Goal: Task Accomplishment & Management: Complete application form

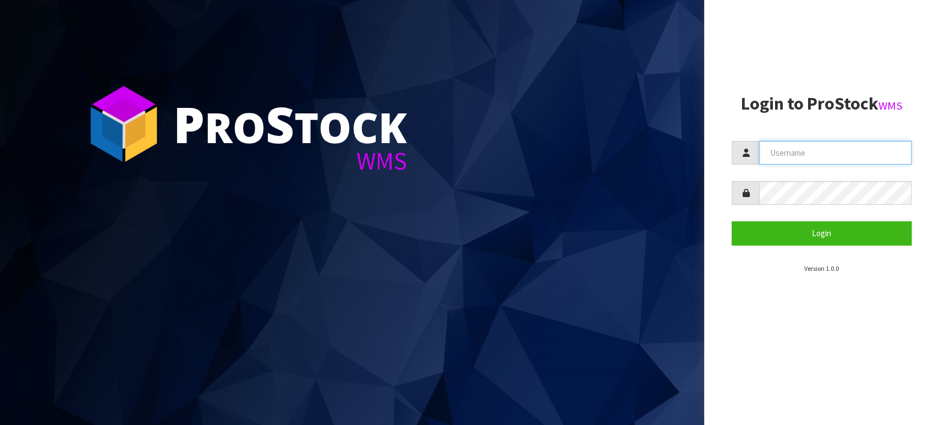
click at [852, 156] on input "text" at bounding box center [835, 153] width 152 height 24
type input "BABW"
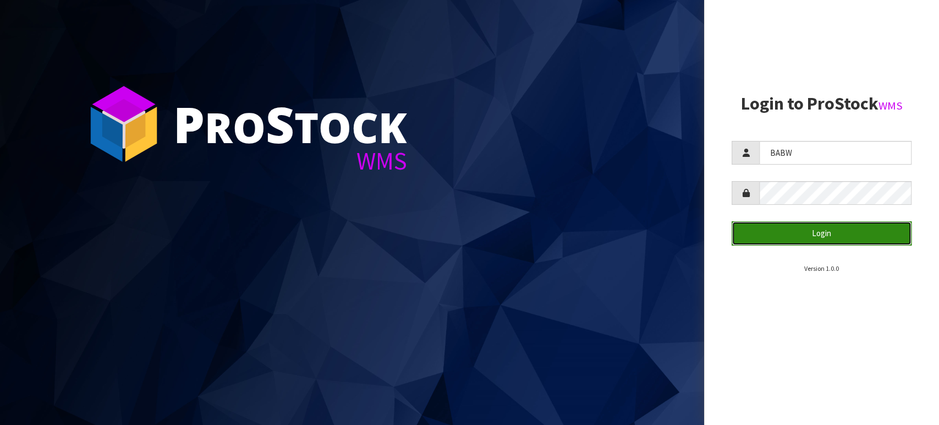
click at [845, 232] on button "Login" at bounding box center [822, 233] width 180 height 24
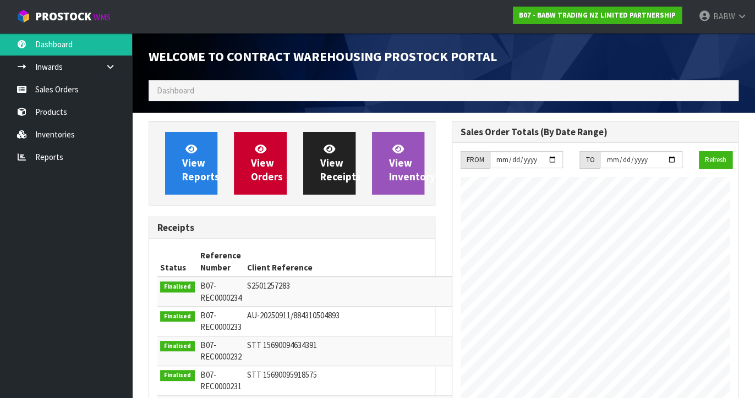
scroll to position [549708, 550014]
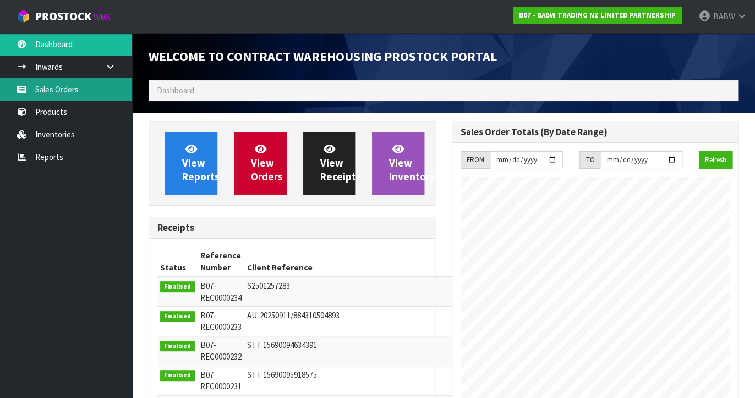
click at [54, 88] on link "Sales Orders" at bounding box center [66, 89] width 132 height 23
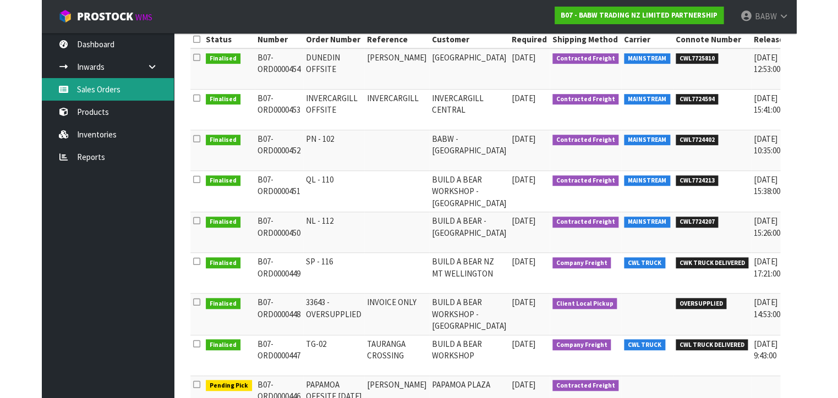
scroll to position [183, 0]
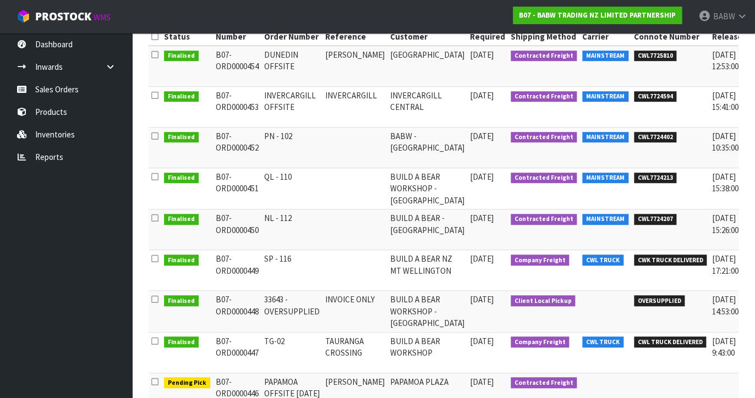
click at [271, 261] on td "SP - 116" at bounding box center [291, 270] width 61 height 41
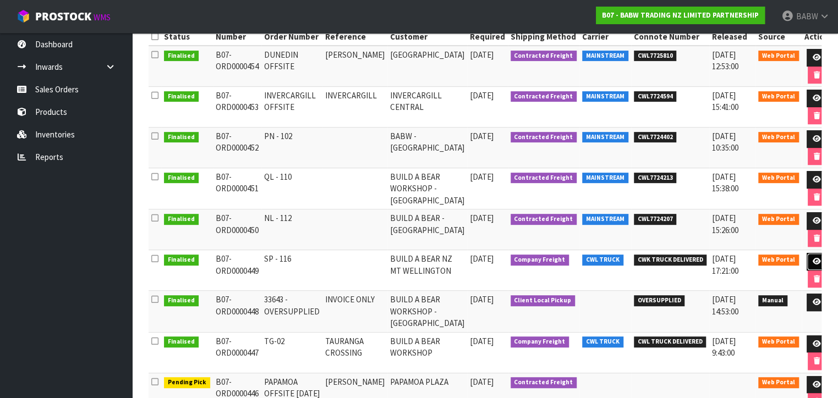
click at [813, 260] on icon at bounding box center [817, 261] width 8 height 7
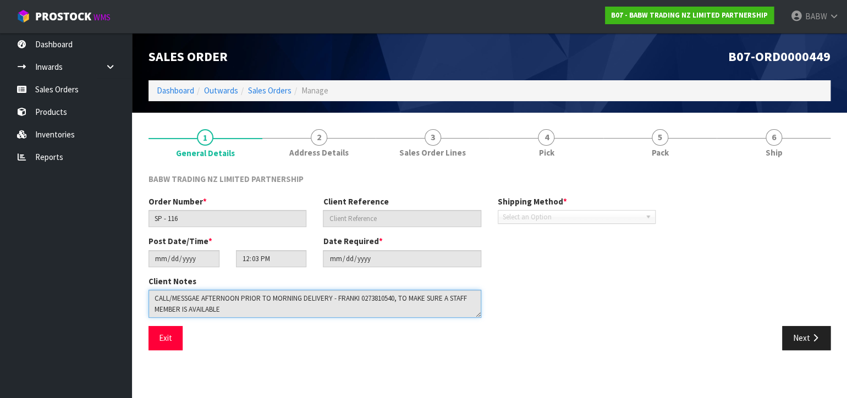
drag, startPoint x: 253, startPoint y: 310, endPoint x: 107, endPoint y: 279, distance: 149.2
click at [107, 278] on body "Toggle navigation ProStock WMS B07 - BABW TRADING NZ LIMITED PARTNERSHIP BABW L…" at bounding box center [423, 199] width 847 height 398
click at [172, 339] on button "Exit" at bounding box center [166, 338] width 34 height 24
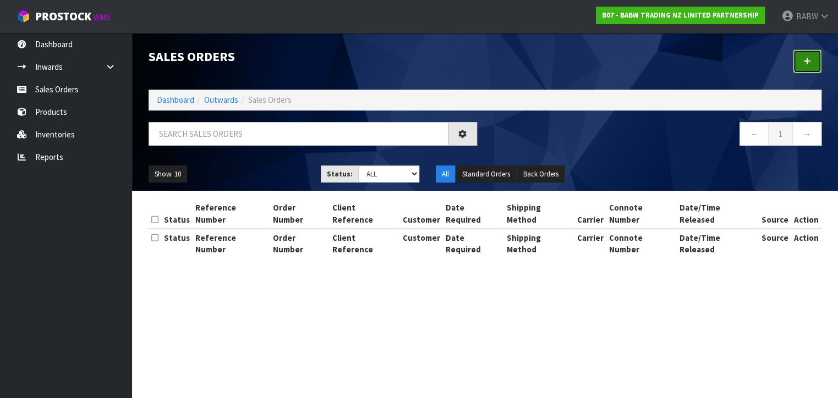
click at [818, 69] on link at bounding box center [807, 62] width 29 height 24
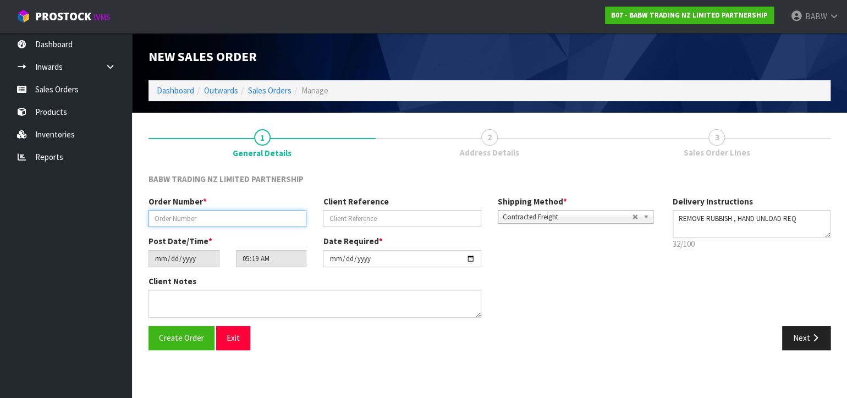
click at [234, 222] on input "text" at bounding box center [228, 218] width 158 height 17
type input "SP - 117"
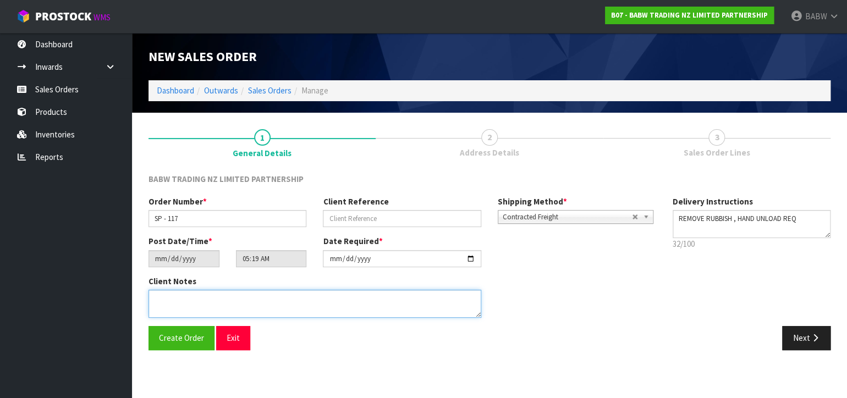
click at [251, 298] on textarea at bounding box center [315, 304] width 333 height 28
paste textarea "CALL/MESSGAE AFTERNOON PRIOR TO MORNING DELIVERY - FRANKI 0273810540, TO MAKE S…"
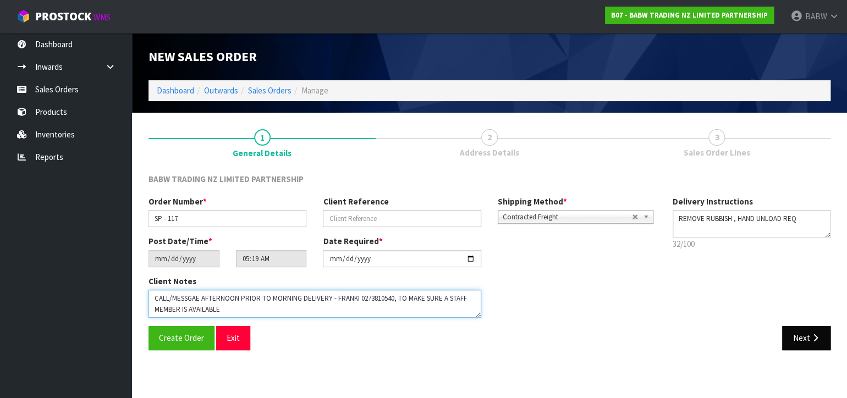
type textarea "CALL/MESSGAE AFTERNOON PRIOR TO MORNING DELIVERY - FRANKI 0273810540, TO MAKE S…"
click at [802, 346] on button "Next" at bounding box center [807, 338] width 48 height 24
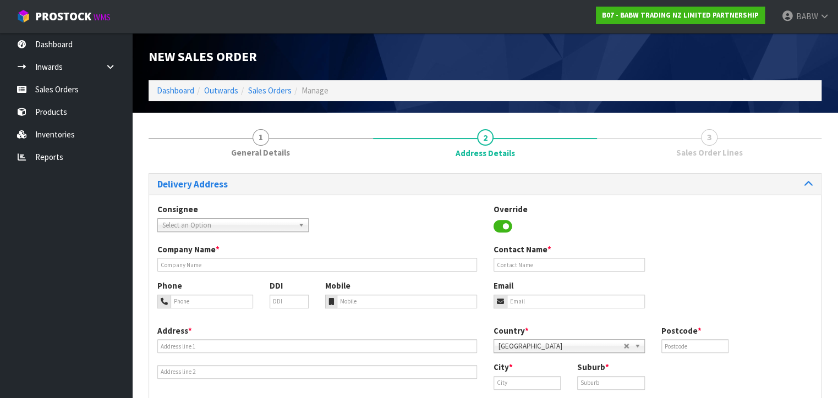
click at [648, 123] on link "3 Sales Order Lines" at bounding box center [709, 142] width 225 height 43
click at [233, 215] on div "Consignee 000001.BAY MECHANICS - BAY MECHANICS 000001A - BRAKE & TRANSMISSION N…" at bounding box center [233, 218] width 168 height 28
click at [231, 223] on span "Select an Option" at bounding box center [228, 225] width 132 height 13
click at [211, 228] on span "Select an Option" at bounding box center [228, 225] width 132 height 13
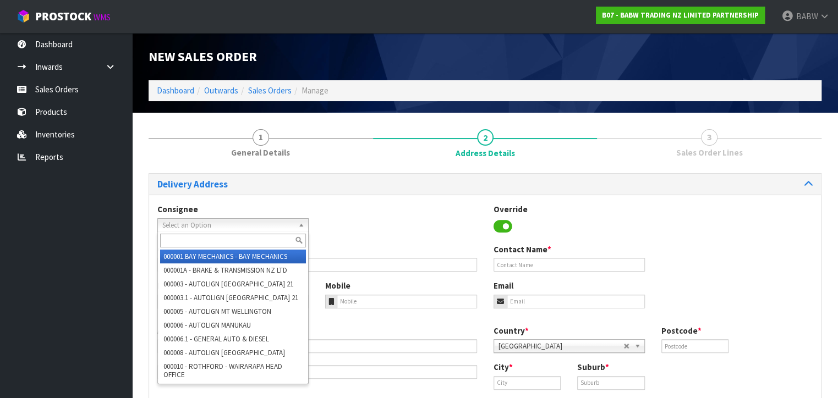
paste input "BABMTWELLINGTON"
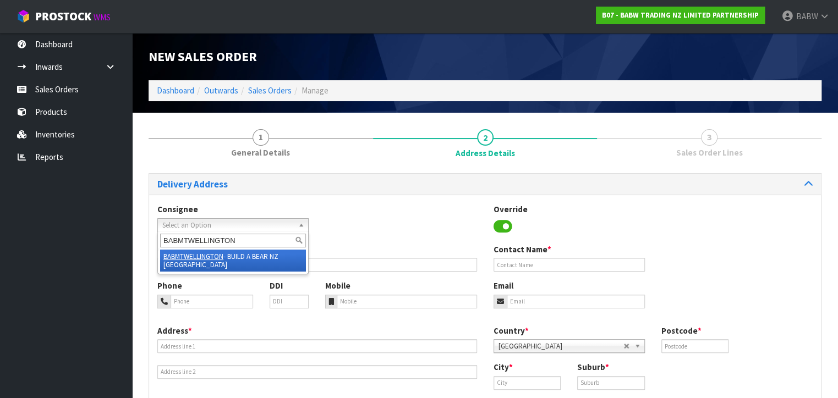
type input "BABMTWELLINGTON"
click at [246, 259] on li "BABMTWELLINGTON - BUILD A BEAR NZ MT [GEOGRAPHIC_DATA]" at bounding box center [233, 261] width 146 height 22
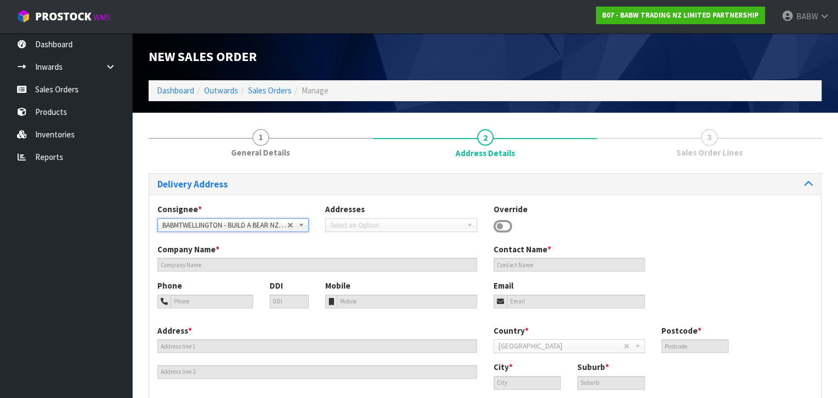
type input "BUILD A BEAR NZ MT WELLINGTON"
type input "[PERSON_NAME]"
type input "027 358 7202"
type input "SHOP S253 [STREET_ADDRESS]"
type input "1060"
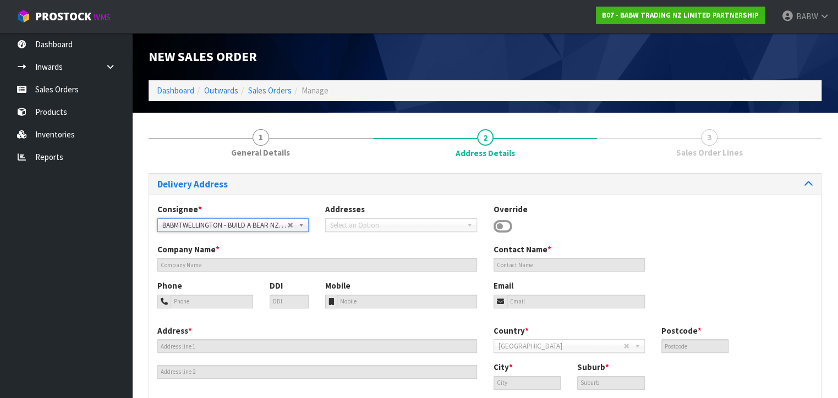
type input "[GEOGRAPHIC_DATA]"
type input "MT [GEOGRAPHIC_DATA]"
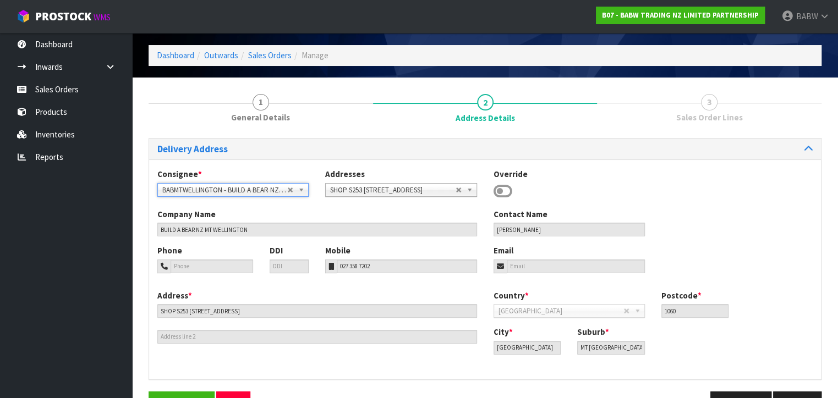
scroll to position [68, 0]
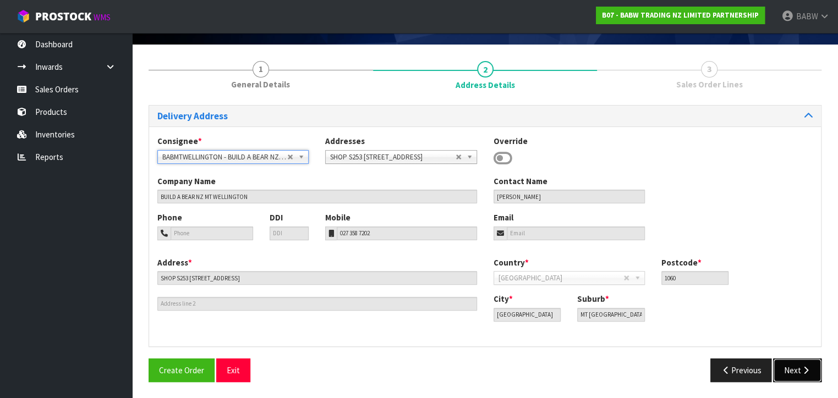
click at [811, 372] on button "Next" at bounding box center [797, 371] width 48 height 24
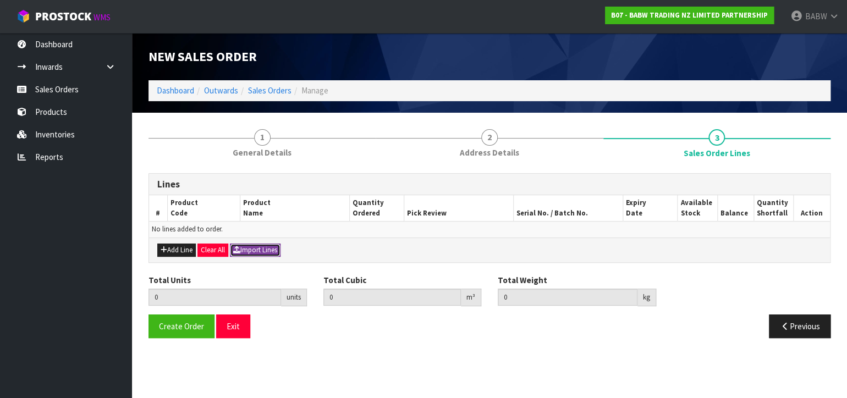
click at [264, 247] on button "Import Lines" at bounding box center [255, 250] width 51 height 13
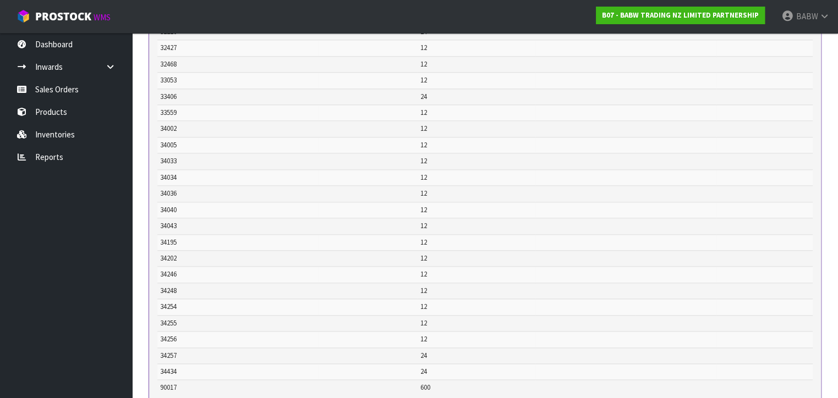
scroll to position [894, 0]
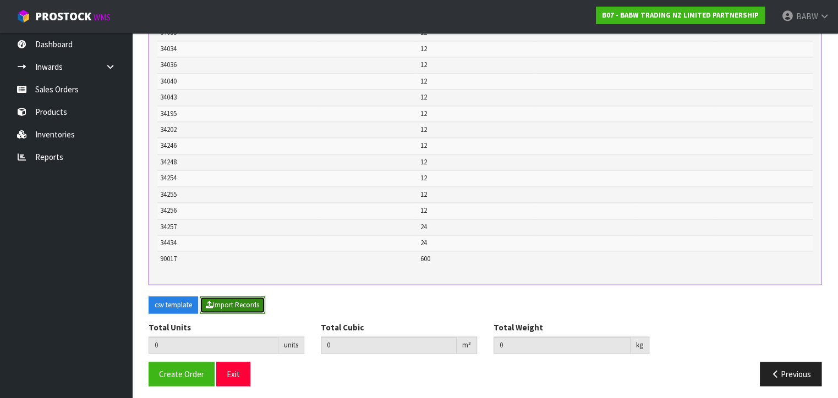
click at [232, 297] on button "Import Records" at bounding box center [232, 306] width 65 height 18
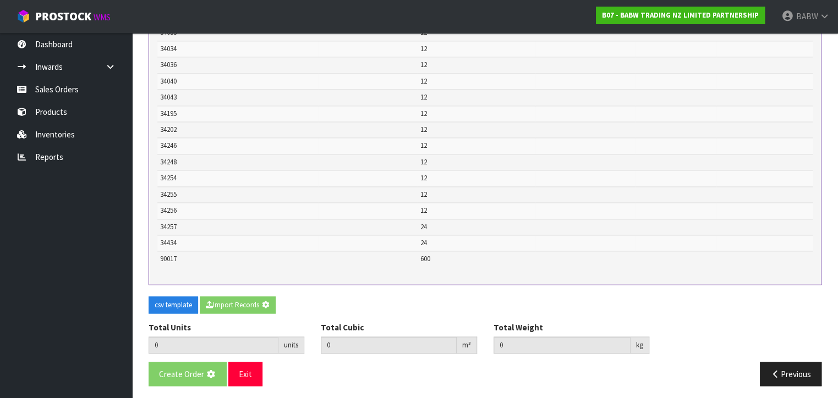
type input "1634"
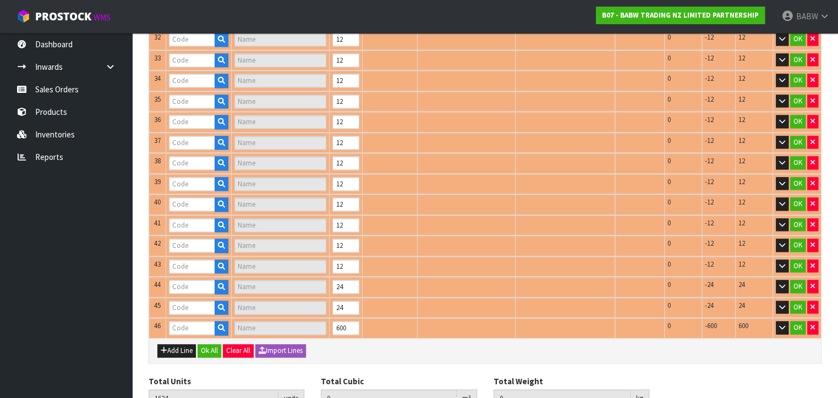
type input "18959"
type input "COTTON CANDY SCE"
type input "20666"
type input "BLACK LACE UP BOOT"
type input "23324"
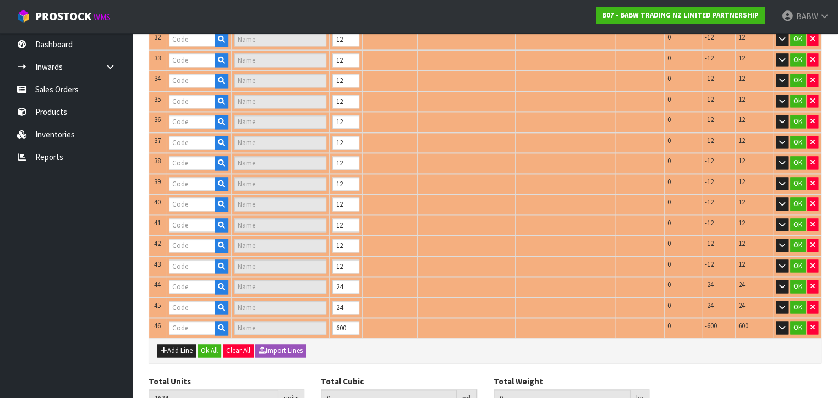
type input "OVERALLS"
type input "24449"
type input "COWBOY BOOT II"
type input "24517"
type input "SILVER SPARKLE FLATS"
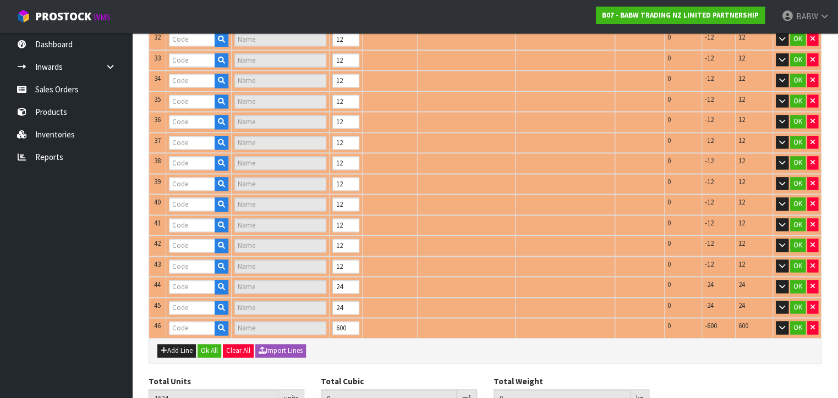
type input "11027"
type input "CHECKERED HEART (SINGLE)"
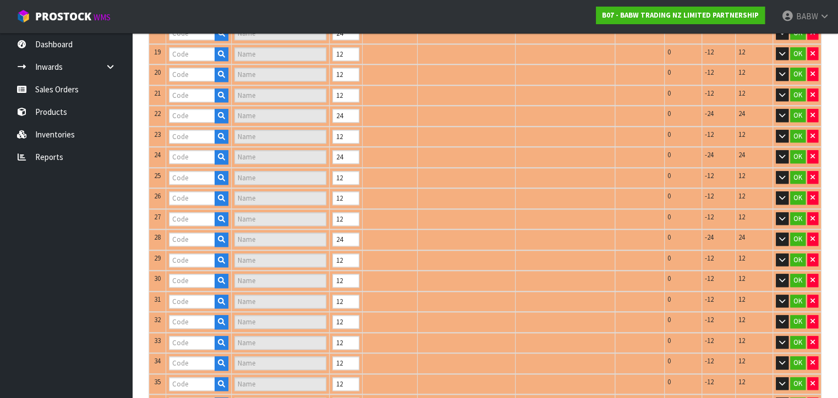
type input "25864"
type input "CONGRATS SASH"
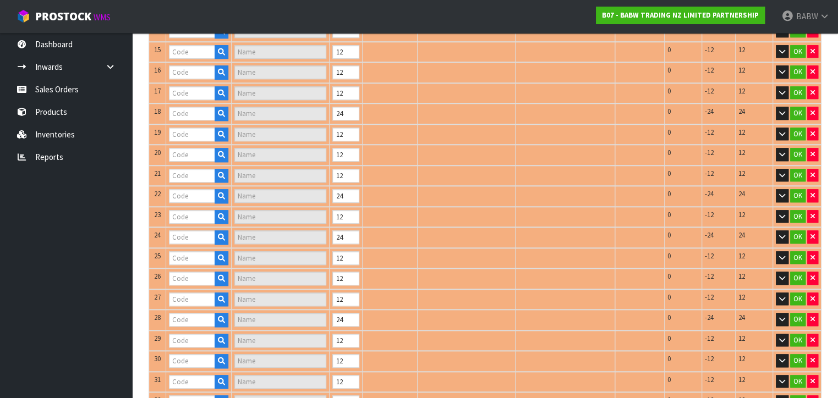
type input "24998"
type input "HI-VIS VEST"
type input "25720"
type input "[PERSON_NAME] CUB"
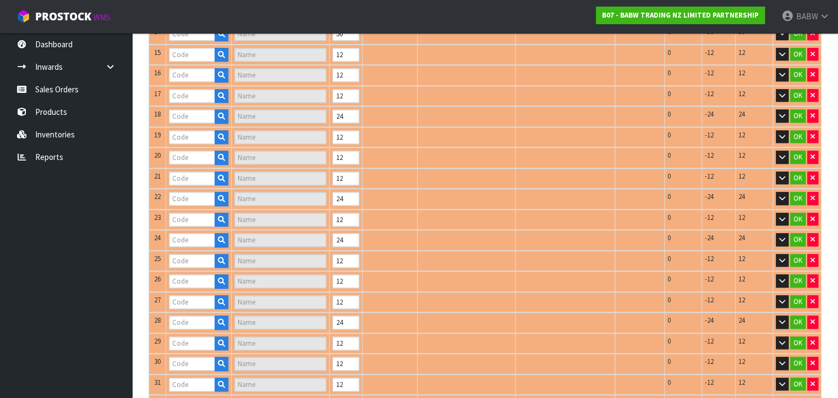
type input "25239"
type input "[PERSON_NAME] CUB"
type input "26518"
type input "TIMELESS TEDDY 2"
type input "27185"
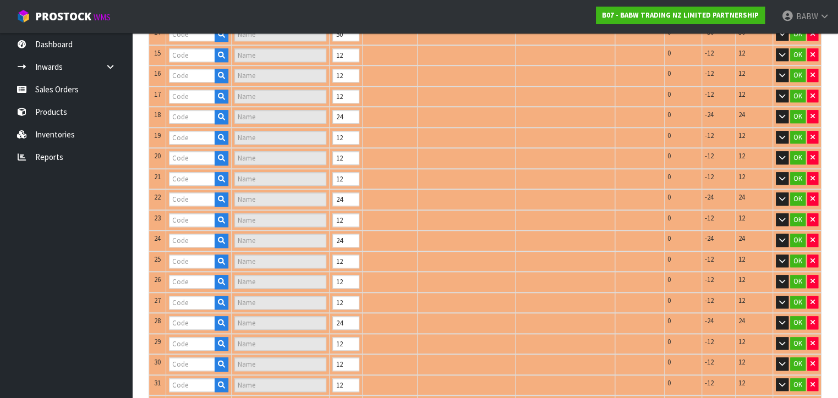
type input "PINEAPPLE BEAR HEAD YELLOW OP SCENTIMENT 127C"
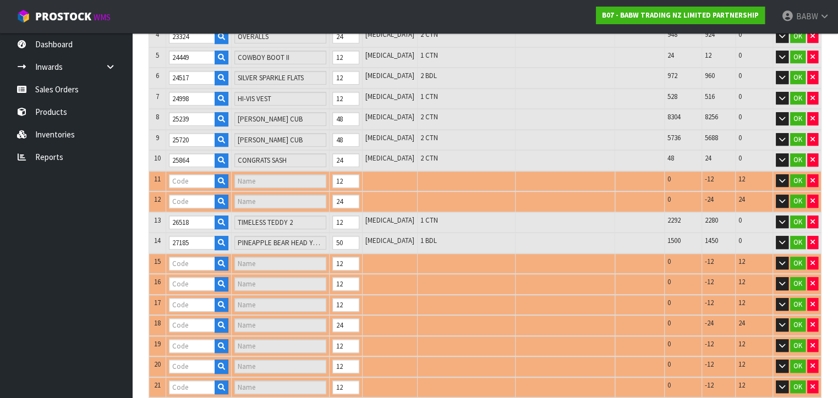
type input "25866"
type input "PASTEL RAINBOW T"
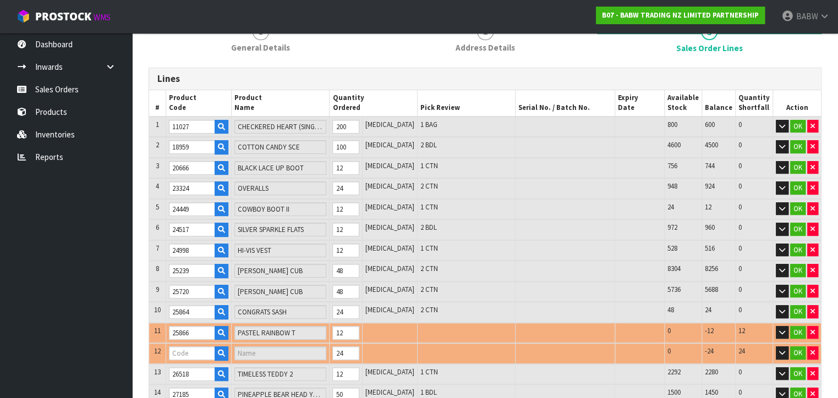
type input "28170"
type input "GAMER WRISTIE"
type input "28167"
type input "FOUNDATION BEAR"
type input "28736"
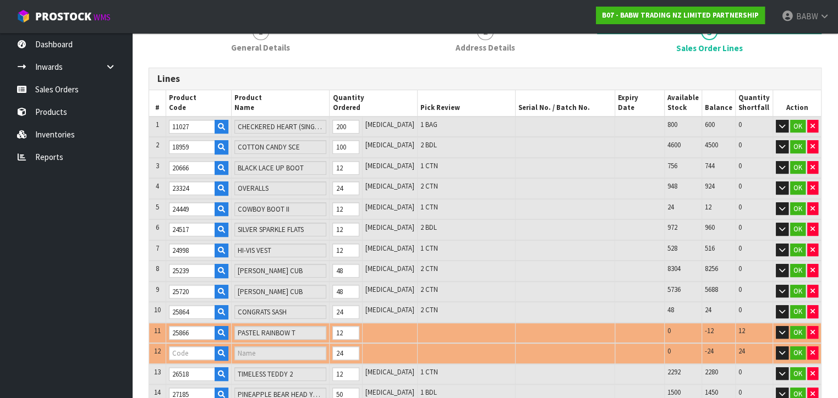
type input "BLUE PLAID SHIRT"
type input "26195"
type input "RED CANVAS HI-TOP"
type input "29377"
type input "GREY JOGGERS"
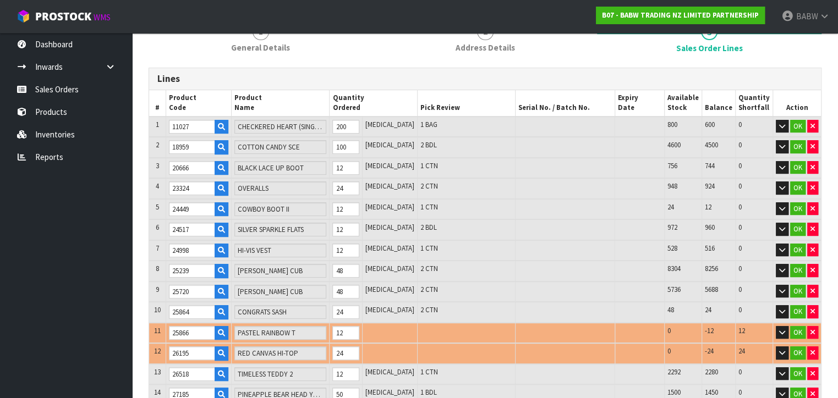
scroll to position [139, 0]
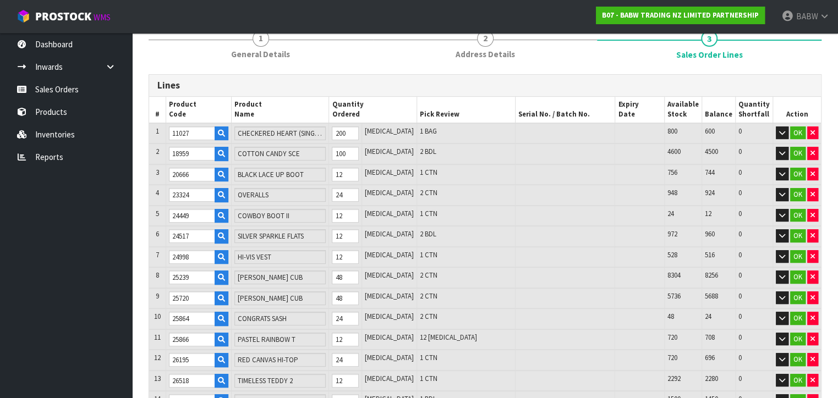
type input "29381"
type input "GREY HOODIE"
type input "32226"
type input "WINTER BOOT"
type input "31811"
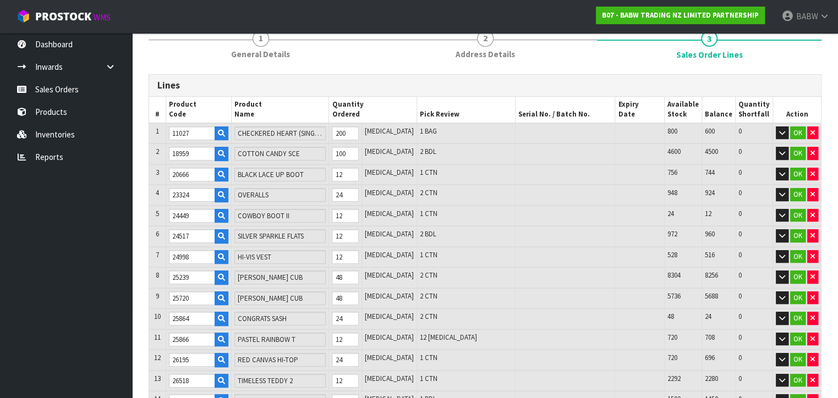
type input "STITCH SLIPPERS("
type input "29424"
type input "ARAN SWEATER"
type input "31664"
type input "NRL WARRIORS"
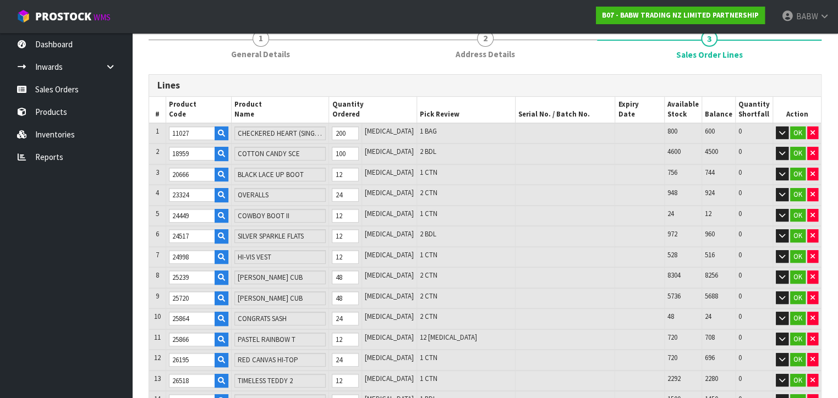
type input "30949"
type input "READ TEDDY 2022"
type input "32427"
type input "BFF LIGHT UP DRESS"
type input "33406"
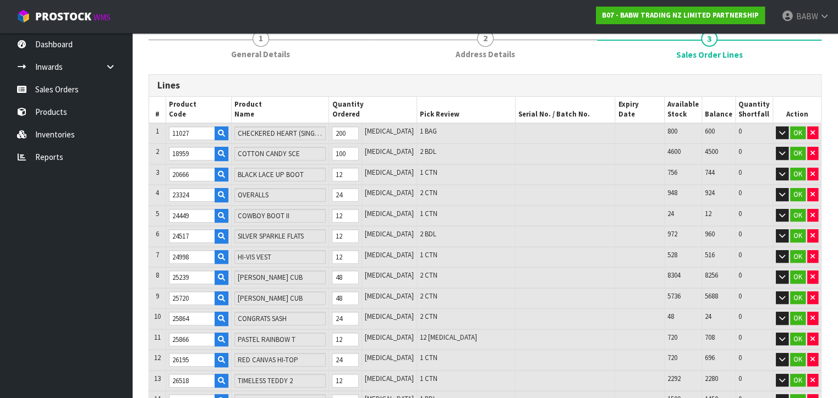
type input "WHITE FUZZY SLIPPER"
type input "33053"
type input "[PERSON_NAME] COSTUME"
type input "33559"
type input "BFF SQUIN TRD DRS"
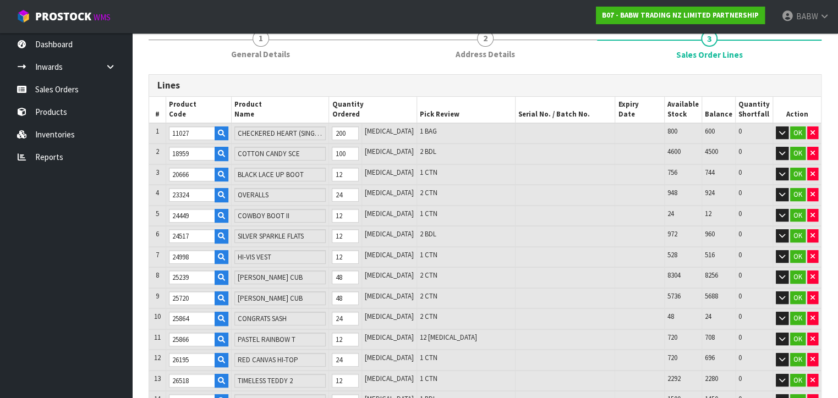
type input "34002"
type input "HK SKELETON DRESS"
type input "34005"
type input "USAHANA PLUSH"
type input "34033"
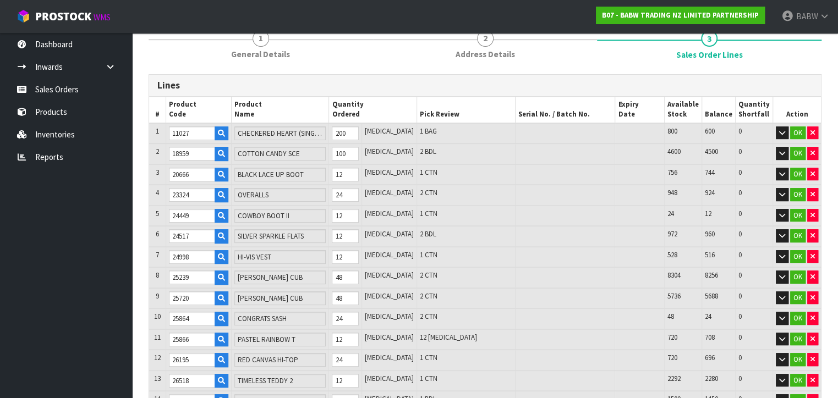
type input "TOY'S HG PRPL 2 BOW SET"
type input "34034"
type input "TOY'S HG PURPL FUR COAT"
type input "34040"
type input "TOY'S HG SEQ STAR DRESS"
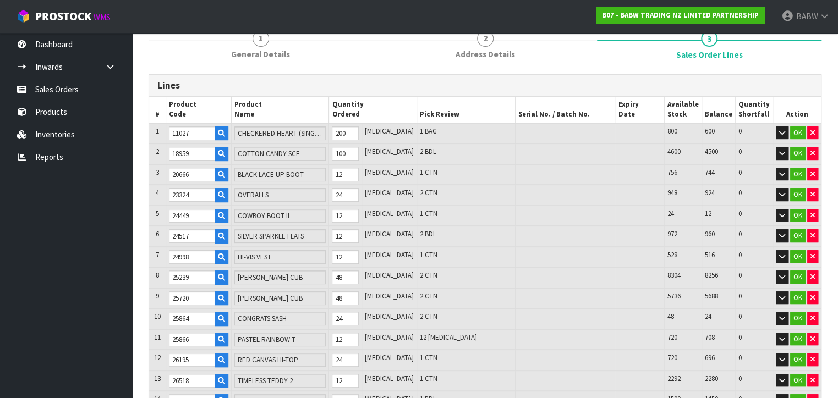
type input "34195"
type input "GIANT GENGAR BNDL"
type input "34246"
type input "THE WIGGLES SLEEPER"
type input "34036"
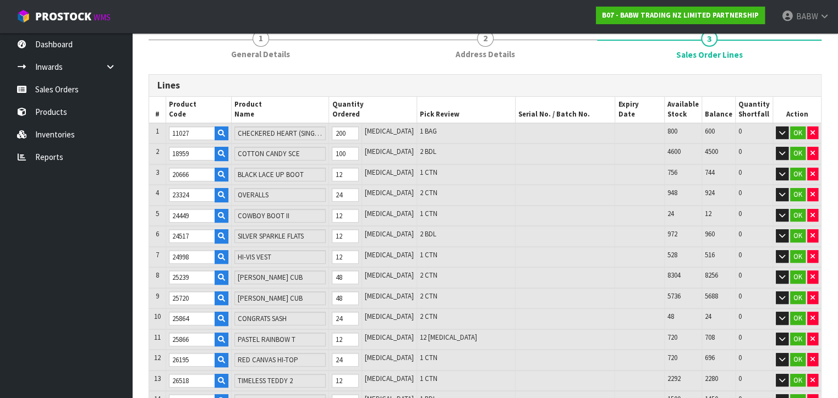
type input "TOY'S HG FUR TRM JUMPSUT"
type input "34255"
type input "THE WIGGLES SKIVVY"
type input "34254"
type input "THE WIGGLES SKIVVY SET BLUE"
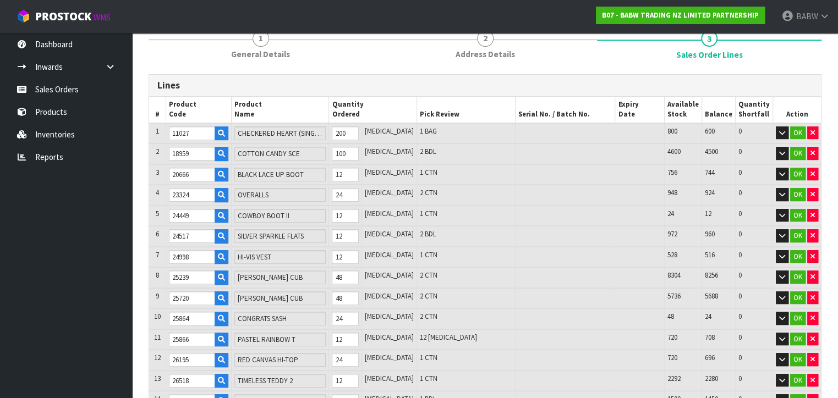
type input "34256"
type input "THE WIGGLES SKIVVY SET RED"
type input "90017"
type input "RED HEARTS (BAG OF 200)"
type input "32468"
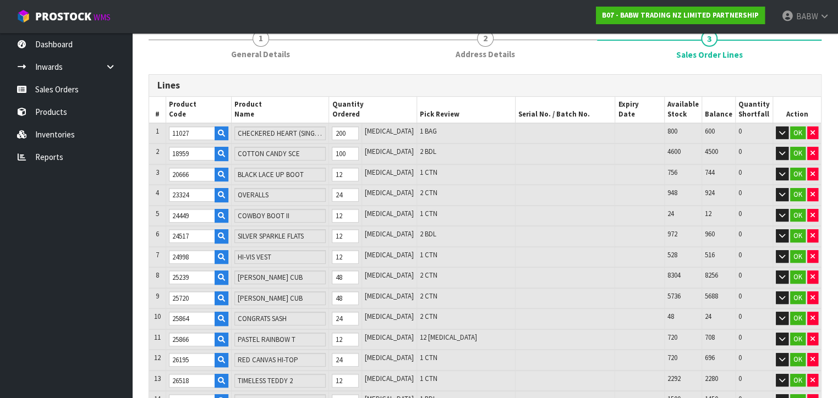
type input "RAPUNZEL DRESS"
type input "34202"
type input "TOY'S ADVENT CALENDAR"
type input "34248"
type input "THE WIGGLES SKIVVY SET YELLOW"
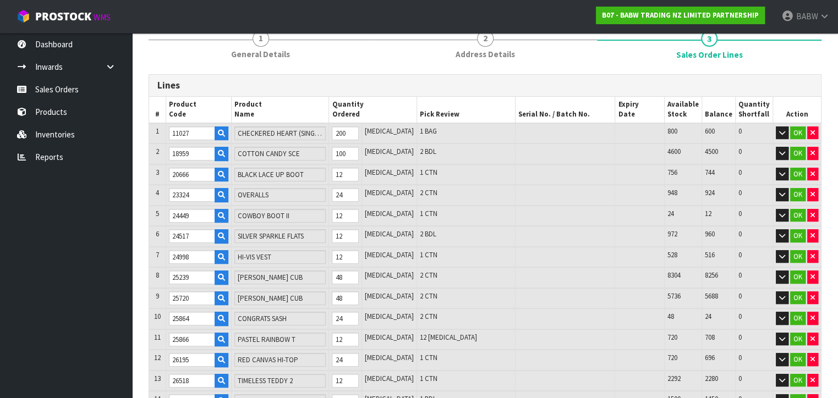
type input "34257"
type input "THE WIGGLES BIG RED CAR RINGER TEE"
type input "34434"
type input "WIGGLES [PERSON_NAME]"
type input "0.920261"
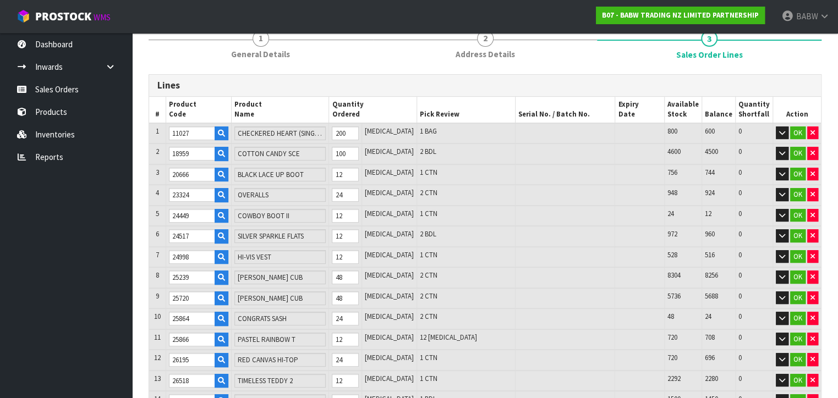
type input "72.17"
type input "34043"
type input "TOY'S HG PLTD SKRT SET"
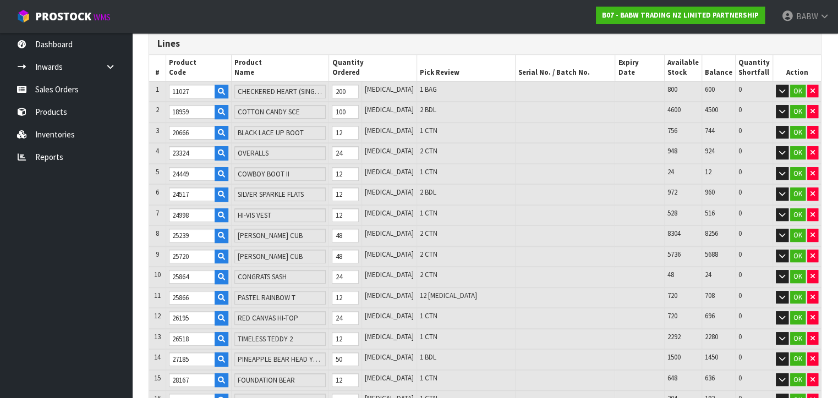
scroll to position [200, 0]
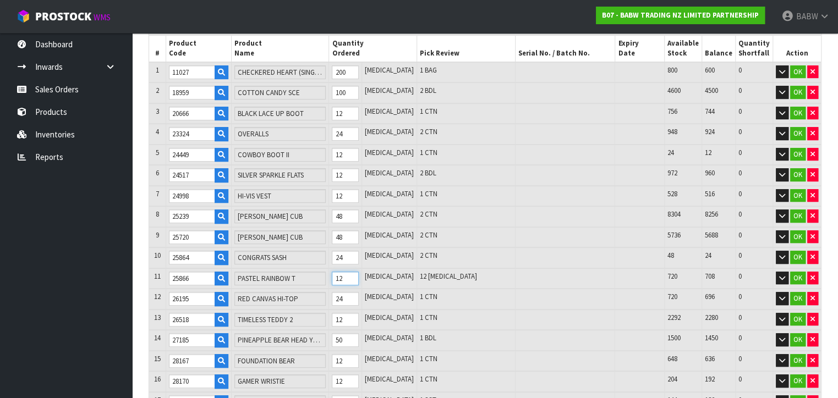
click at [299, 272] on tr "11 25866 PASTEL RAINBOW T 12 [MEDICAL_DATA] 12 [MEDICAL_DATA] 720 708 0 OK" at bounding box center [485, 279] width 672 height 21
type input "1624"
type input "0.914661"
type input "71.81"
type input "2"
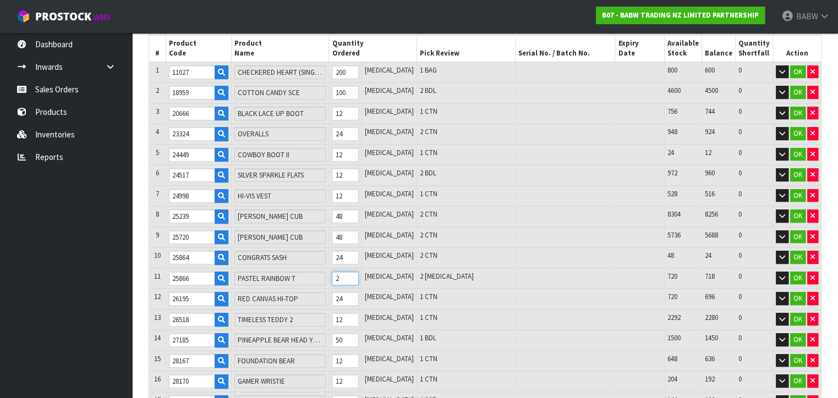
type input "1646"
type input "0.926981"
type input "72.598"
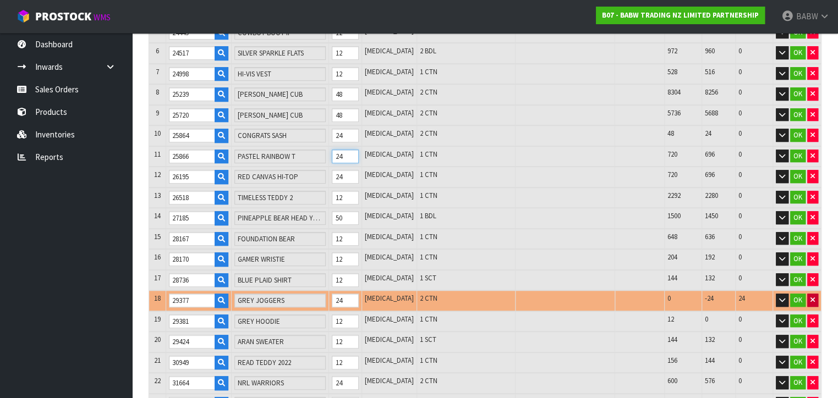
type input "24"
click at [813, 297] on icon "button" at bounding box center [813, 300] width 4 height 7
type input "1622"
type input "0.905821"
type input "70.998"
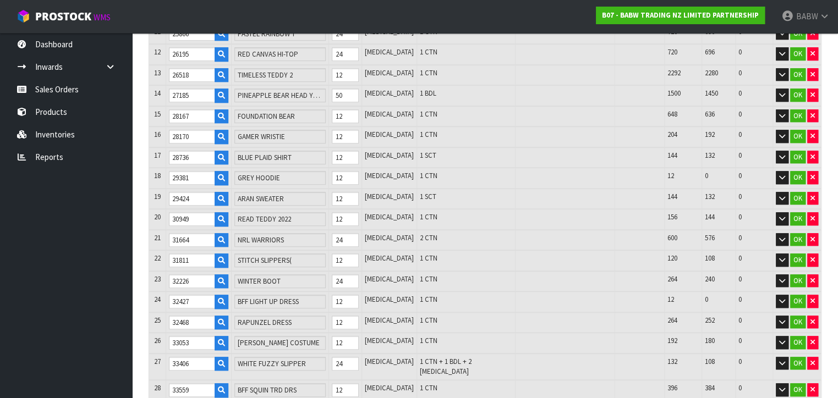
scroll to position [506, 0]
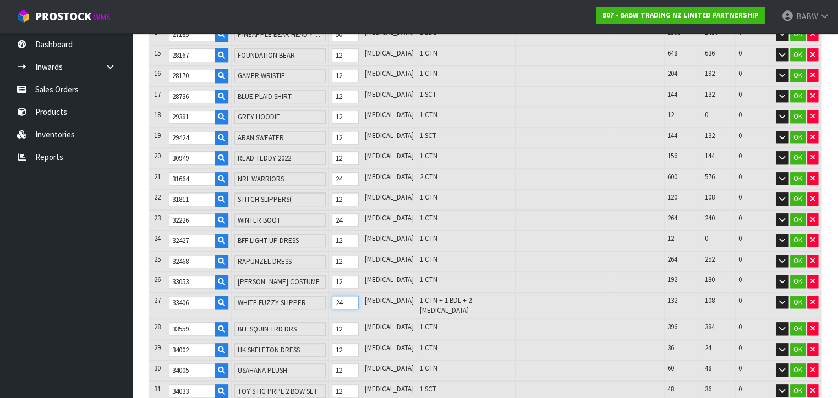
click at [358, 296] on input "24" at bounding box center [345, 303] width 26 height 14
type input "1600"
type input "0.883229"
type input "68.898"
type input "2"
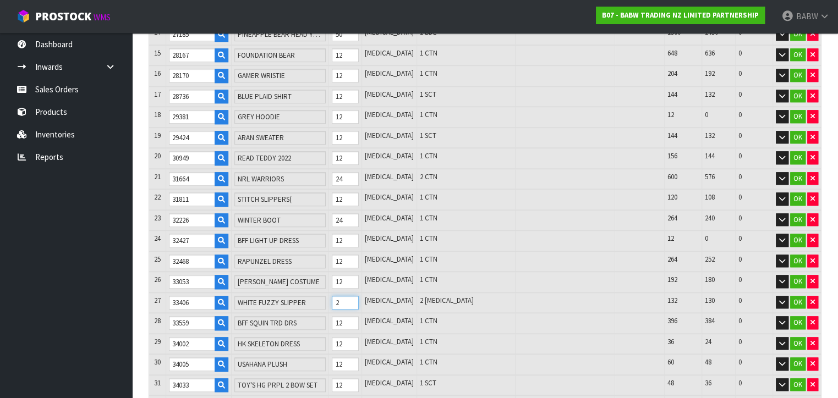
type input "1621"
type input "0.905024"
type input "70.925"
type input "23"
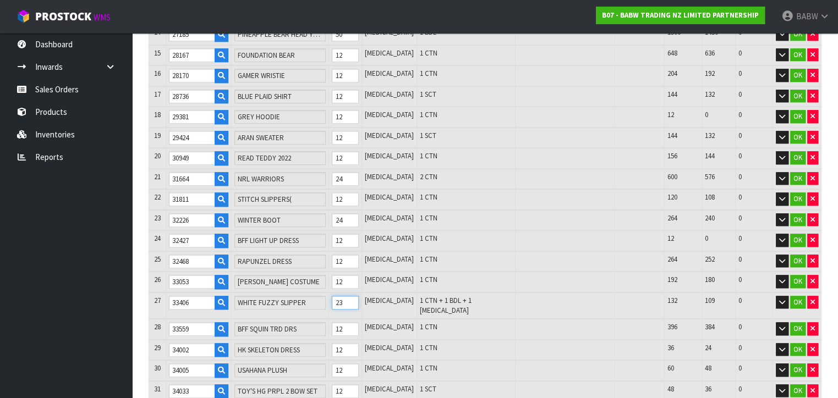
type input "1600"
type input "0.883229"
type input "68.898"
type input "2"
type input "1620"
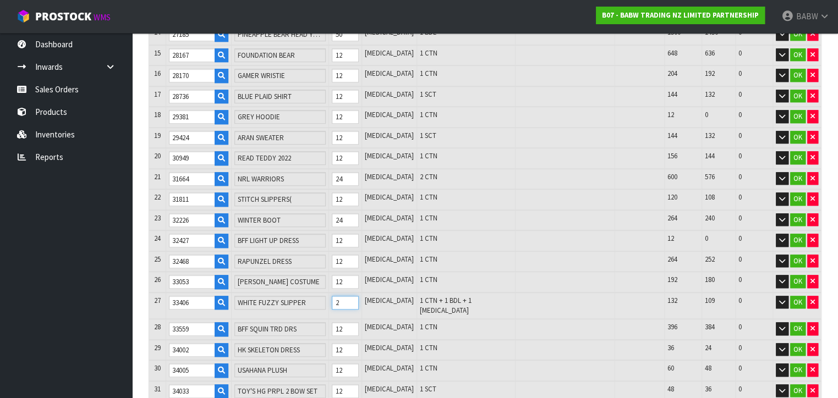
type input "0.904227"
type input "70.852"
type input "22"
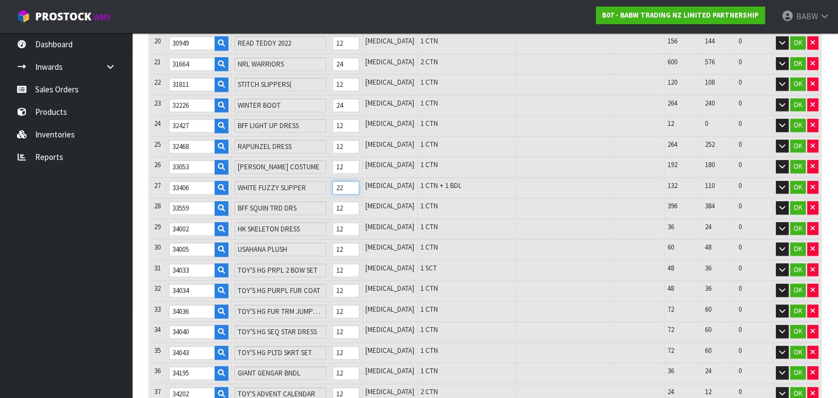
scroll to position [591, 0]
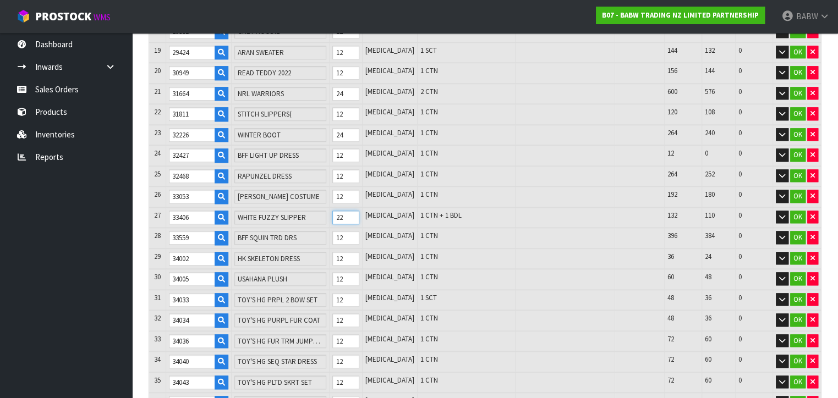
click at [358, 211] on input "22" at bounding box center [345, 218] width 26 height 14
click at [338, 209] on tr "27 33406 WHITE FUZZY SLIPPER 22 [MEDICAL_DATA] 1 CTN + 1 BDL 132 110 0 OK" at bounding box center [485, 217] width 672 height 21
type input "1602"
type input "0.884823"
type input "69.044"
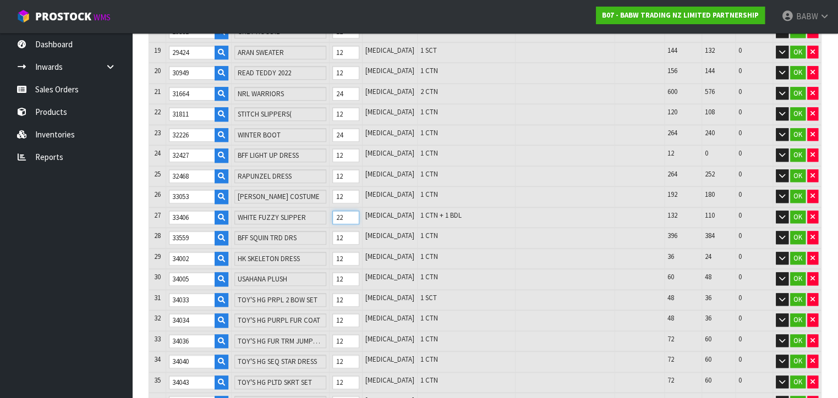
type input "4"
type input "1642"
type input "0.926819"
type input "72.952"
type input "44"
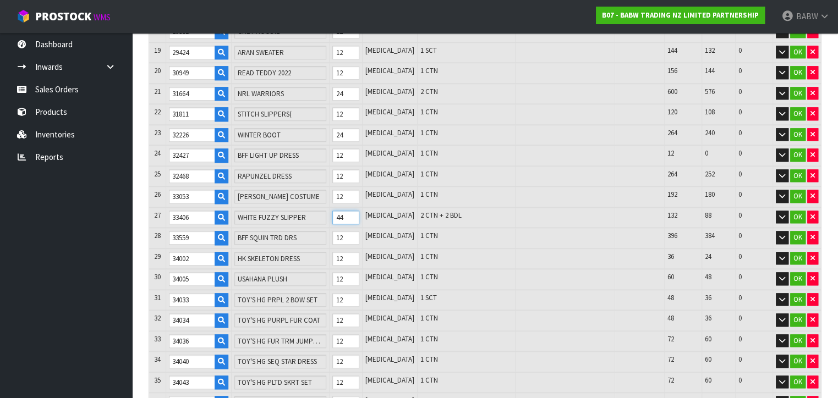
type input "1602"
type input "0.884823"
type input "69.044"
type input "4"
type input "0"
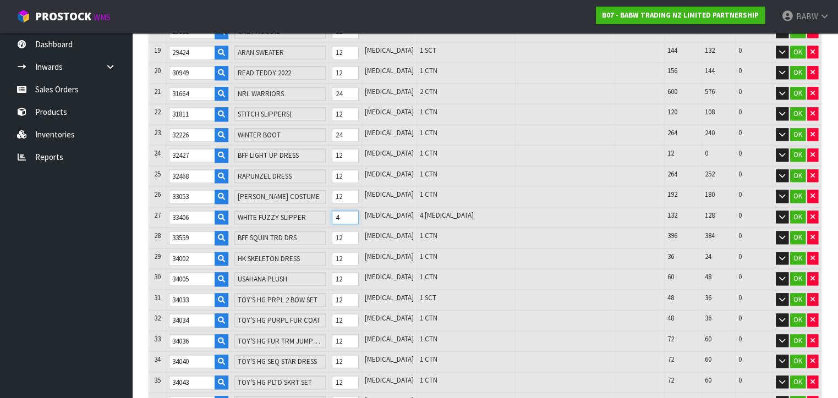
type input "0"
type input "1600"
type input "0.883229"
type input "68.898"
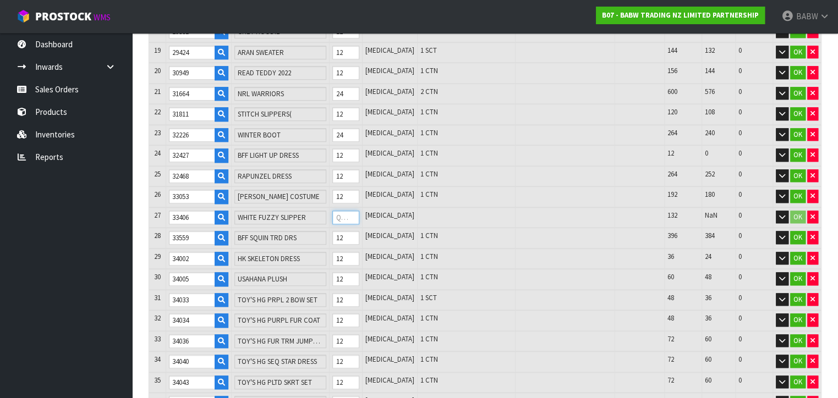
type input "2"
type input "1618"
type input "0.903959"
type input "70.794"
type input "20"
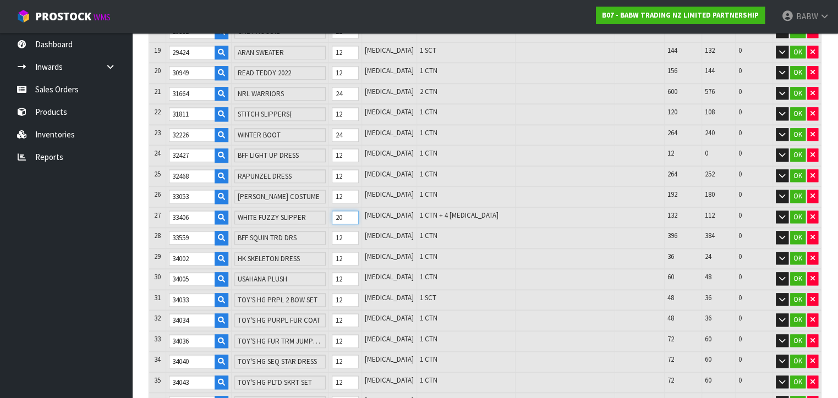
type input "1600"
type input "0.883229"
type input "68.898"
type input "2"
type input "0"
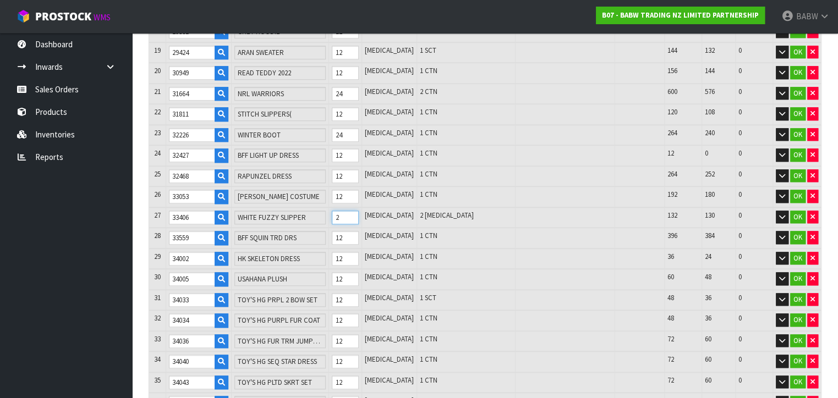
type input "0"
type input "1599"
type input "0.882432"
type input "68.825"
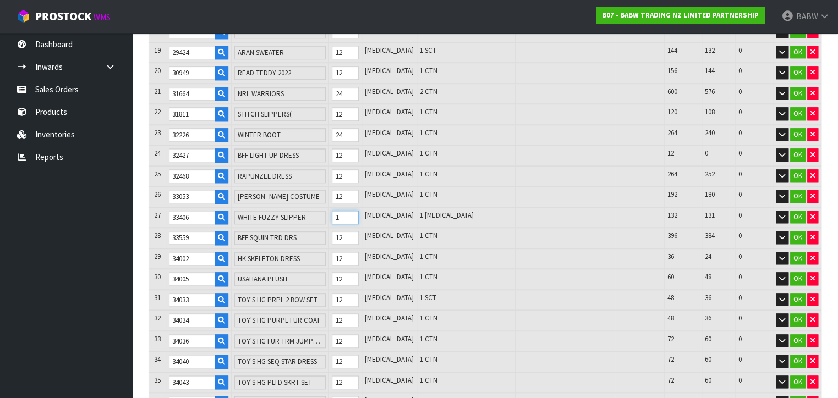
type input "18"
type input "1616"
type input "0.902365"
type input "70.648"
type input "1599"
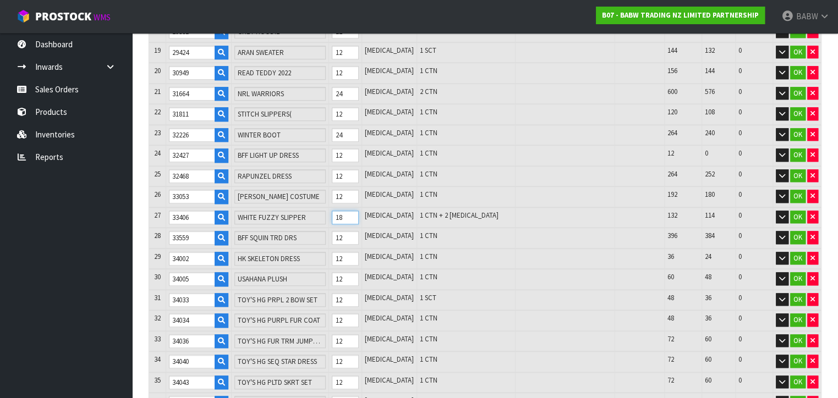
type input "0.882432"
type input "68.825"
type input "1"
type input "0"
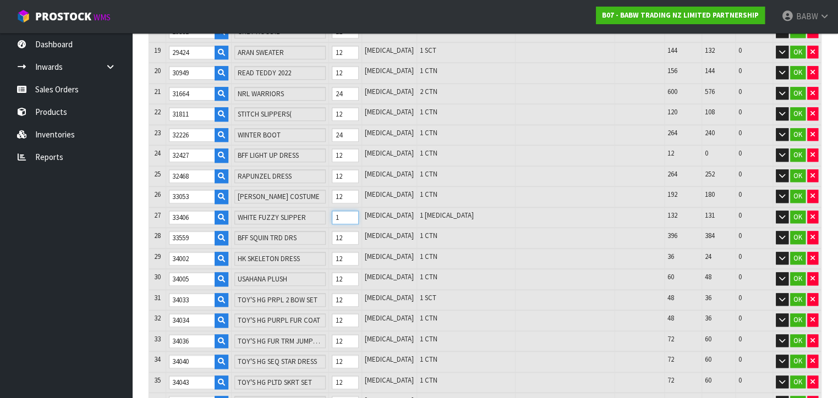
type input "0"
type input "1599"
type input "0.882432"
type input "68.825"
type input "16"
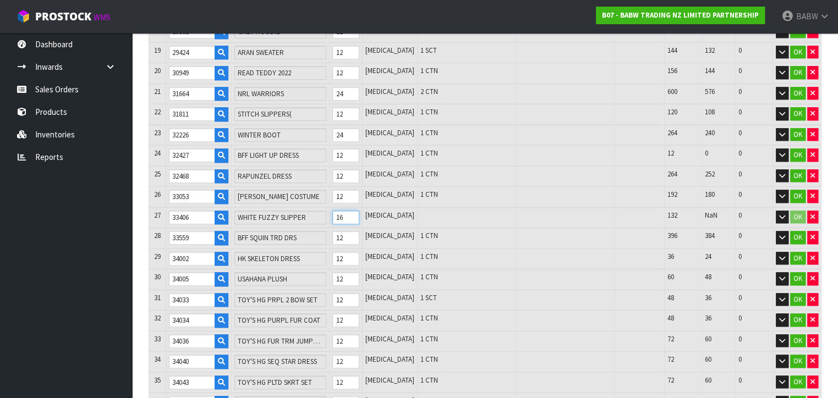
type input "1614"
type input "0.900771"
type input "70.502"
type input "16"
click at [444, 207] on td "1 CTN" at bounding box center [466, 217] width 98 height 21
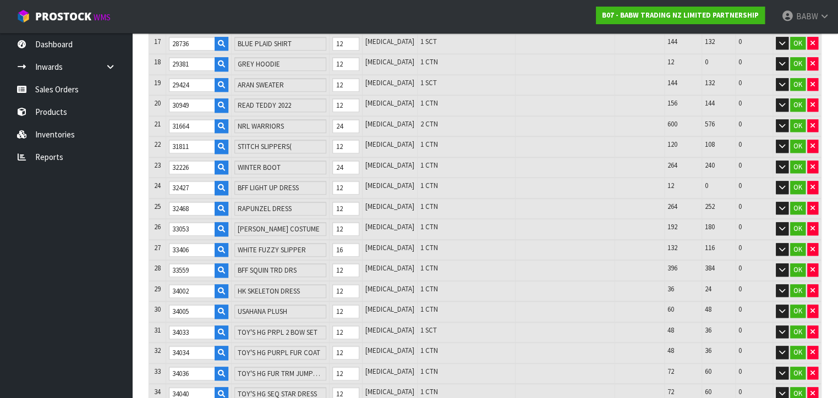
scroll to position [530, 0]
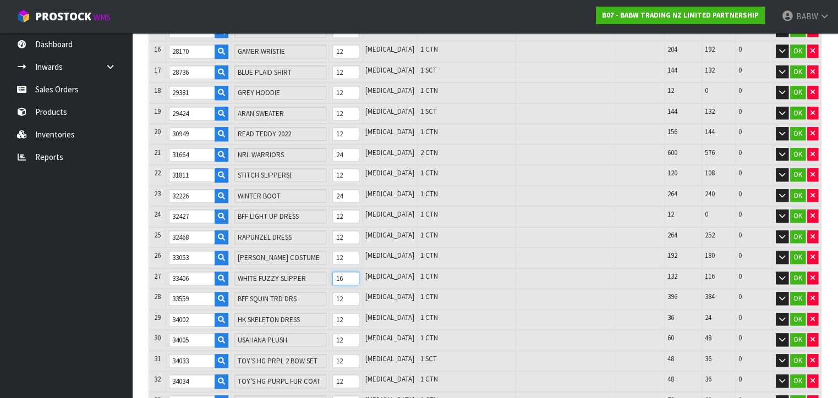
click at [357, 275] on input "16" at bounding box center [345, 279] width 26 height 14
click at [298, 270] on tr "27 33406 WHITE FUZZY SLIPPER 16 [MEDICAL_DATA] 1 CTN 132 116 0 OK" at bounding box center [485, 279] width 672 height 21
type input "1600"
type input "0.883229"
type input "68.898"
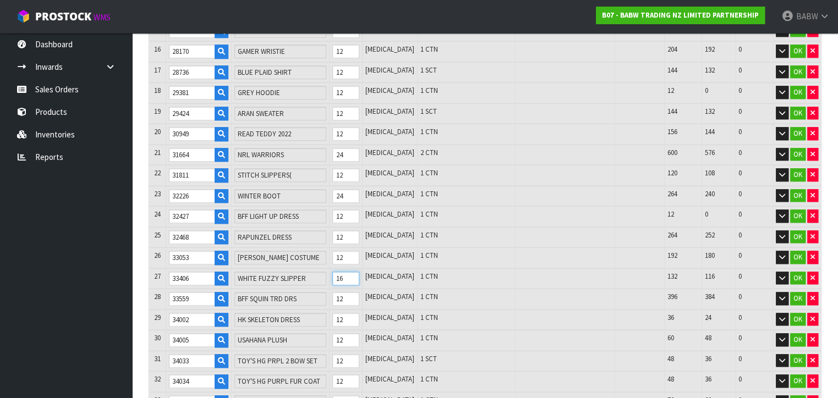
type input "2"
type input "1620"
type input "0.904227"
type input "70.852"
type input "22"
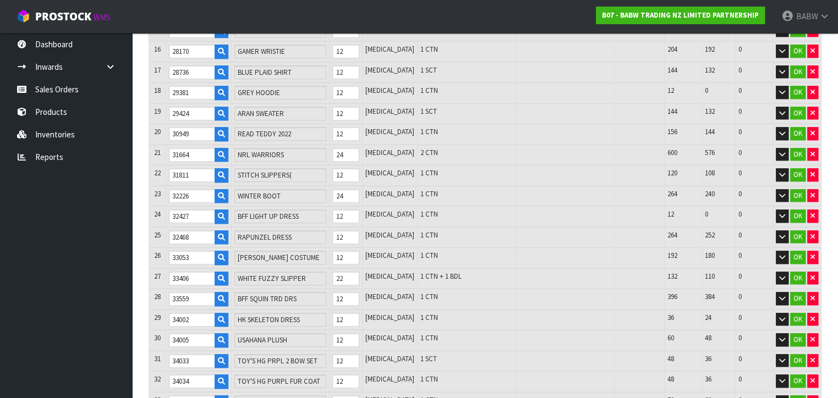
click at [492, 269] on td "1 CTN + 1 BDL" at bounding box center [466, 279] width 98 height 21
click at [332, 272] on tr "27 33406 WHITE FUZZY SLIPPER 22 [MEDICAL_DATA] 1 CTN + 1 BDL 132 110 0 OK" at bounding box center [485, 279] width 672 height 21
type input "1599"
type input "0.882432"
type input "68.825"
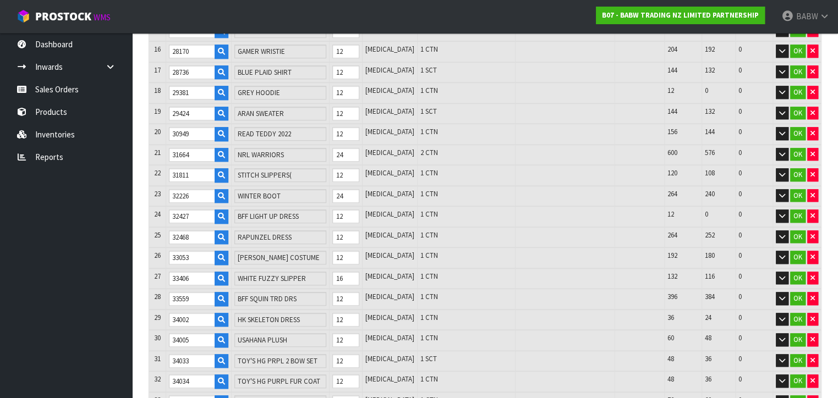
click at [458, 281] on td "1 CTN" at bounding box center [466, 279] width 98 height 21
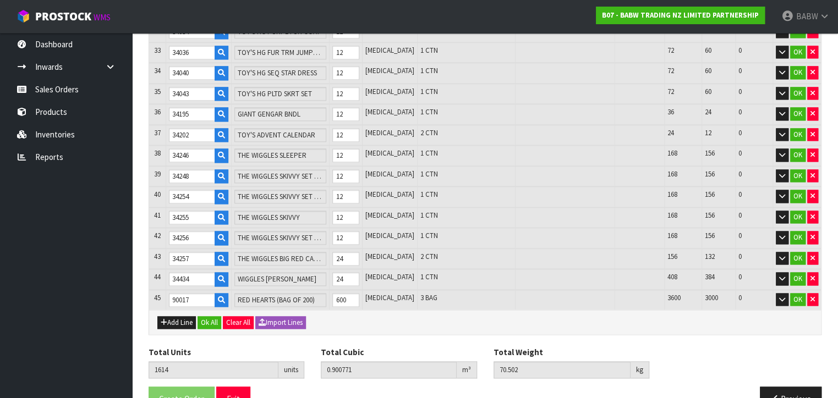
scroll to position [897, 0]
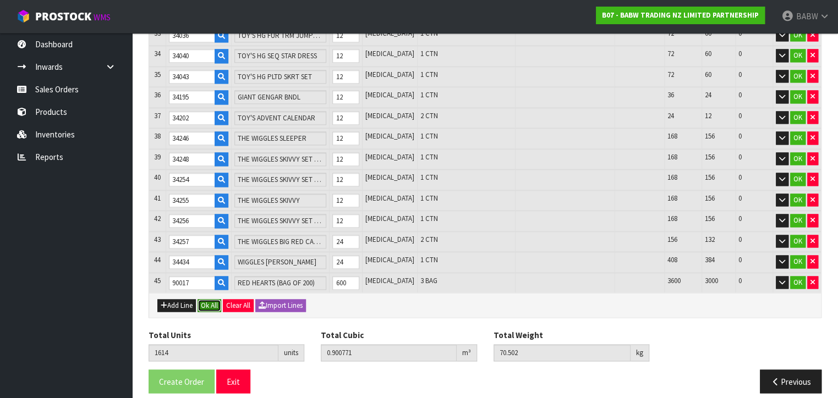
click at [213, 299] on button "Ok All" at bounding box center [210, 305] width 24 height 13
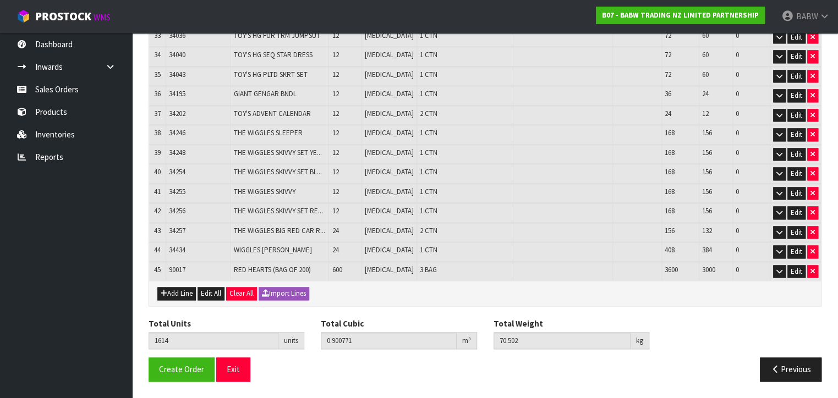
scroll to position [847, 0]
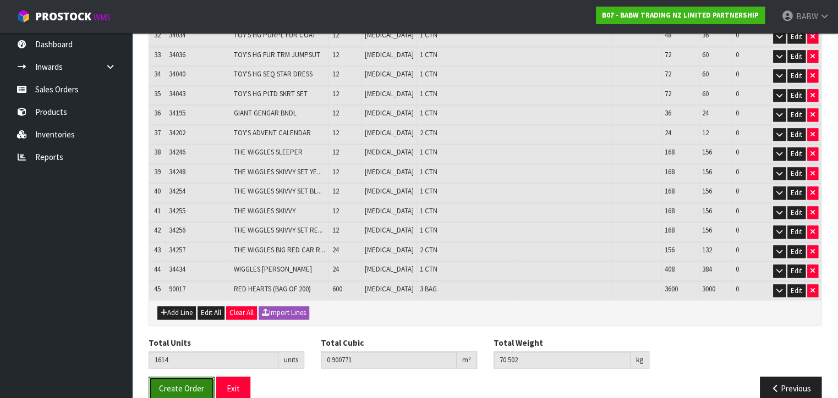
click at [171, 384] on span "Create Order" at bounding box center [181, 389] width 45 height 10
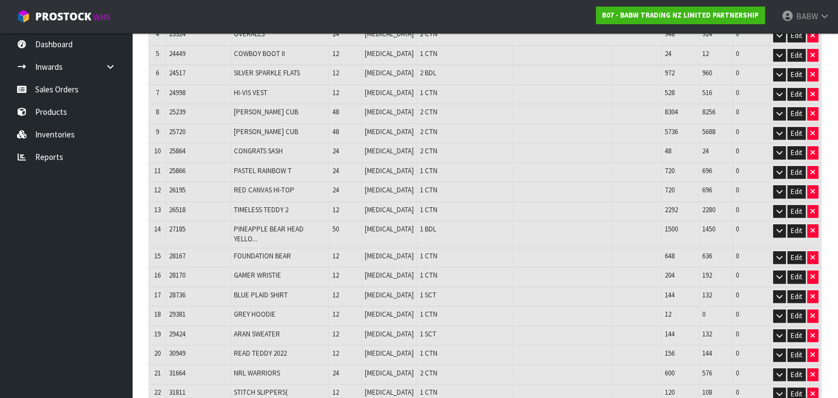
scroll to position [175, 0]
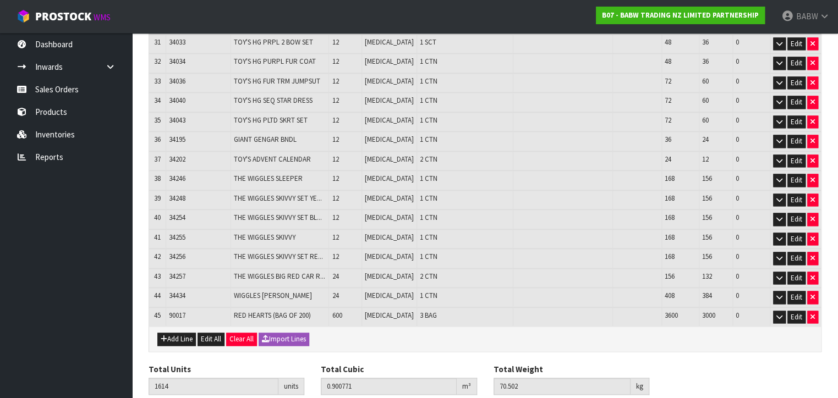
scroll to position [847, 0]
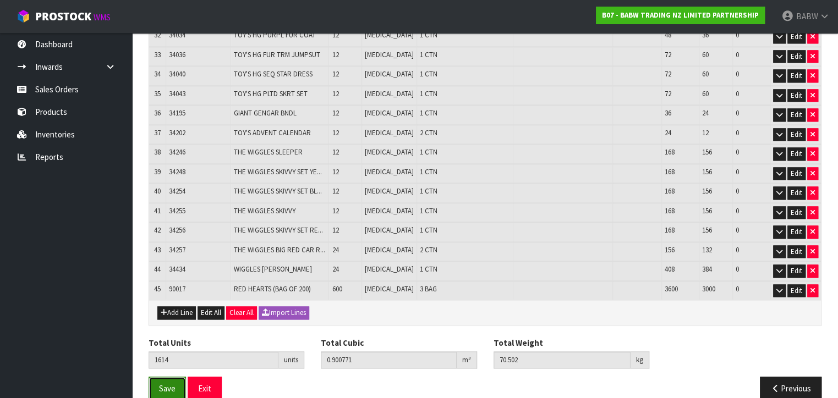
click at [181, 377] on button "Save" at bounding box center [167, 389] width 37 height 24
click at [208, 377] on button "Exit" at bounding box center [205, 389] width 34 height 24
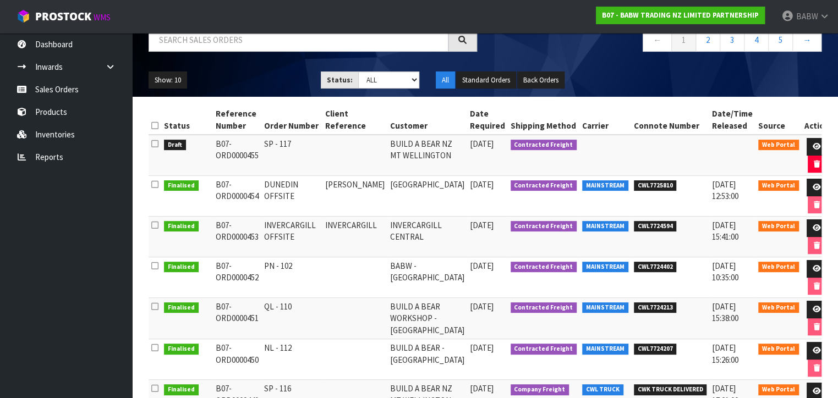
scroll to position [286, 0]
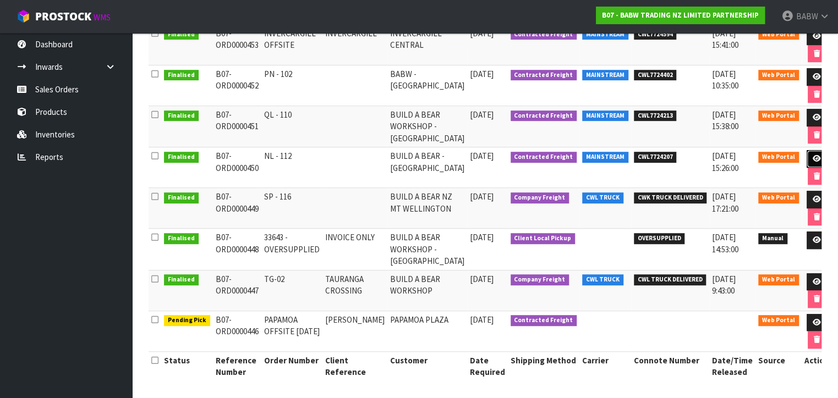
click at [807, 161] on link at bounding box center [817, 159] width 20 height 18
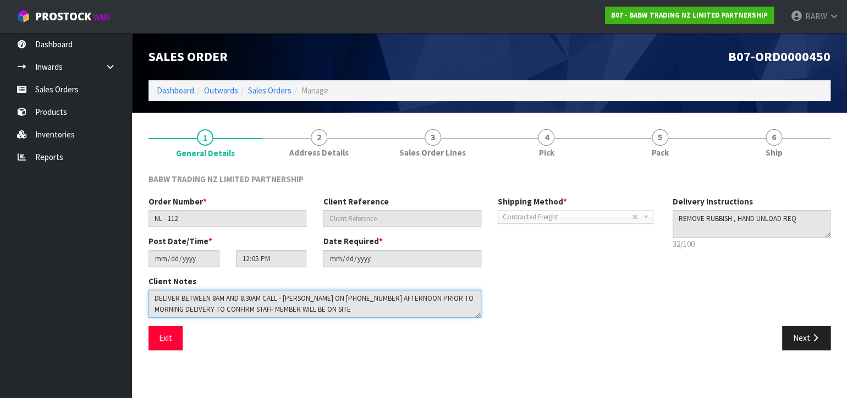
drag, startPoint x: 333, startPoint y: 311, endPoint x: 23, endPoint y: 269, distance: 313.3
click at [23, 269] on body "Toggle navigation ProStock WMS B07 - BABW TRADING NZ LIMITED PARTNERSHIP BABW L…" at bounding box center [423, 199] width 847 height 398
click at [167, 338] on button "Exit" at bounding box center [166, 338] width 34 height 24
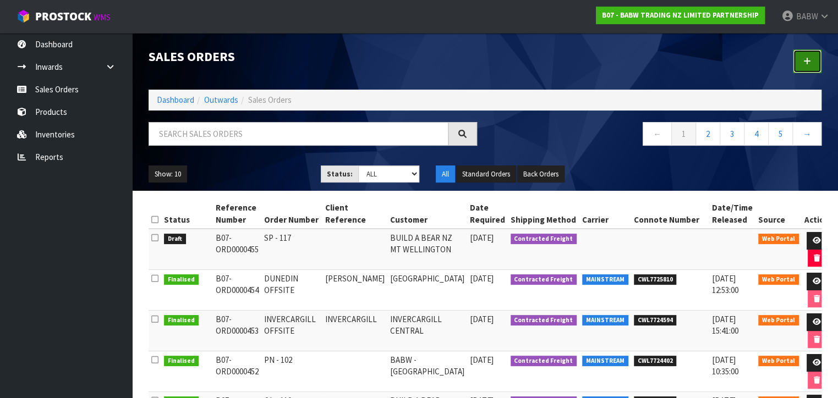
click at [806, 63] on icon at bounding box center [807, 61] width 8 height 8
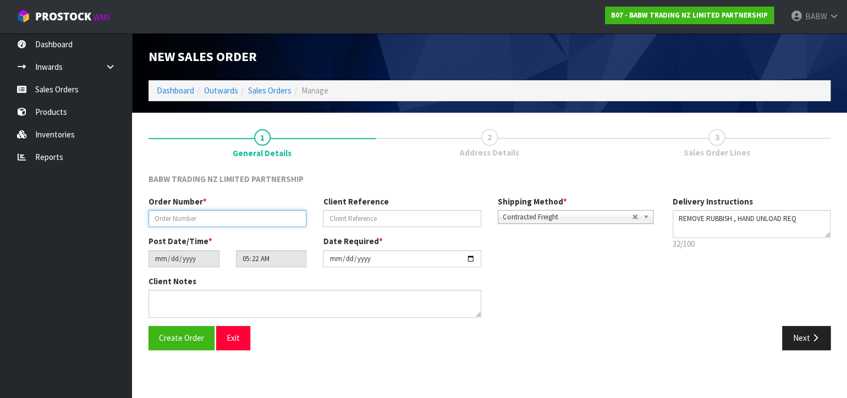
click at [222, 221] on input "text" at bounding box center [228, 218] width 158 height 17
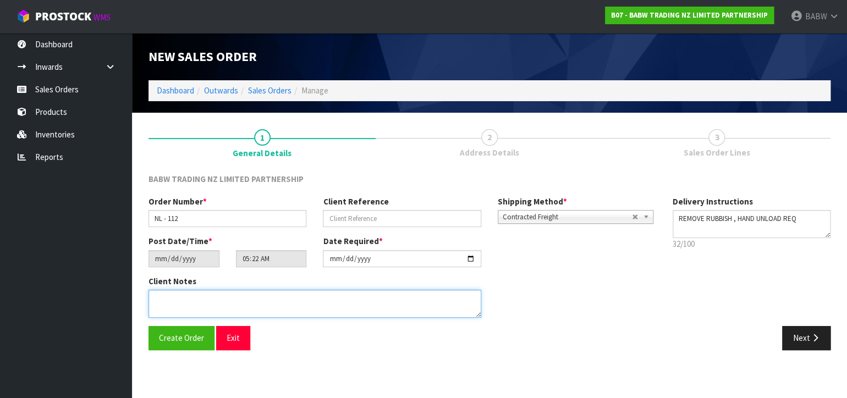
click at [245, 311] on textarea at bounding box center [315, 304] width 333 height 28
paste textarea "DELIVER BETWEEN 8AM AND 8.30AM CALL - [PERSON_NAME] ON [PHONE_NUMBER] AFTERNOON…"
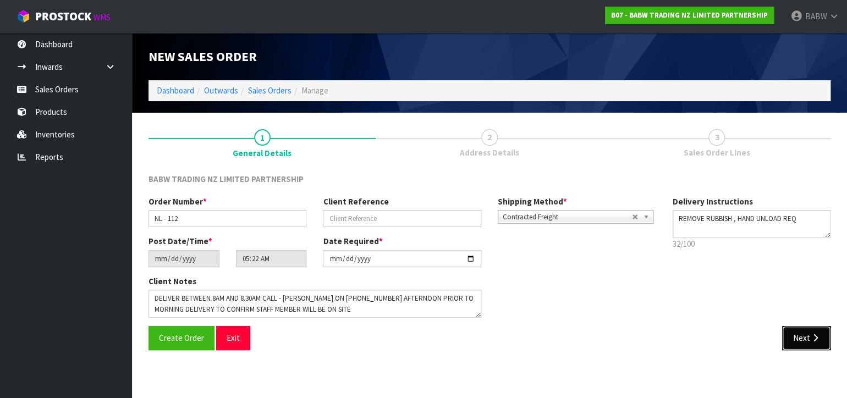
click at [814, 338] on icon "button" at bounding box center [815, 338] width 10 height 8
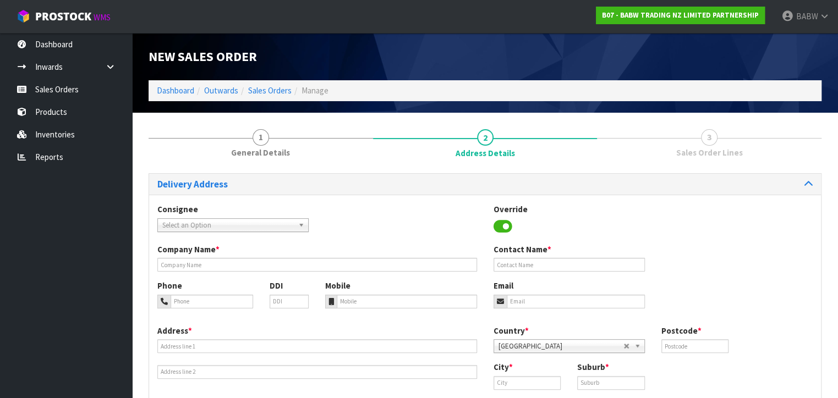
click at [249, 227] on span "Select an Option" at bounding box center [228, 225] width 132 height 13
click at [216, 229] on span "Select an Option" at bounding box center [228, 225] width 132 height 13
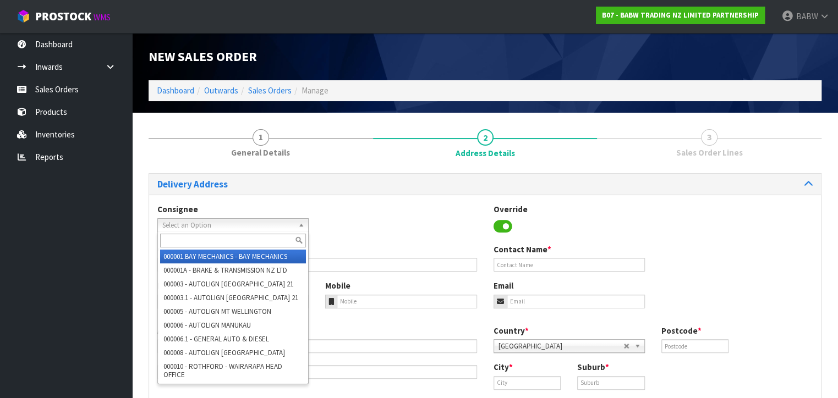
paste input "BABNORTHLANDS"
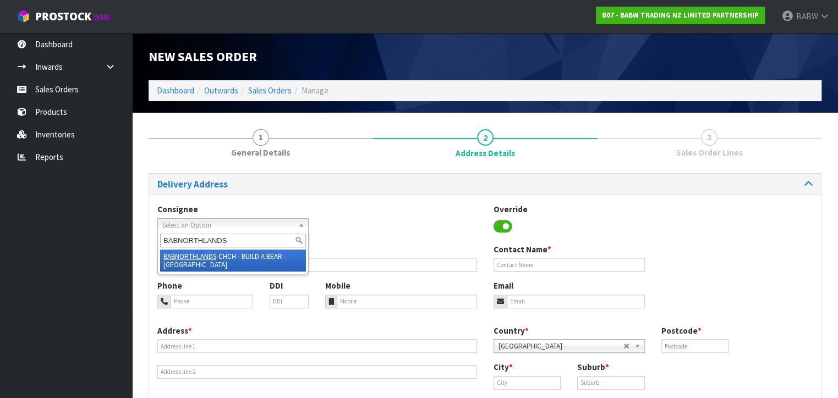
click at [235, 259] on li "BABNORTHLANDS -CHCH - BUILD A BEAR - [GEOGRAPHIC_DATA]" at bounding box center [233, 261] width 146 height 22
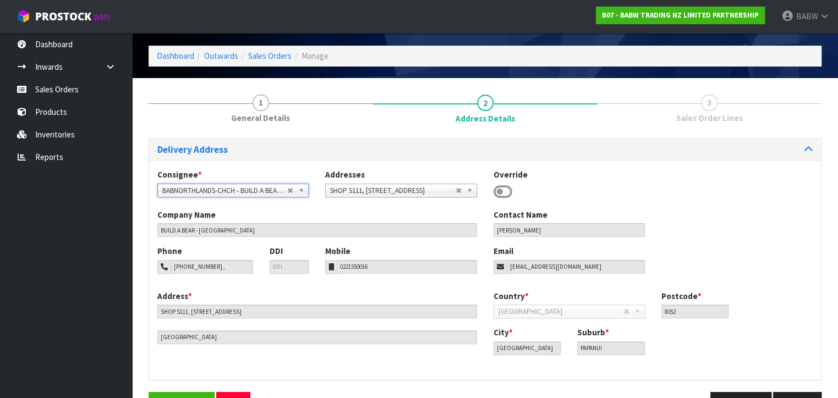
scroll to position [68, 0]
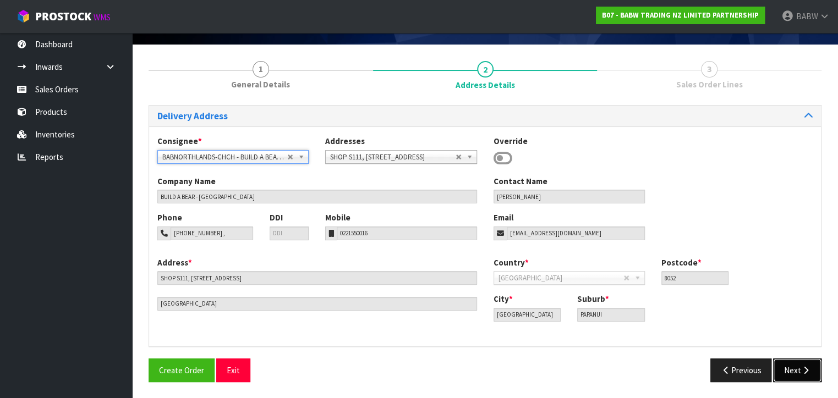
click at [814, 374] on button "Next" at bounding box center [797, 371] width 48 height 24
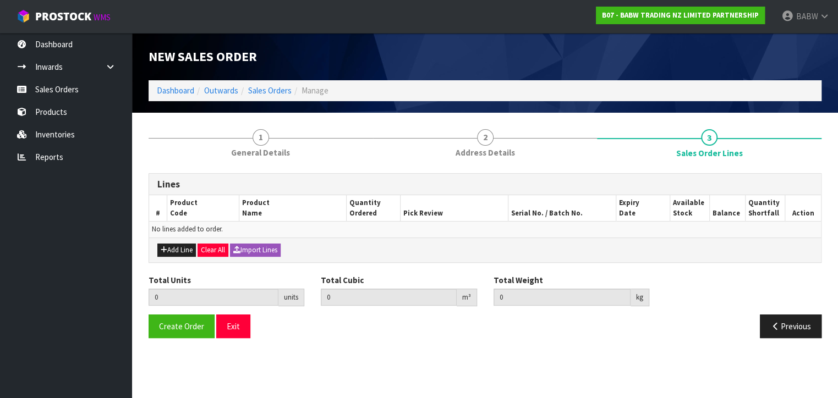
scroll to position [0, 0]
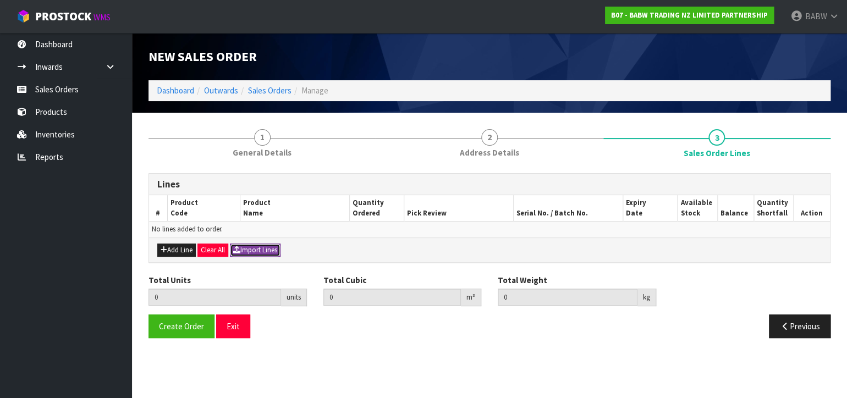
click at [258, 254] on button "Import Lines" at bounding box center [255, 250] width 51 height 13
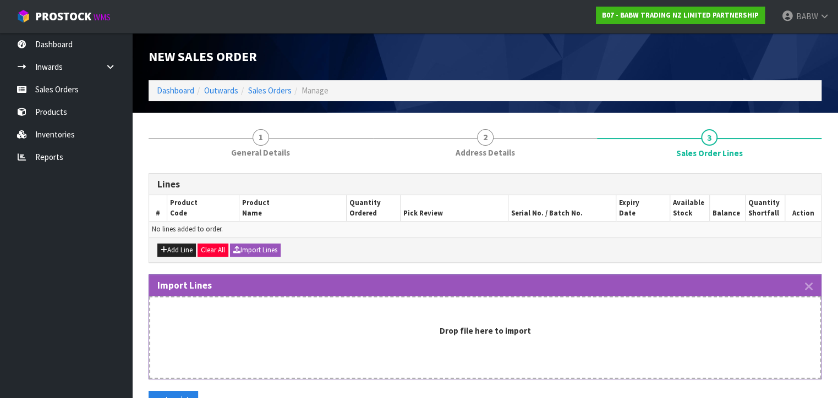
click at [595, 340] on div "Drop file here to import" at bounding box center [485, 338] width 672 height 83
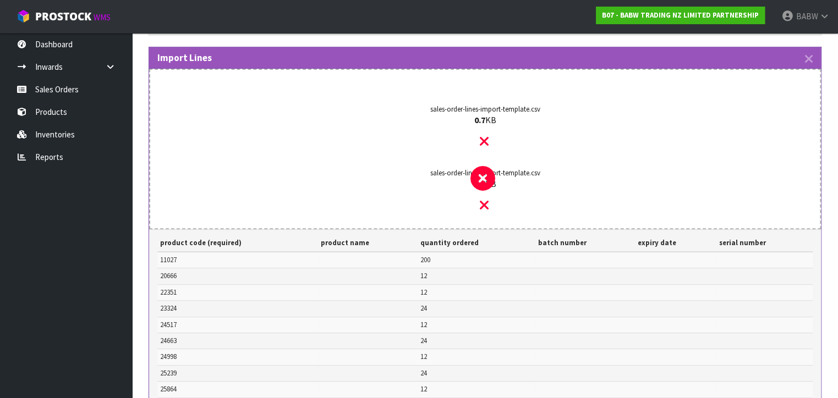
scroll to position [122, 0]
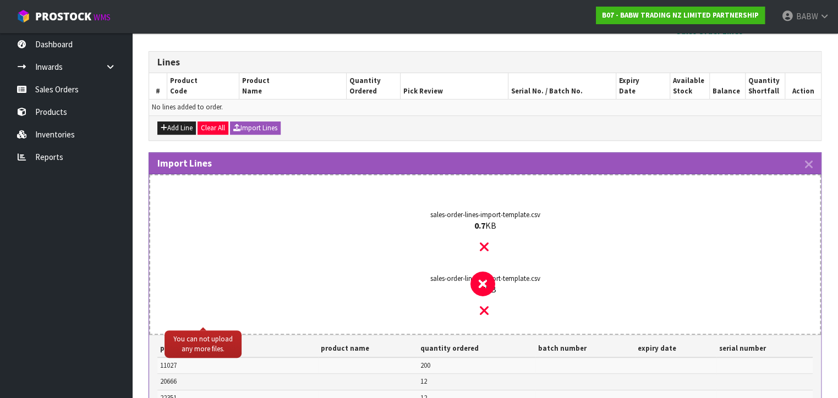
click at [484, 284] on strong "0.7" at bounding box center [479, 289] width 11 height 11
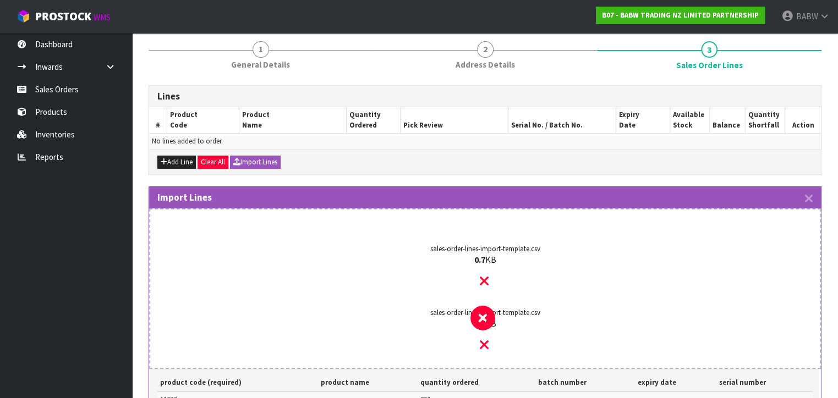
scroll to position [183, 0]
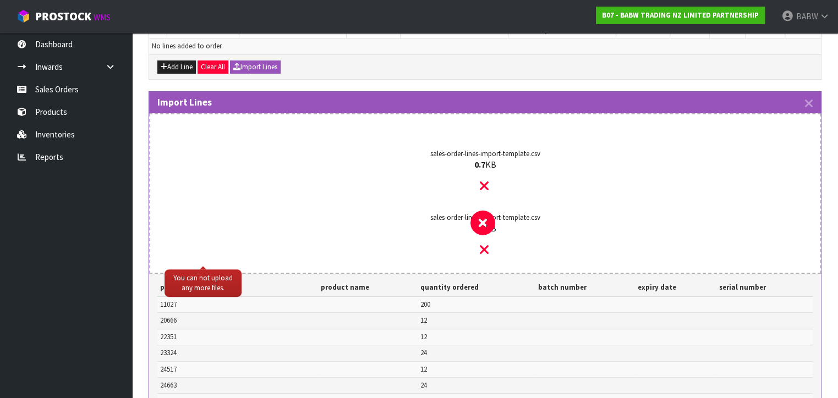
drag, startPoint x: 482, startPoint y: 223, endPoint x: 484, endPoint y: 238, distance: 15.0
click at [484, 238] on div "sales-order-lines-import-template.csv 0.7 KB" at bounding box center [485, 235] width 630 height 75
drag, startPoint x: 485, startPoint y: 239, endPoint x: 485, endPoint y: 251, distance: 11.6
click at [486, 241] on div "sales-order-lines-import-template.csv 0.7 KB" at bounding box center [485, 235] width 630 height 75
click at [485, 251] on icon at bounding box center [484, 250] width 9 height 14
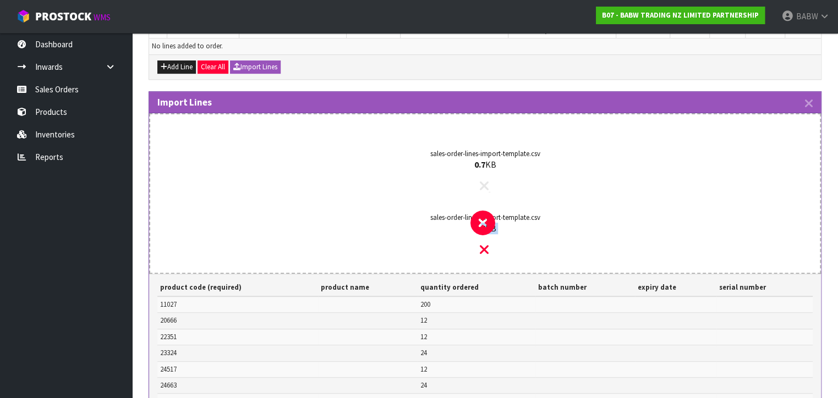
scroll to position [112, 0]
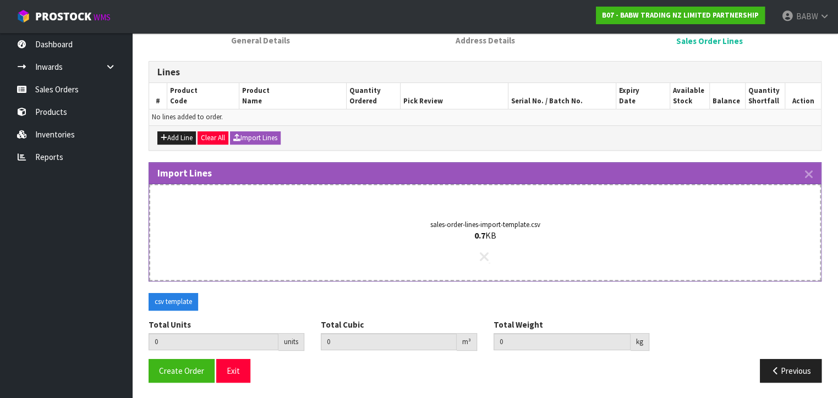
click at [485, 253] on icon at bounding box center [484, 257] width 9 height 14
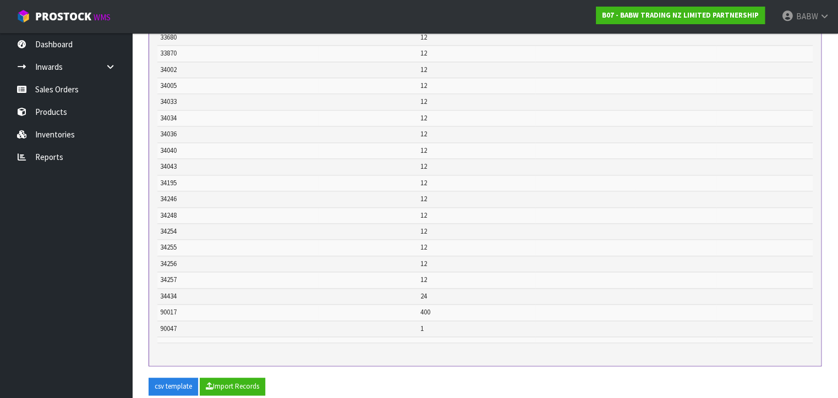
scroll to position [873, 0]
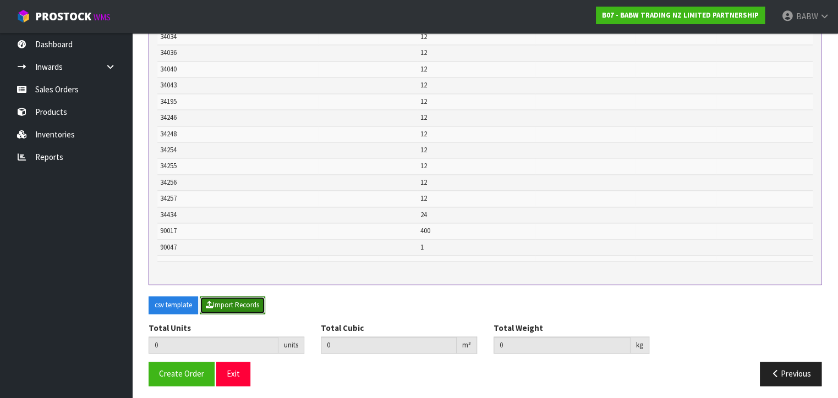
click at [245, 299] on button "Import Records" at bounding box center [232, 306] width 65 height 18
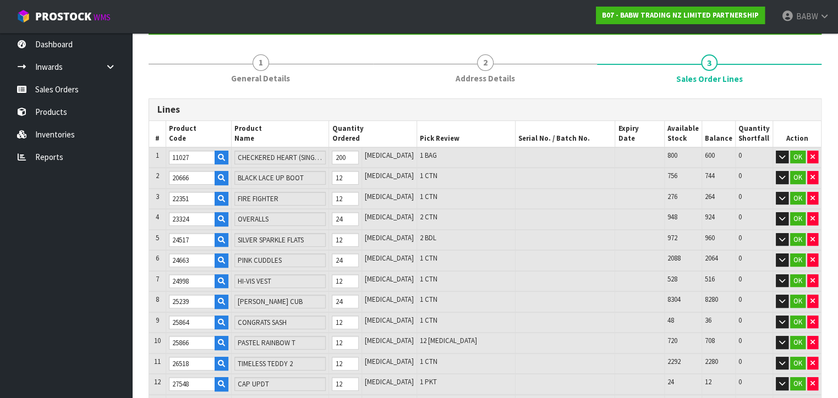
scroll to position [246, 0]
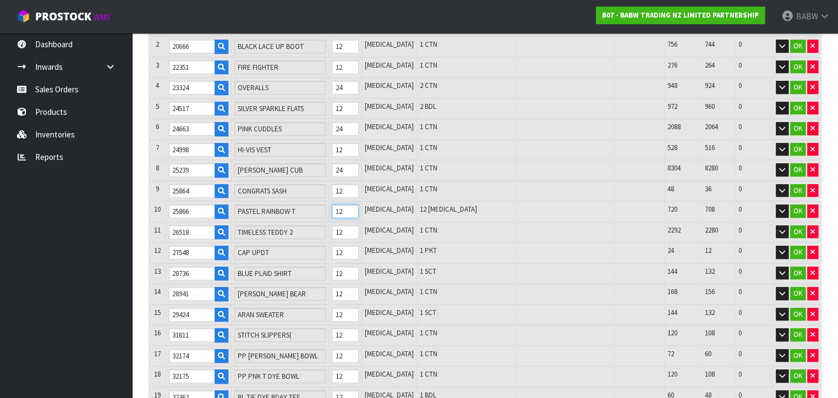
click at [303, 205] on tr "10 25866 PASTEL RAINBOW T 12 [MEDICAL_DATA] 12 [MEDICAL_DATA] 720 708 0 OK" at bounding box center [485, 211] width 672 height 21
click at [297, 208] on tr "10 25866 PASTEL RAINBOW T 12 [MEDICAL_DATA] 12 [MEDICAL_DATA] 720 708 0 OK" at bounding box center [485, 211] width 672 height 21
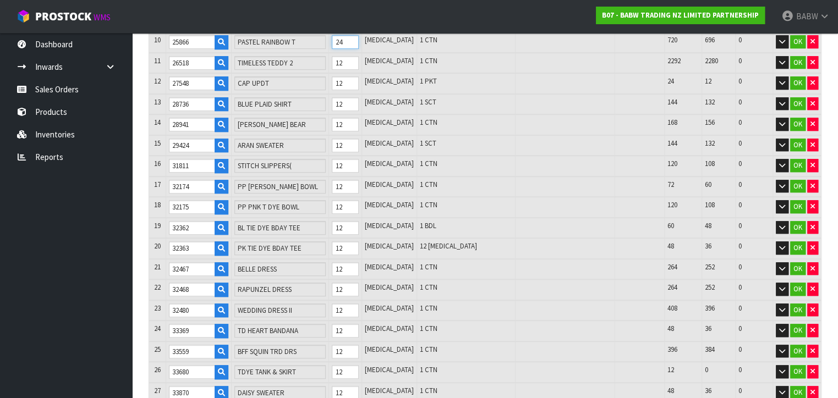
scroll to position [429, 0]
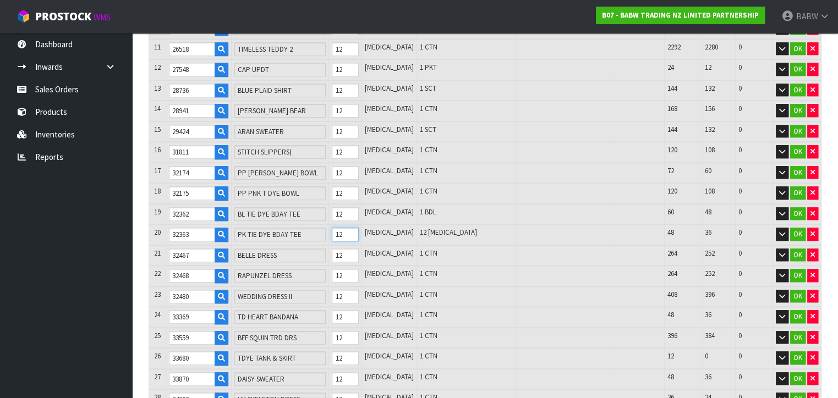
click at [358, 228] on input "12" at bounding box center [345, 235] width 26 height 14
click at [315, 228] on tr "20 32363 PK TIE DYE BDAY TEE 12 [MEDICAL_DATA] 12 [MEDICAL_DATA] 48 36 0 OK" at bounding box center [485, 235] width 672 height 21
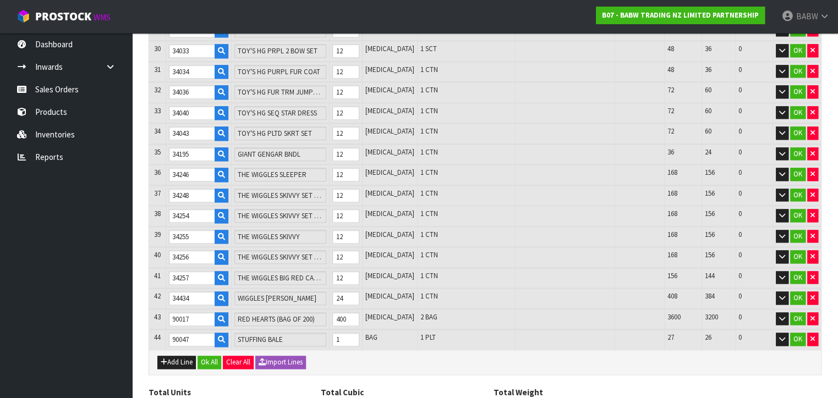
scroll to position [877, 0]
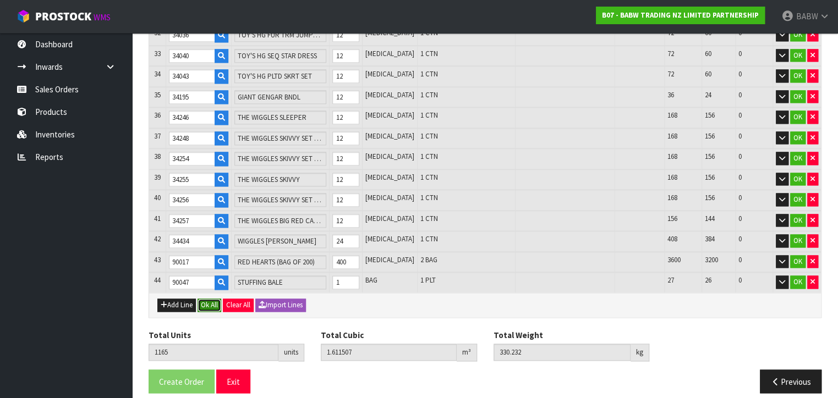
click at [216, 299] on button "Ok All" at bounding box center [210, 305] width 24 height 13
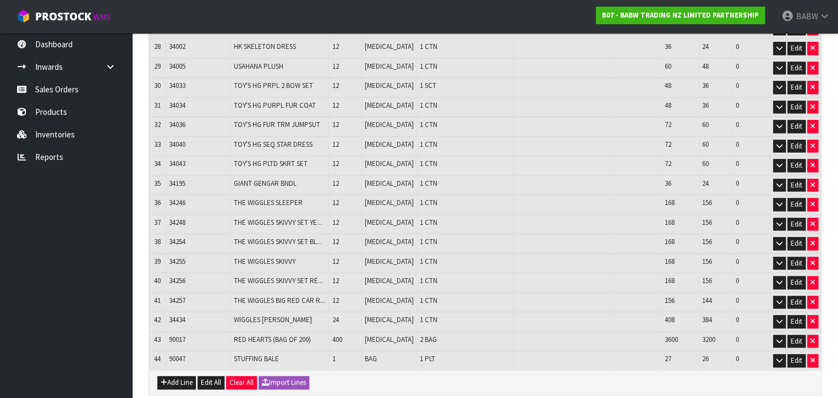
scroll to position [828, 0]
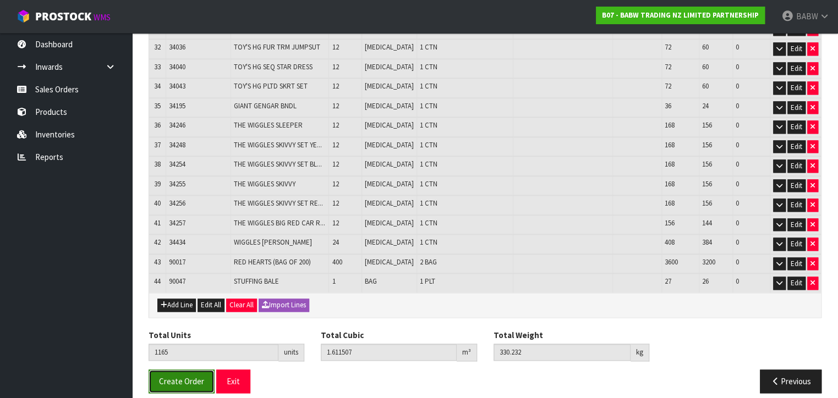
click at [177, 376] on span "Create Order" at bounding box center [181, 381] width 45 height 10
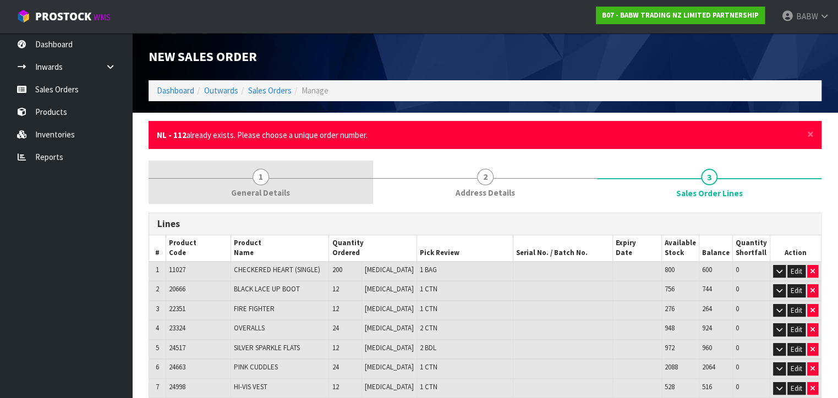
click at [223, 179] on link "1 General Details" at bounding box center [261, 182] width 225 height 43
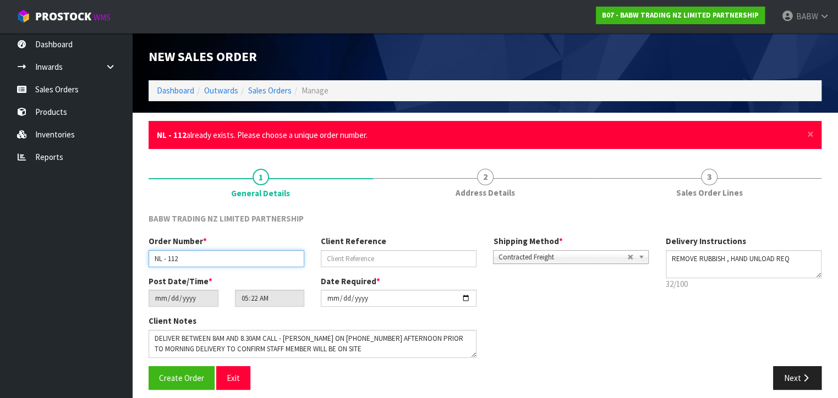
click at [214, 252] on input "NL - 112" at bounding box center [227, 258] width 156 height 17
click at [805, 370] on button "Next" at bounding box center [797, 379] width 48 height 24
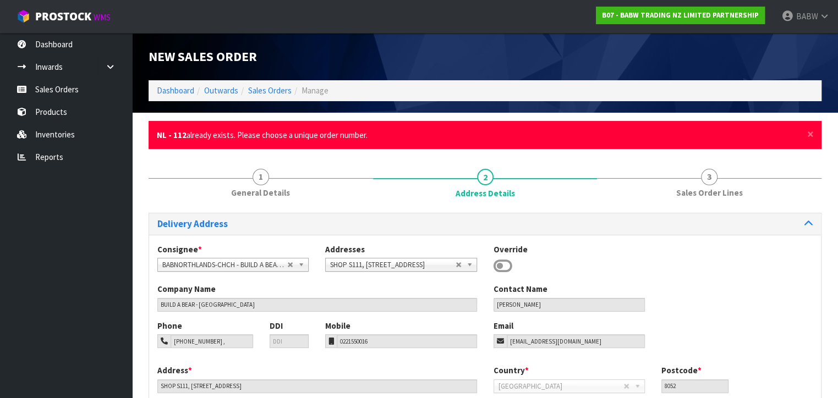
scroll to position [108, 0]
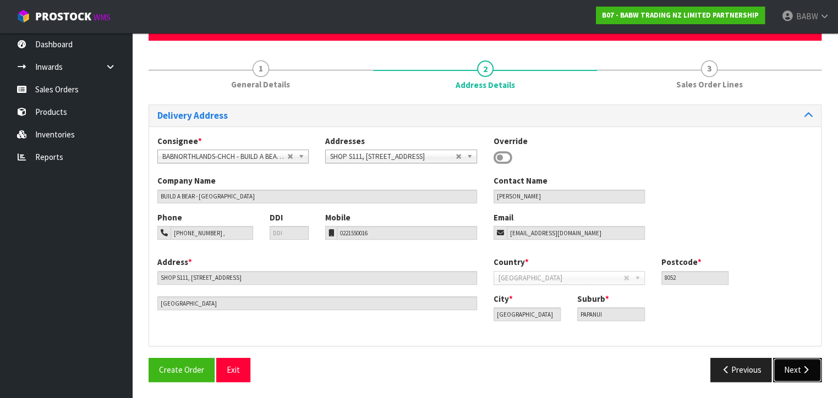
click at [801, 369] on icon "button" at bounding box center [806, 370] width 10 height 8
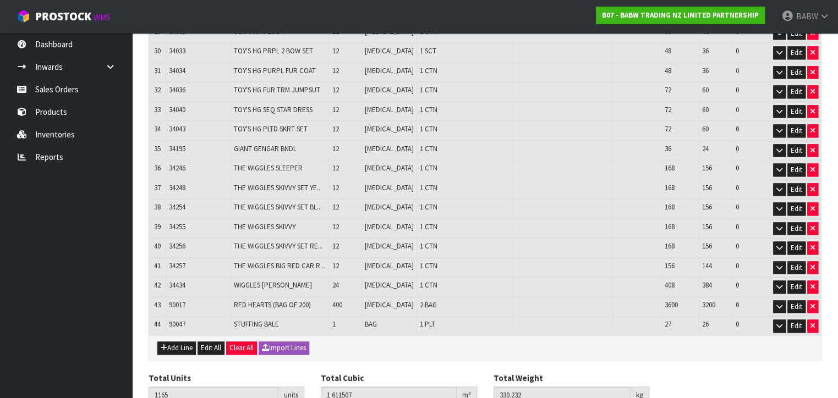
scroll to position [828, 0]
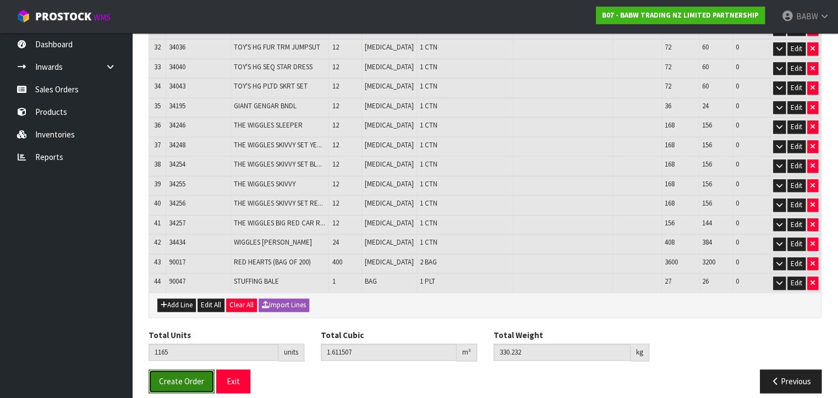
click at [165, 376] on span "Create Order" at bounding box center [181, 381] width 45 height 10
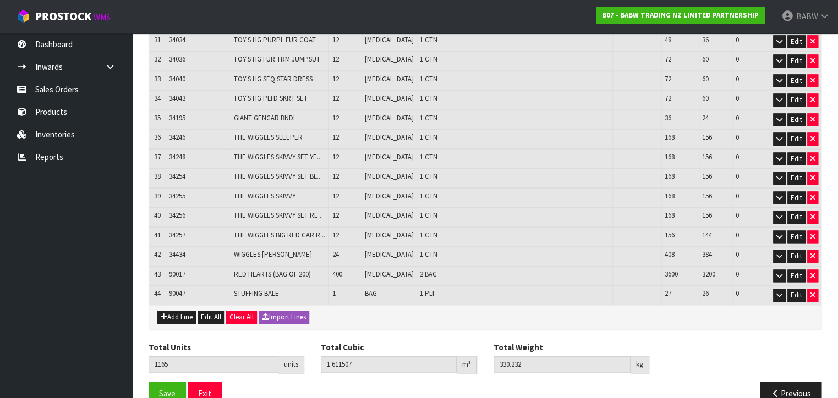
scroll to position [828, 0]
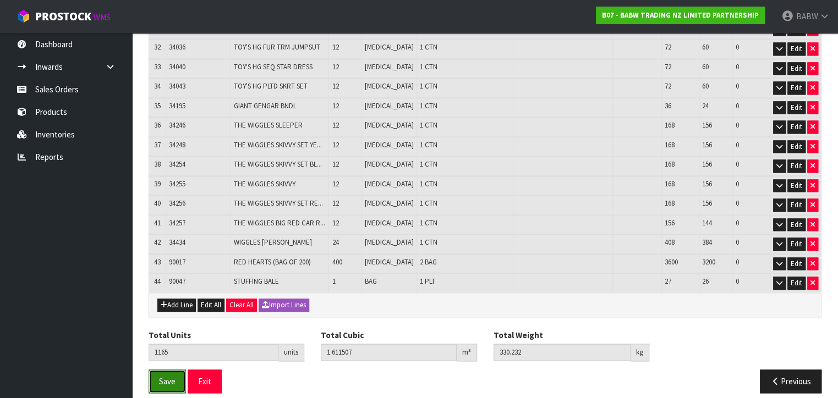
click at [171, 370] on button "Save" at bounding box center [167, 382] width 37 height 24
click at [206, 370] on button "Exit" at bounding box center [205, 382] width 34 height 24
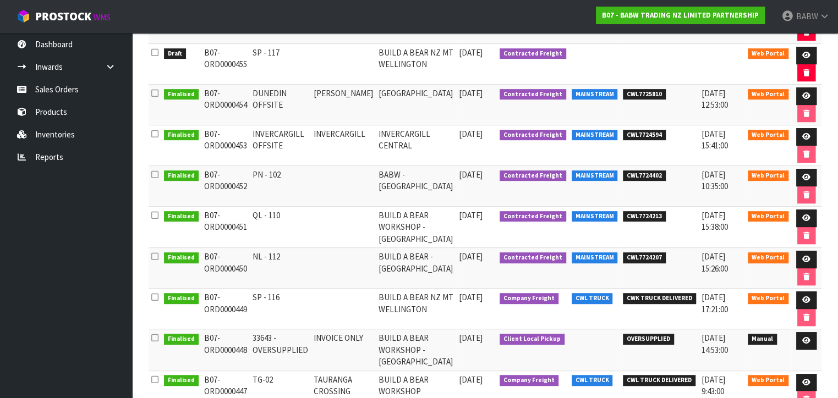
scroll to position [244, 0]
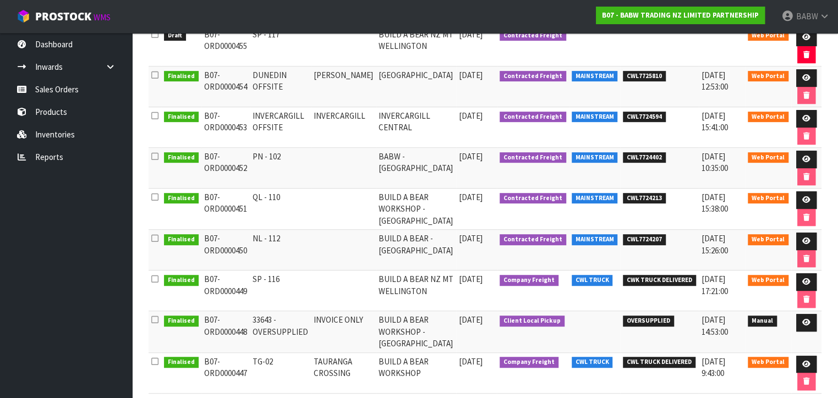
drag, startPoint x: 265, startPoint y: 192, endPoint x: 347, endPoint y: 192, distance: 82.0
click at [347, 192] on tr "Finalised B07-ORD0000451 QL - 110 BUILD A BEAR WORKSHOP - [GEOGRAPHIC_DATA] [DA…" at bounding box center [485, 209] width 673 height 41
click at [802, 192] on link at bounding box center [806, 201] width 20 height 18
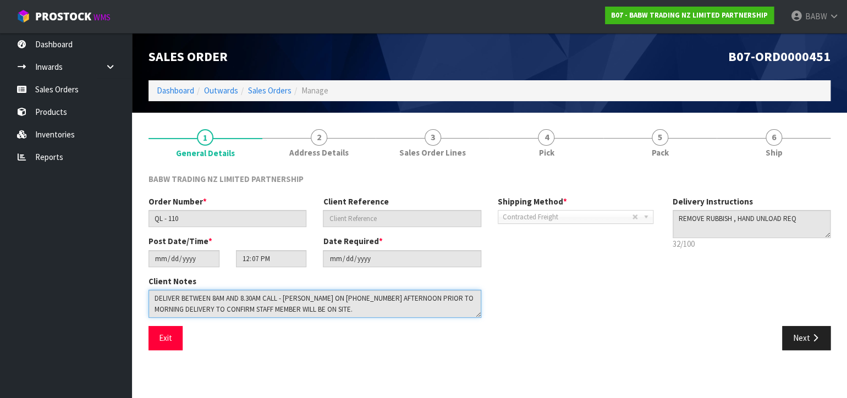
drag, startPoint x: 357, startPoint y: 307, endPoint x: -42, endPoint y: 264, distance: 401.3
click at [0, 264] on html "Toggle navigation ProStock WMS B07 - BABW TRADING NZ LIMITED PARTNERSHIP BABW L…" at bounding box center [423, 199] width 847 height 398
click at [173, 348] on button "Exit" at bounding box center [166, 338] width 34 height 24
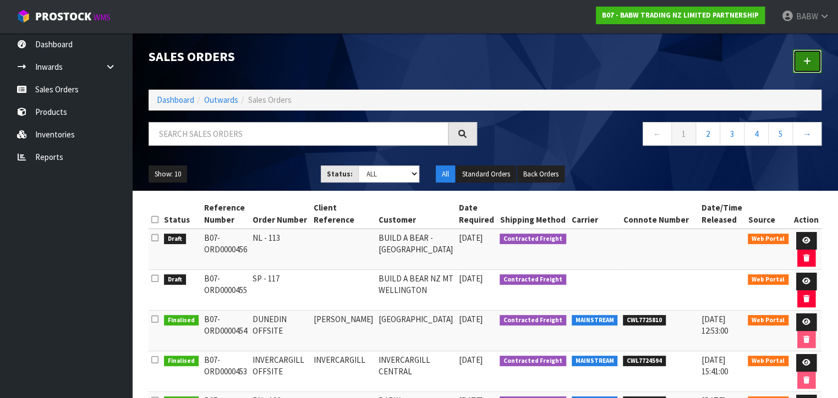
click at [807, 57] on icon at bounding box center [807, 61] width 8 height 8
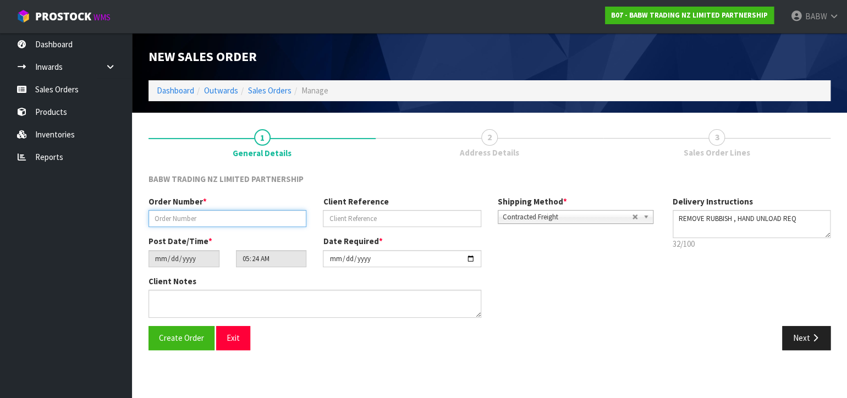
click at [248, 211] on input "text" at bounding box center [228, 218] width 158 height 17
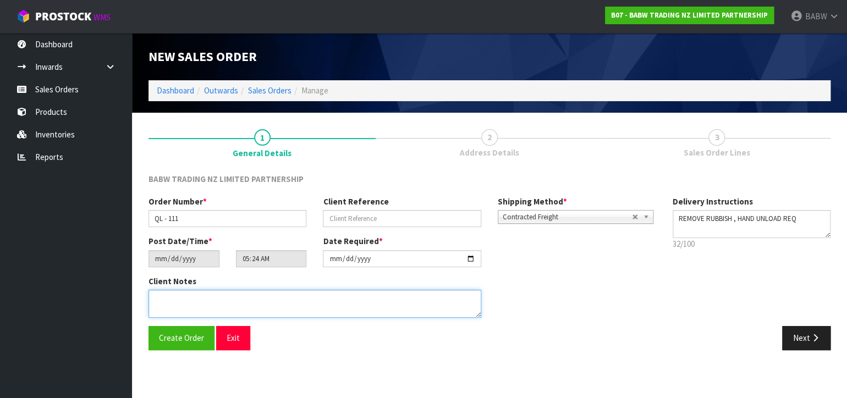
click at [242, 297] on textarea at bounding box center [315, 304] width 333 height 28
paste textarea "DELIVER BETWEEN 8AM AND 8.30AM CALL - [PERSON_NAME] ON [PHONE_NUMBER] AFTERNOON…"
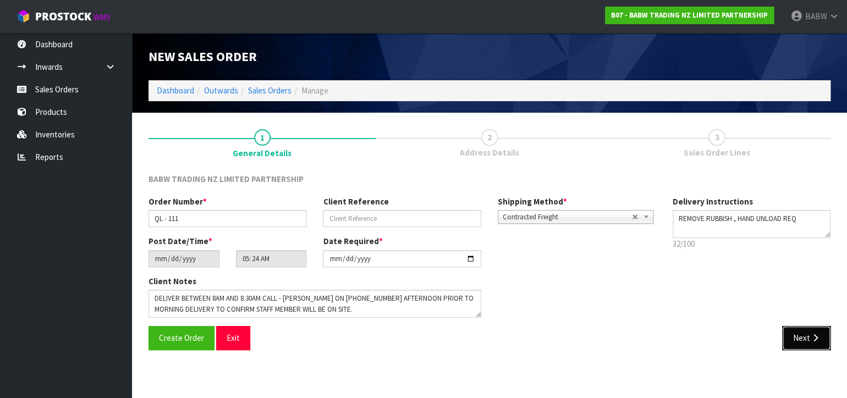
click at [812, 334] on icon "button" at bounding box center [815, 338] width 10 height 8
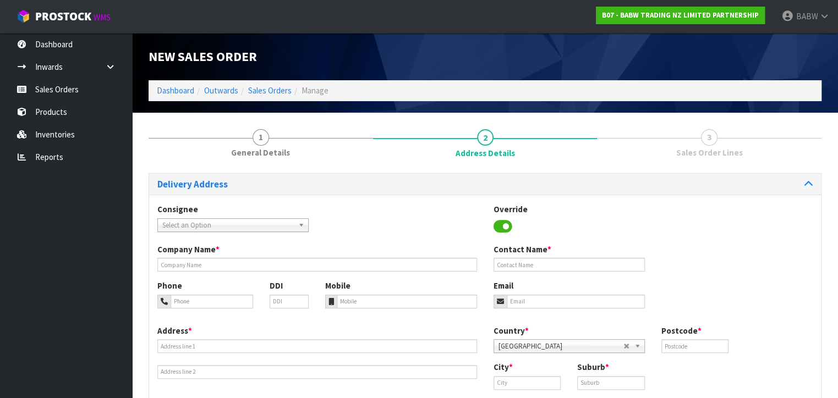
click at [225, 222] on span "Select an Option" at bounding box center [228, 225] width 132 height 13
click at [228, 232] on div "Consignee 000001.BAY MECHANICS - BAY MECHANICS 000001A - BRAKE & TRANSMISSION N…" at bounding box center [485, 224] width 672 height 40
click at [223, 227] on span "Select an Option" at bounding box center [228, 225] width 132 height 13
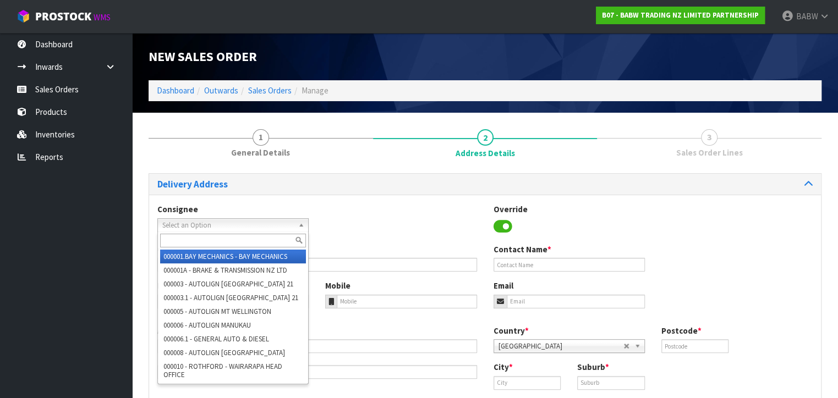
paste input "BABQUEENSGATE"
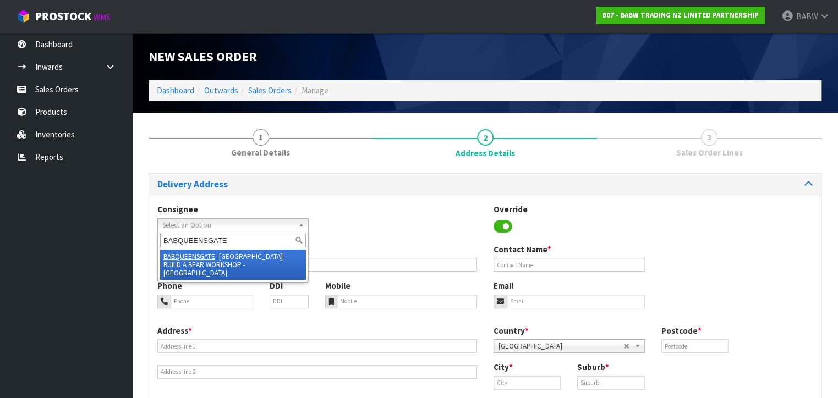
click at [234, 263] on li "BABQUEENSGATE - [GEOGRAPHIC_DATA] - BUILD A BEAR WORKSHOP - [GEOGRAPHIC_DATA]" at bounding box center [233, 265] width 146 height 30
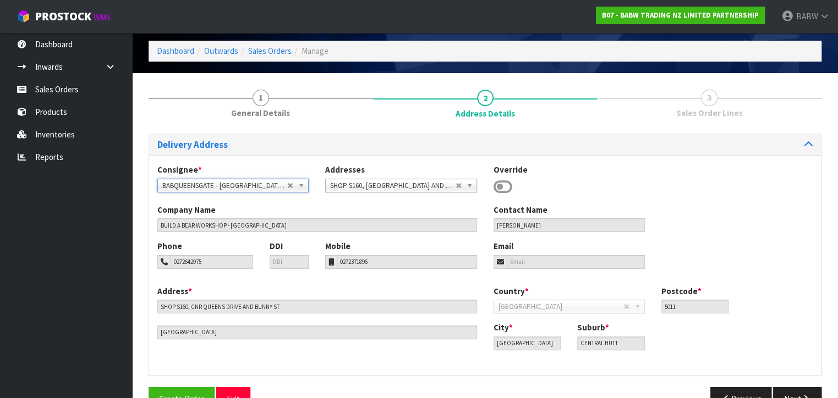
scroll to position [68, 0]
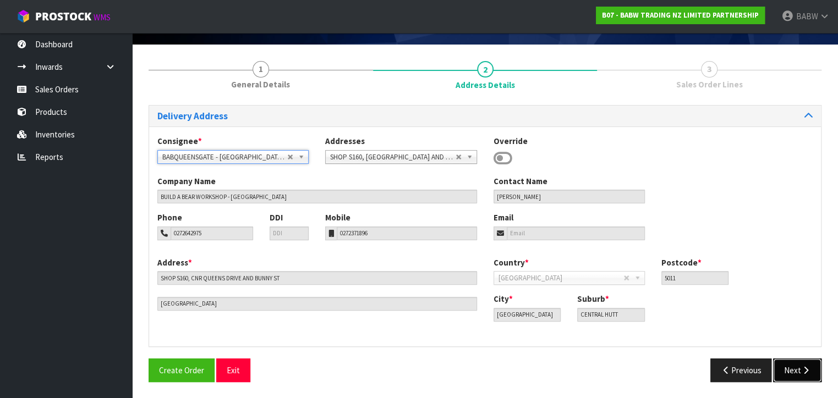
click at [803, 374] on button "Next" at bounding box center [797, 371] width 48 height 24
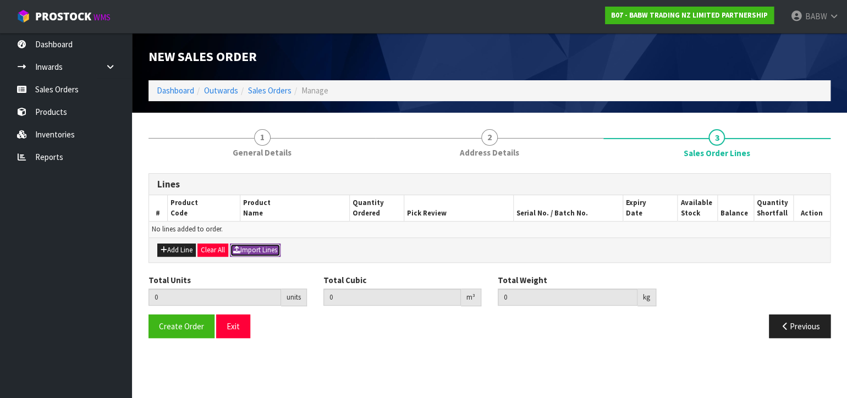
click at [263, 247] on button "Import Lines" at bounding box center [255, 250] width 51 height 13
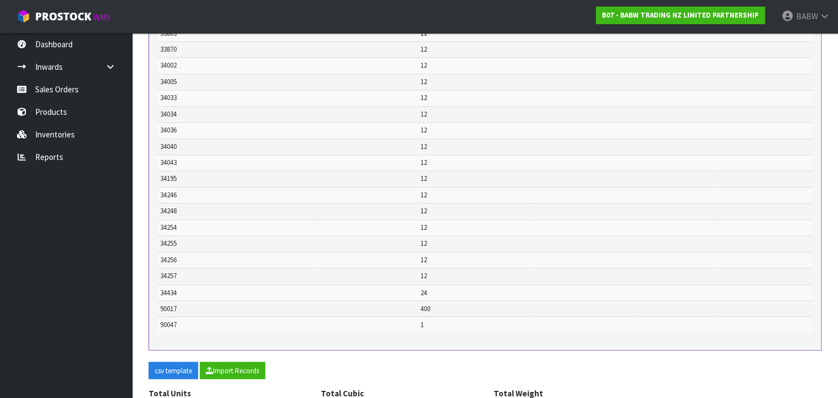
scroll to position [1039, 0]
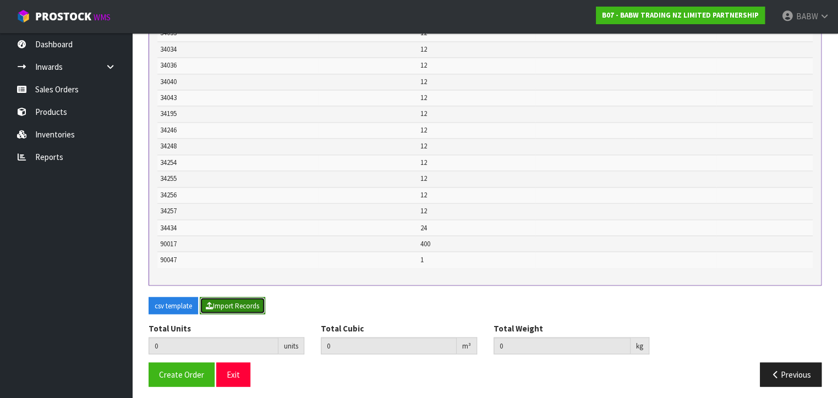
click at [236, 303] on button "Import Records" at bounding box center [232, 306] width 65 height 18
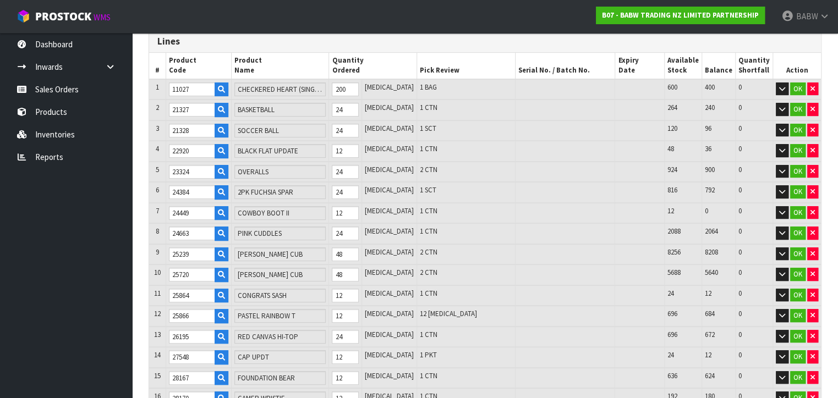
scroll to position [228, 0]
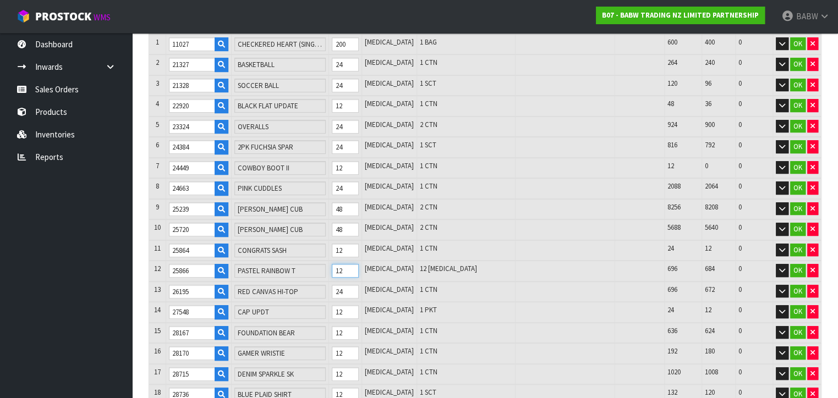
click at [324, 265] on tr "12 25866 PASTEL RAINBOW T 12 [MEDICAL_DATA] 12 [MEDICAL_DATA] 696 684 0 OK" at bounding box center [485, 271] width 672 height 21
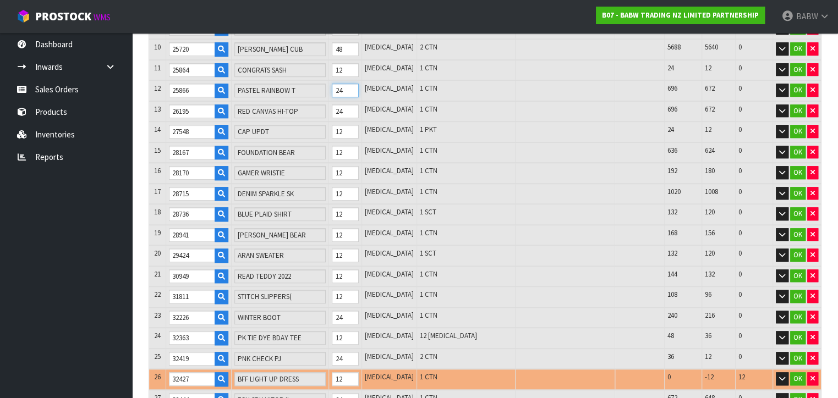
scroll to position [411, 0]
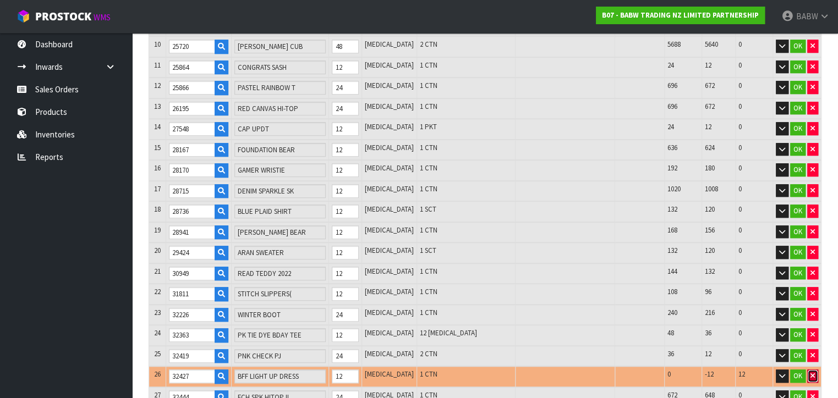
click at [813, 373] on icon "button" at bounding box center [813, 376] width 4 height 7
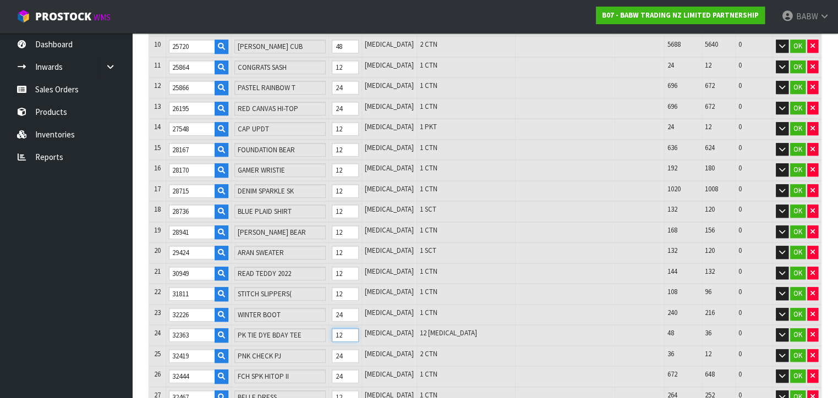
click at [307, 327] on tr "24 32363 PK TIE DYE BDAY TEE 12 [MEDICAL_DATA] 12 [MEDICAL_DATA] 48 36 0 OK" at bounding box center [485, 335] width 672 height 21
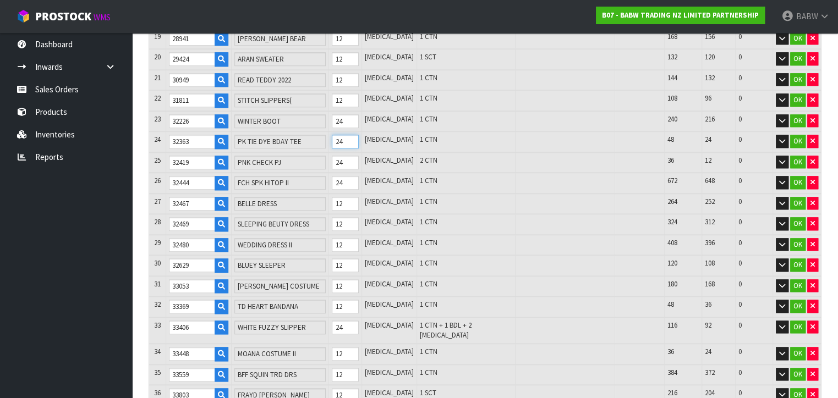
scroll to position [717, 0]
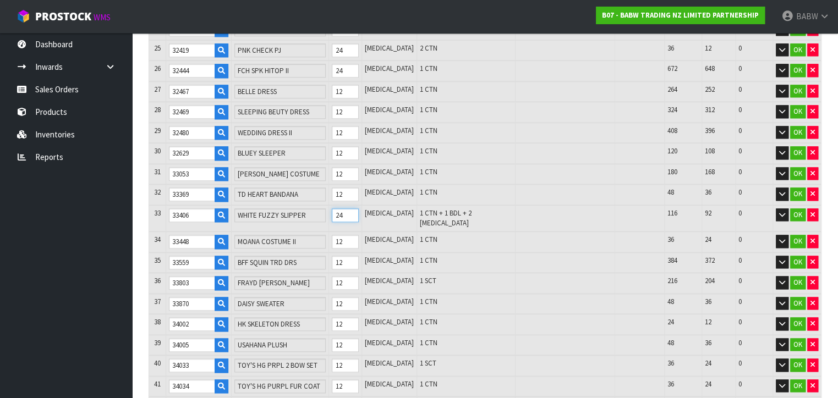
click at [323, 210] on tr "33 33406 WHITE FUZZY SLIPPER 24 [MEDICAL_DATA] 1 CTN + 1 BDL + 2 [MEDICAL_DATA]…" at bounding box center [485, 218] width 672 height 27
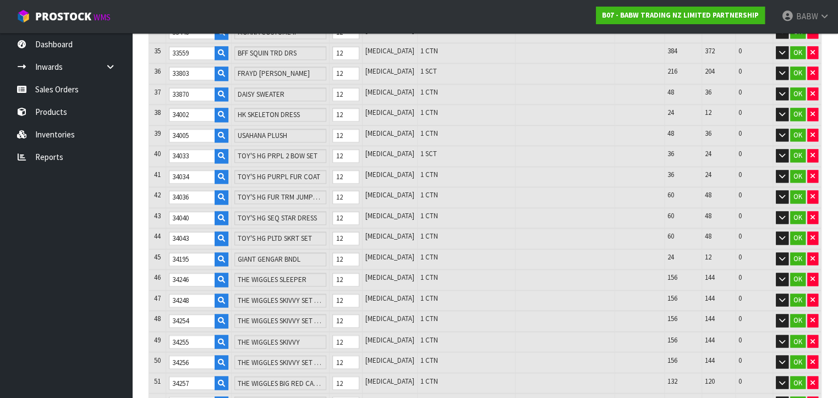
scroll to position [1022, 0]
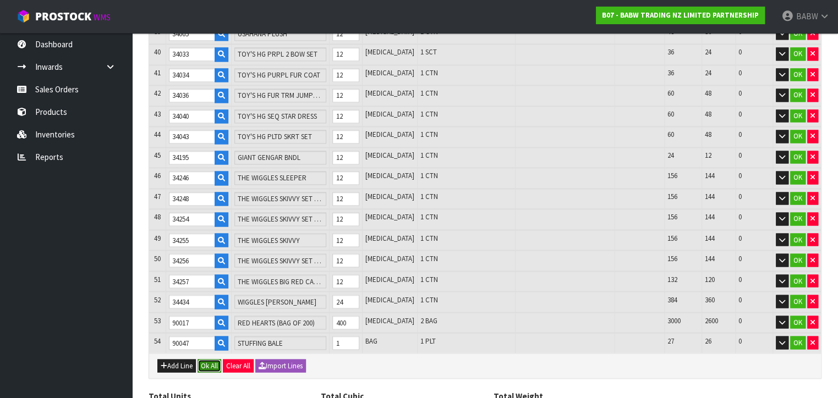
click at [211, 359] on button "Ok All" at bounding box center [210, 365] width 24 height 13
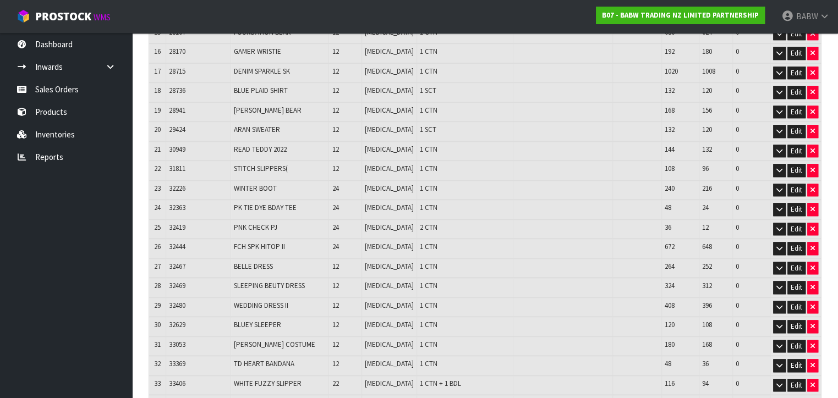
scroll to position [695, 0]
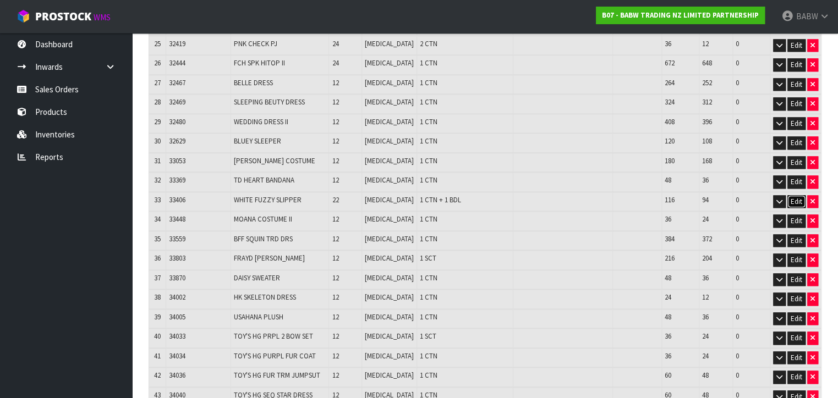
click at [797, 195] on button "Edit" at bounding box center [797, 201] width 18 height 13
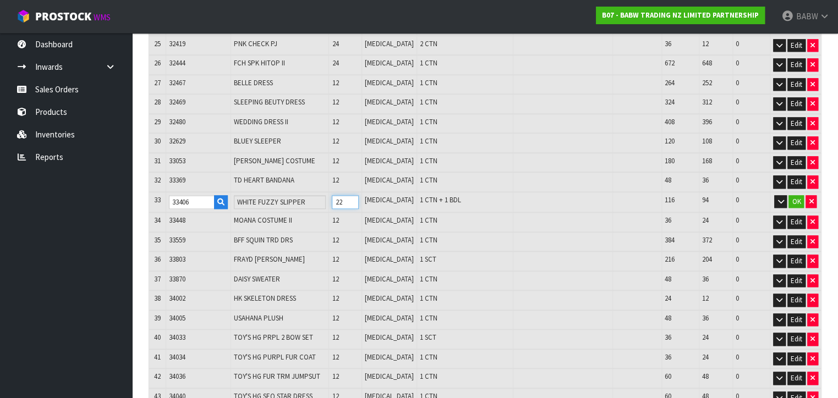
click at [304, 193] on tr "33 33406 WHITE FUZZY SLIPPER 22 [MEDICAL_DATA] 1 CTN + 1 BDL 116 94 0 OK" at bounding box center [485, 202] width 672 height 21
click at [791, 195] on button "OK" at bounding box center [796, 201] width 15 height 13
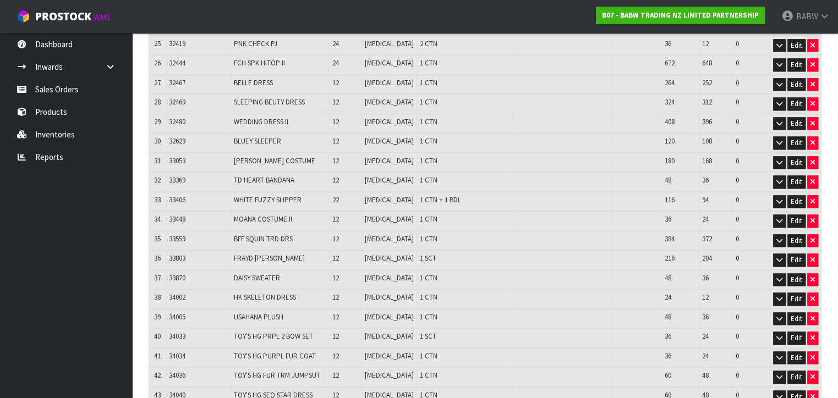
scroll to position [1021, 0]
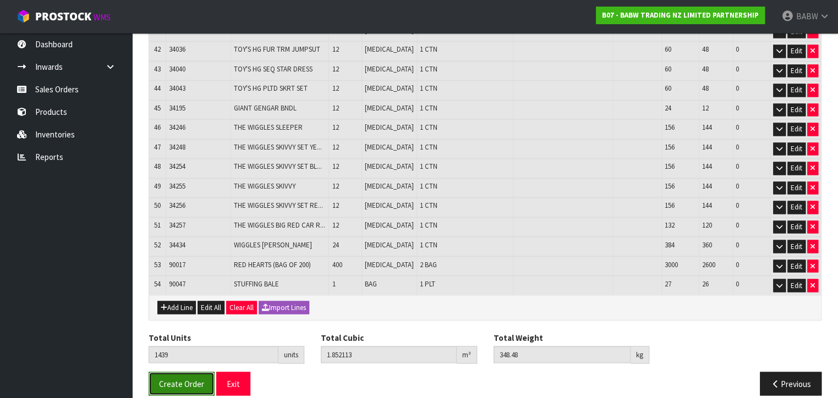
click at [173, 379] on span "Create Order" at bounding box center [181, 384] width 45 height 10
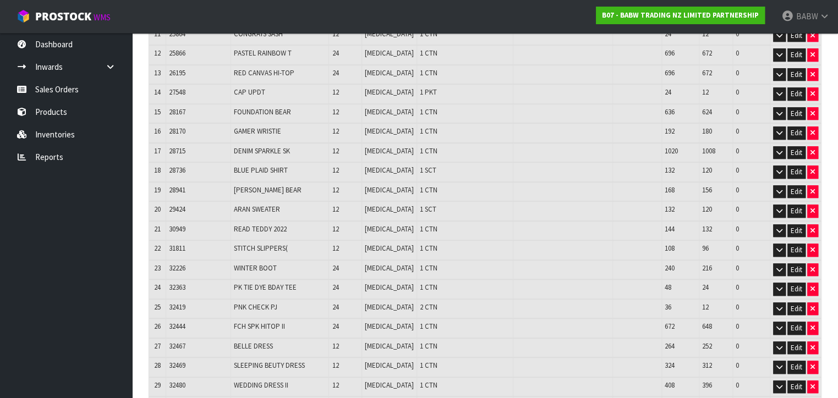
scroll to position [409, 0]
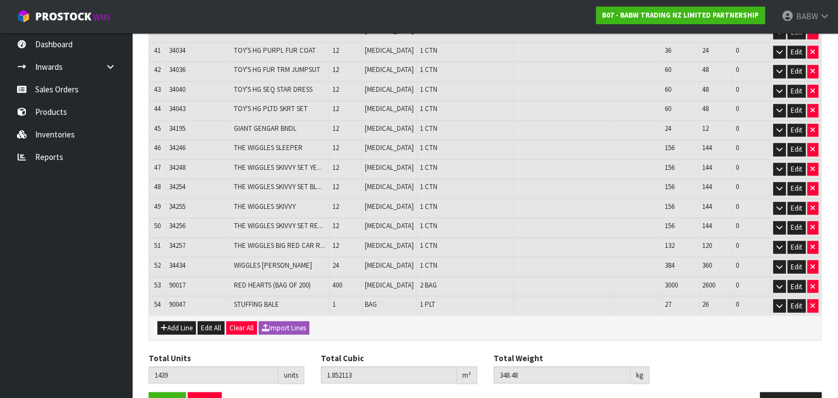
scroll to position [1021, 0]
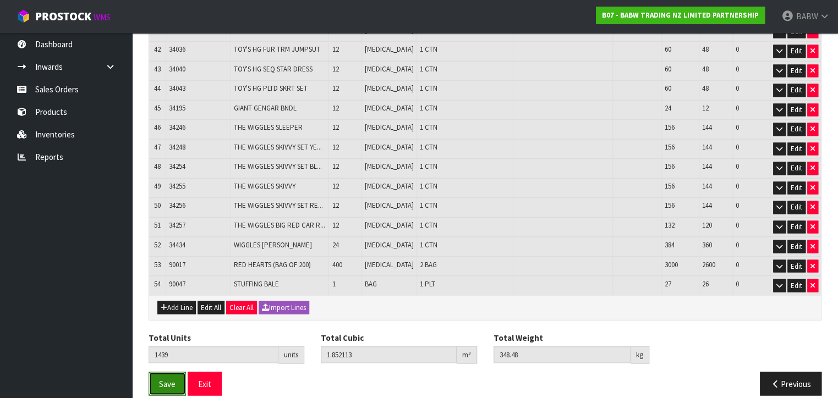
click at [171, 379] on span "Save" at bounding box center [167, 384] width 17 height 10
click at [204, 372] on button "Exit" at bounding box center [205, 384] width 34 height 24
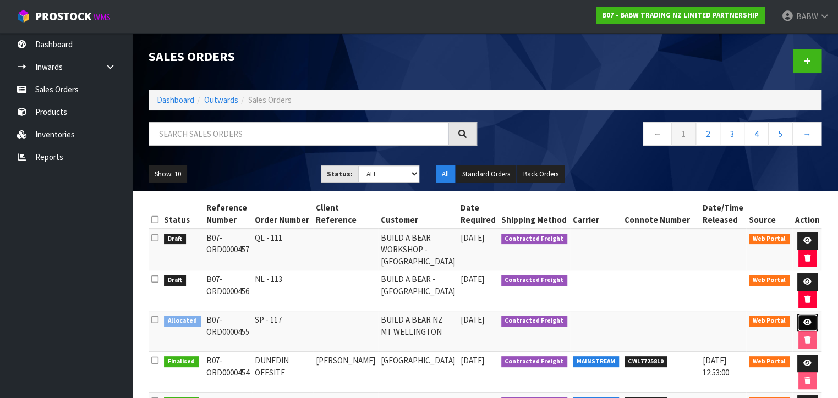
click at [810, 315] on link at bounding box center [807, 323] width 20 height 18
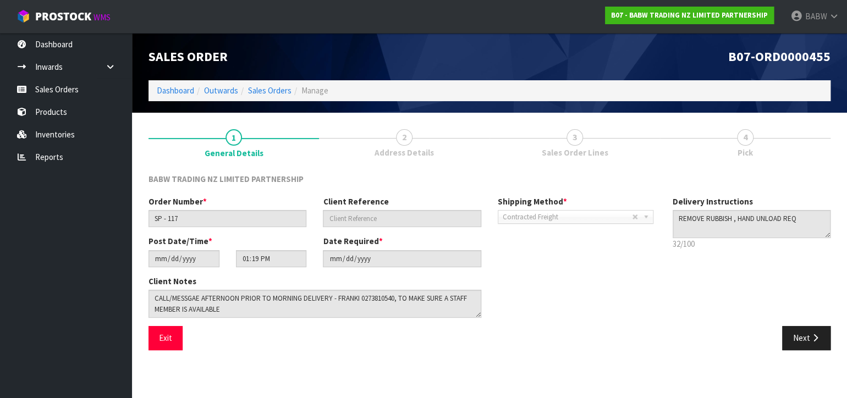
click at [568, 136] on span "3" at bounding box center [575, 137] width 17 height 17
click at [799, 333] on button "Next" at bounding box center [807, 338] width 48 height 24
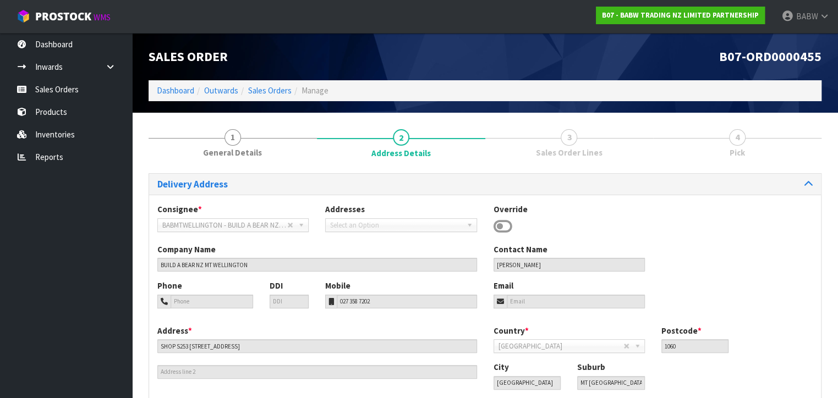
scroll to position [68, 0]
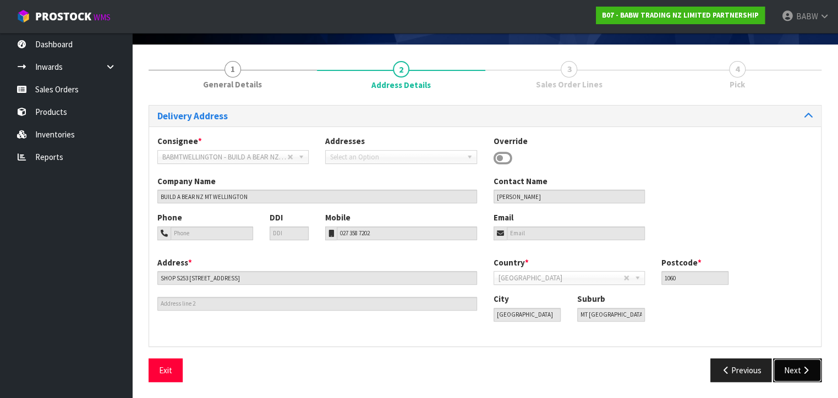
click at [801, 367] on icon "button" at bounding box center [806, 371] width 10 height 8
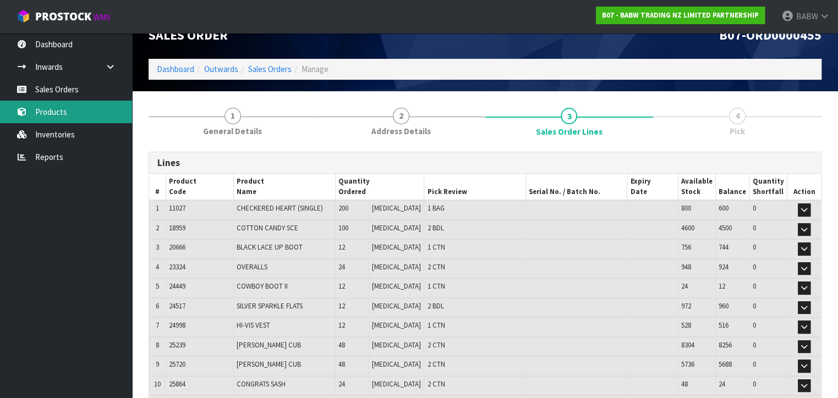
scroll to position [0, 0]
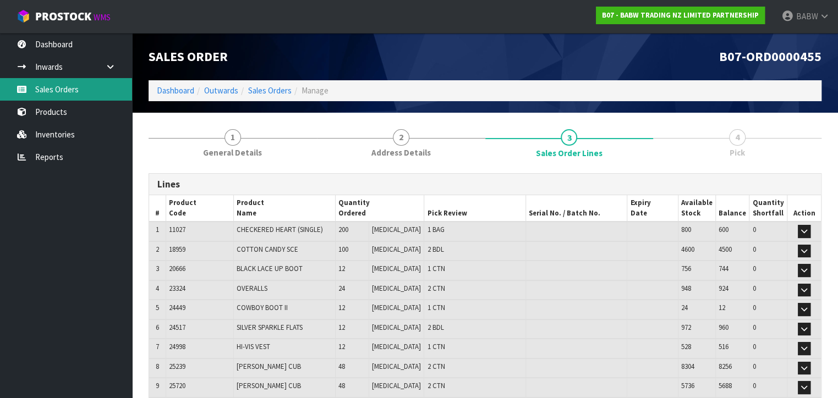
click at [78, 91] on link "Sales Orders" at bounding box center [66, 89] width 132 height 23
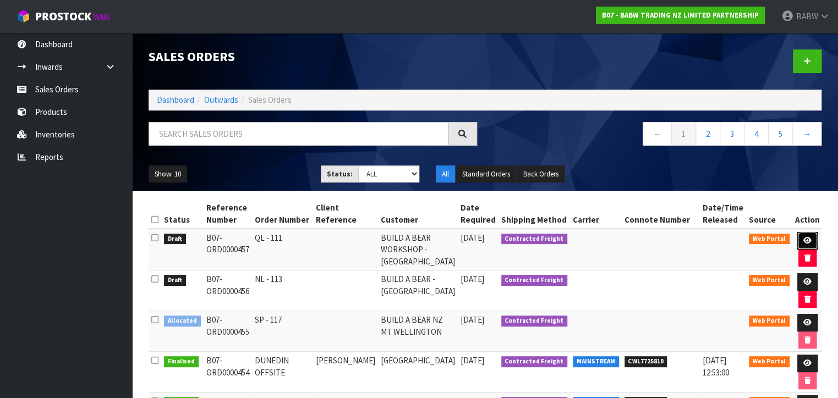
click at [803, 237] on icon at bounding box center [807, 240] width 8 height 7
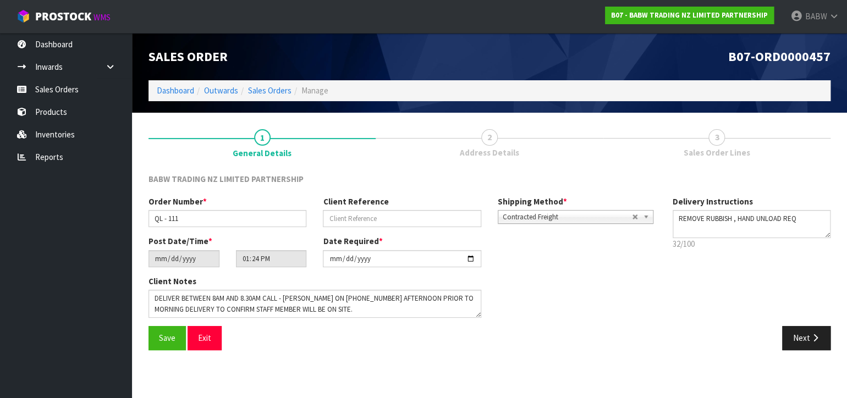
click at [713, 143] on span "3" at bounding box center [717, 137] width 17 height 17
click at [812, 330] on button "Next" at bounding box center [807, 338] width 48 height 24
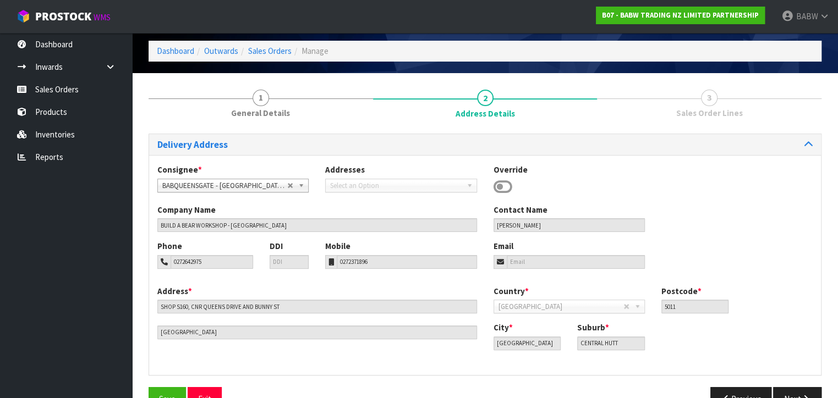
scroll to position [68, 0]
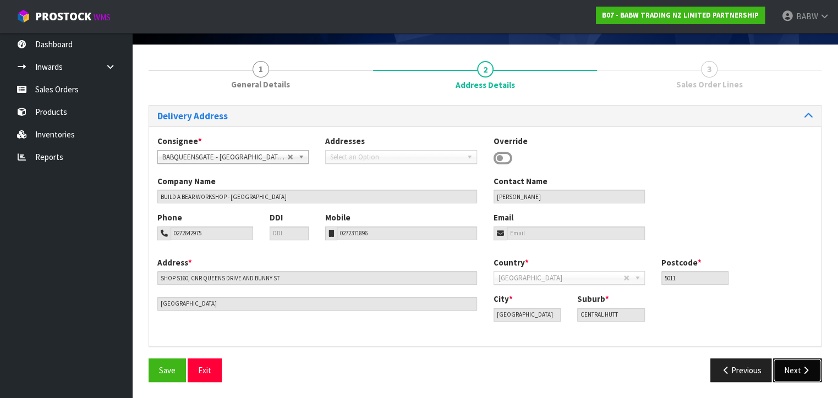
drag, startPoint x: 806, startPoint y: 363, endPoint x: 756, endPoint y: 344, distance: 52.8
click at [806, 363] on button "Next" at bounding box center [797, 371] width 48 height 24
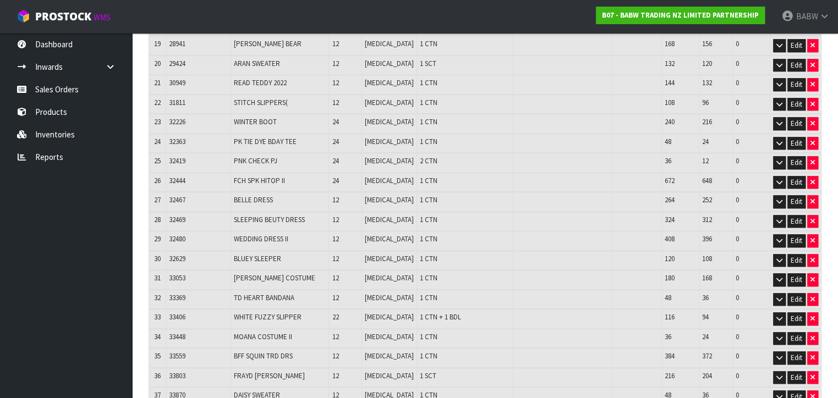
scroll to position [741, 0]
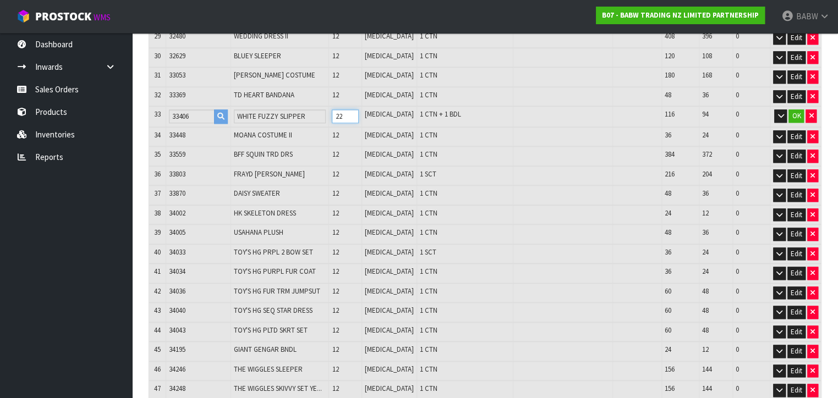
click at [321, 106] on tr "33 33406 WHITE FUZZY SLIPPER 22 [MEDICAL_DATA] 1 CTN + 1 BDL 116 94 0 OK" at bounding box center [485, 116] width 672 height 21
type input "1418"
type input "1.830318"
type input "346.453"
type input "1"
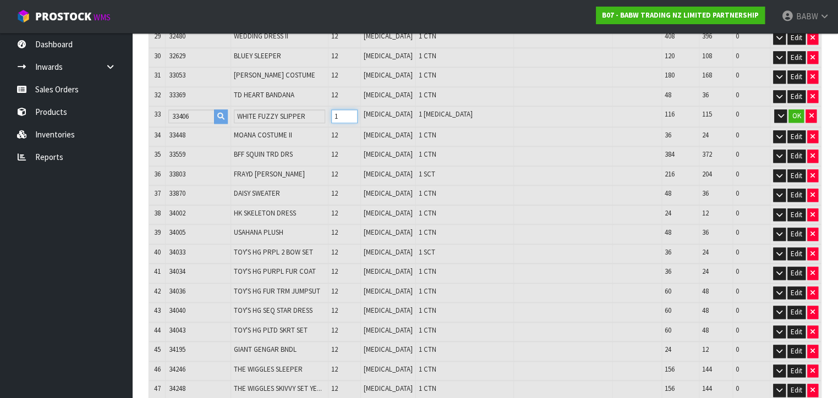
type input "1433"
type input "1.848657"
type input "348.13"
type input "16"
click at [796, 110] on button "OK" at bounding box center [796, 116] width 15 height 13
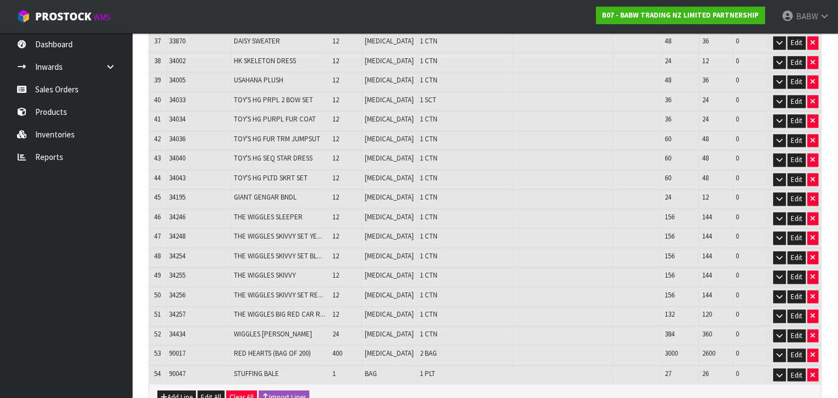
scroll to position [982, 0]
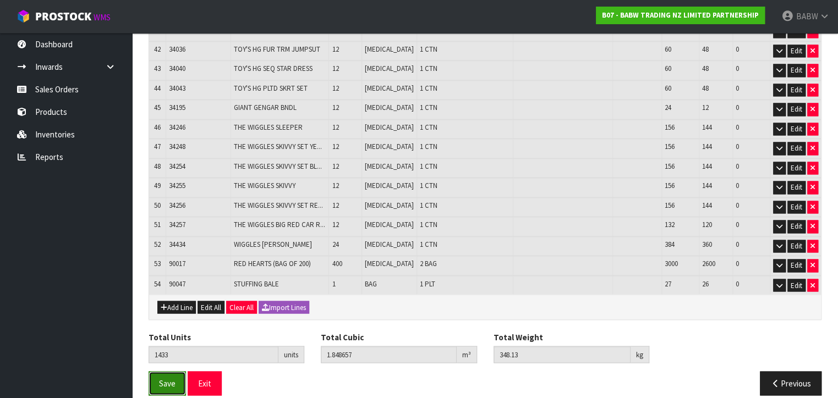
click at [158, 371] on button "Save" at bounding box center [167, 383] width 37 height 24
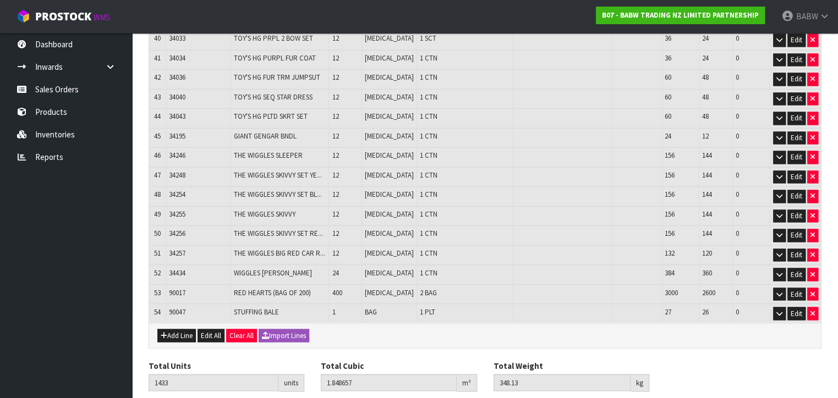
scroll to position [1021, 0]
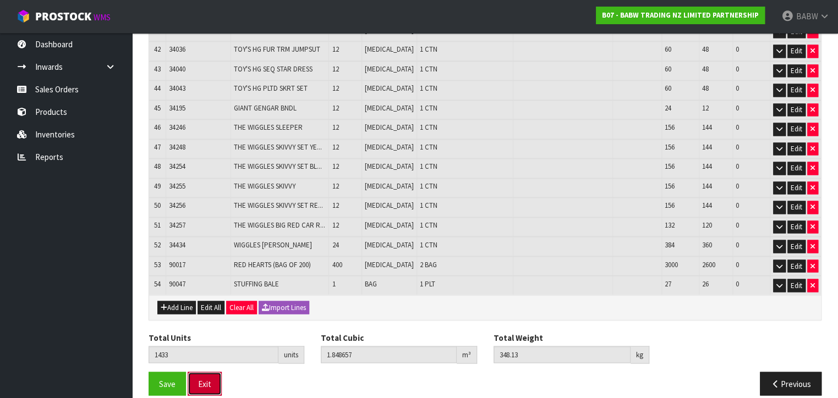
click at [205, 374] on button "Exit" at bounding box center [205, 384] width 34 height 24
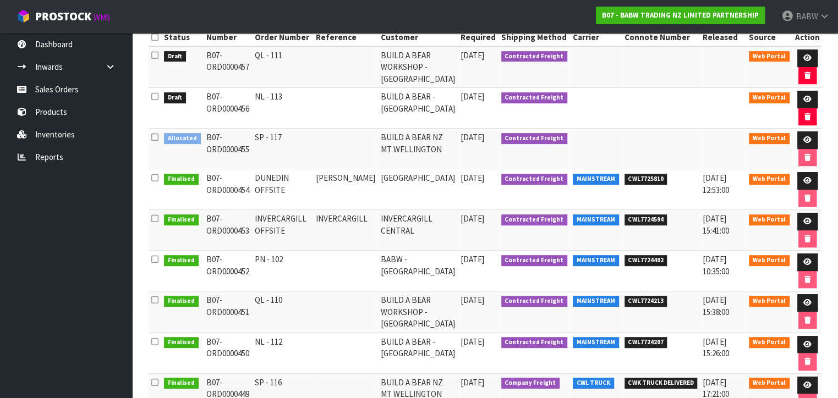
scroll to position [183, 0]
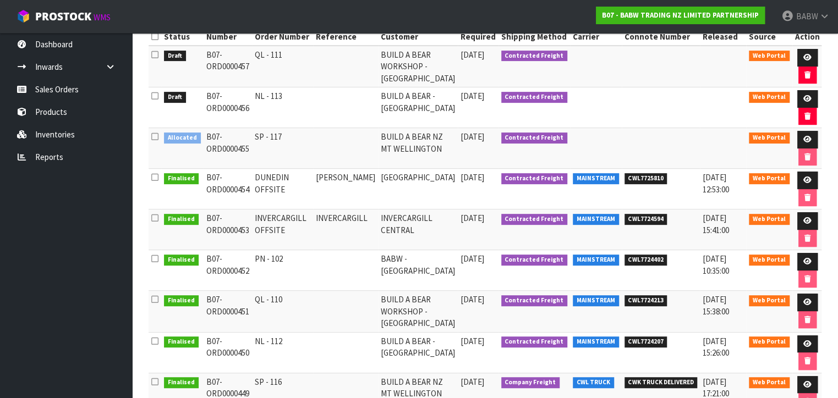
drag, startPoint x: 281, startPoint y: 187, endPoint x: 283, endPoint y: 210, distance: 23.3
click at [281, 187] on td "DUNEDIN OFFSITE" at bounding box center [282, 189] width 61 height 41
click at [288, 241] on td "INVERCARGILL OFFSITE" at bounding box center [282, 230] width 61 height 41
click at [239, 259] on tr "Finalised B07-ORD0000452 PN - 102 BABW - PALMERSTON NORTH 15/09/2025 Contracted…" at bounding box center [486, 270] width 674 height 41
click at [304, 260] on td "PN - 102" at bounding box center [282, 270] width 61 height 41
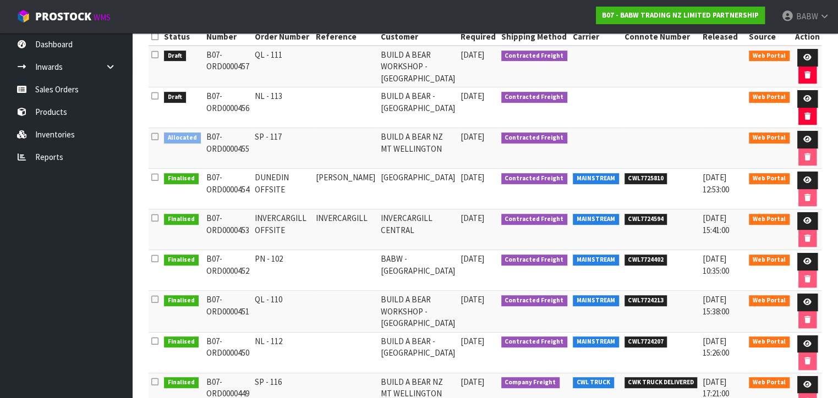
drag, startPoint x: 258, startPoint y: 255, endPoint x: 285, endPoint y: 255, distance: 27.0
click at [285, 255] on td "PN - 102" at bounding box center [282, 270] width 61 height 41
copy td "PN - 102"
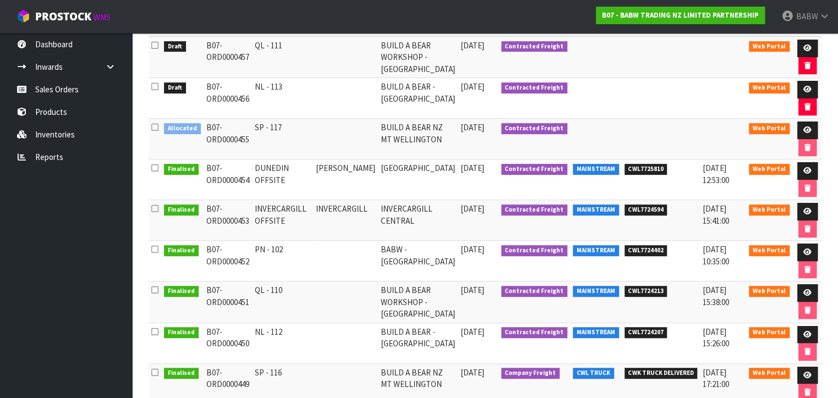
scroll to position [286, 0]
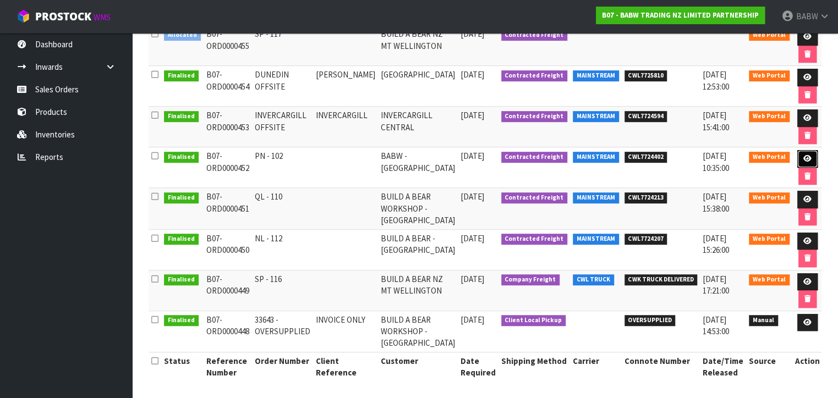
click at [805, 155] on icon at bounding box center [807, 158] width 8 height 7
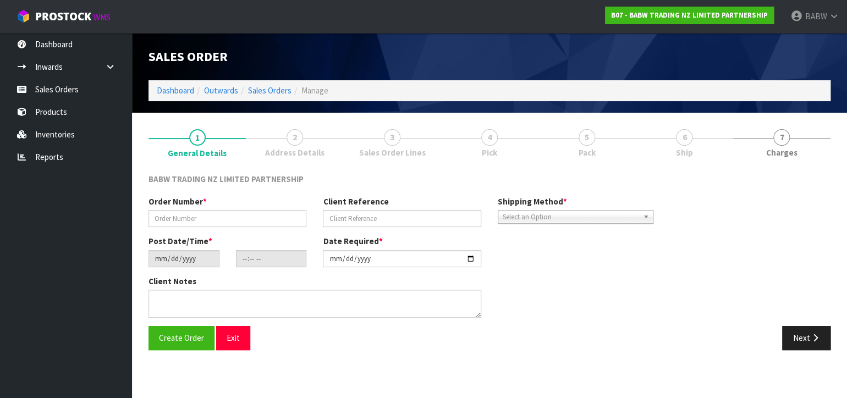
type input "PN - 102"
type input "[DATE]"
type input "12:09:00.000"
type input "[DATE]"
type textarea "CONTACT AS FOLLOWS: TE ARAWA AKURANGI +64 22 504 5782"
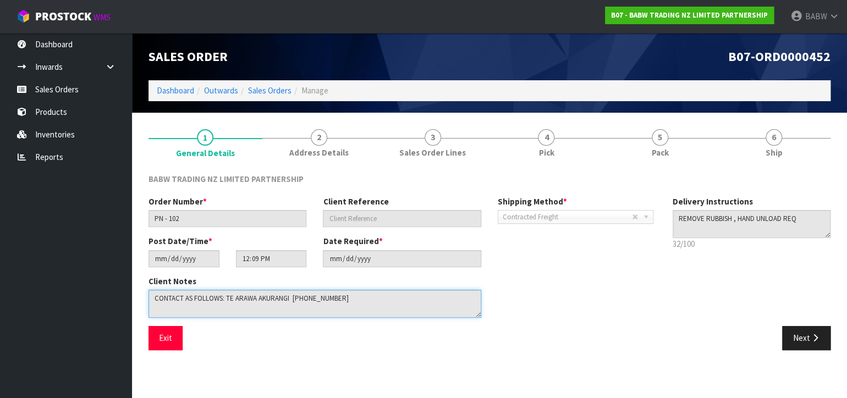
click at [403, 300] on textarea at bounding box center [315, 304] width 333 height 28
drag, startPoint x: 413, startPoint y: 298, endPoint x: 41, endPoint y: 293, distance: 372.6
click at [41, 293] on body "Toggle navigation ProStock WMS B07 - BABW TRADING NZ LIMITED PARTNERSHIP BABW L…" at bounding box center [423, 199] width 847 height 398
drag, startPoint x: 811, startPoint y: 330, endPoint x: 438, endPoint y: 271, distance: 377.2
click at [810, 330] on button "Next" at bounding box center [807, 338] width 48 height 24
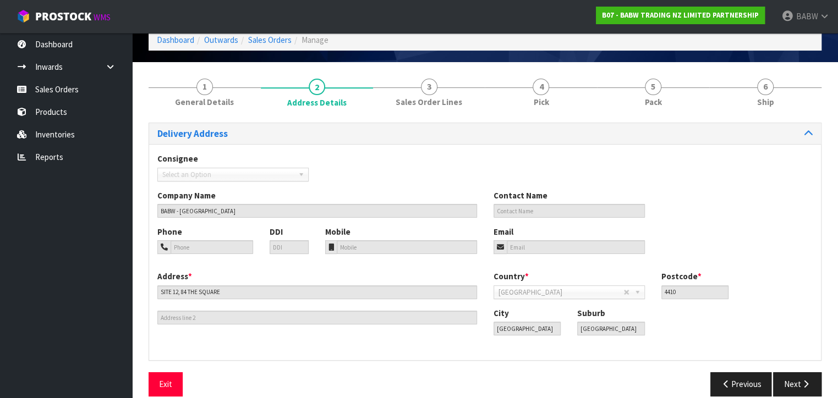
scroll to position [65, 0]
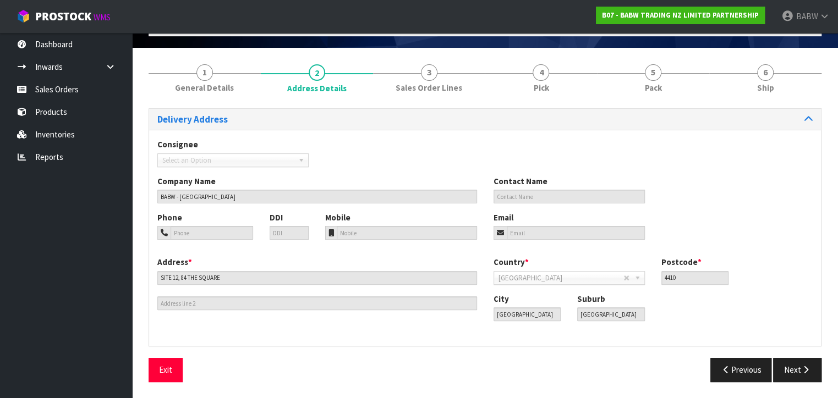
click at [48, 299] on ul "Dashboard Inwards Purchase Orders Receipts Sales Orders Products Inventories Re…" at bounding box center [66, 215] width 132 height 365
click at [185, 374] on div "Exit" at bounding box center [312, 370] width 345 height 24
click at [175, 367] on button "Exit" at bounding box center [166, 370] width 34 height 24
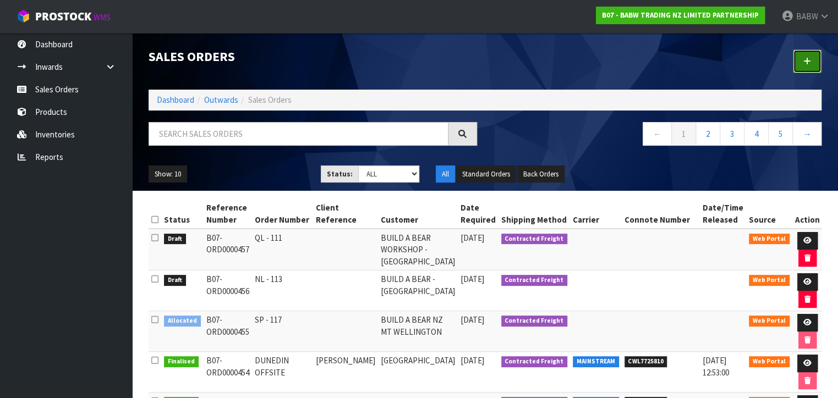
click at [805, 57] on icon at bounding box center [807, 61] width 8 height 8
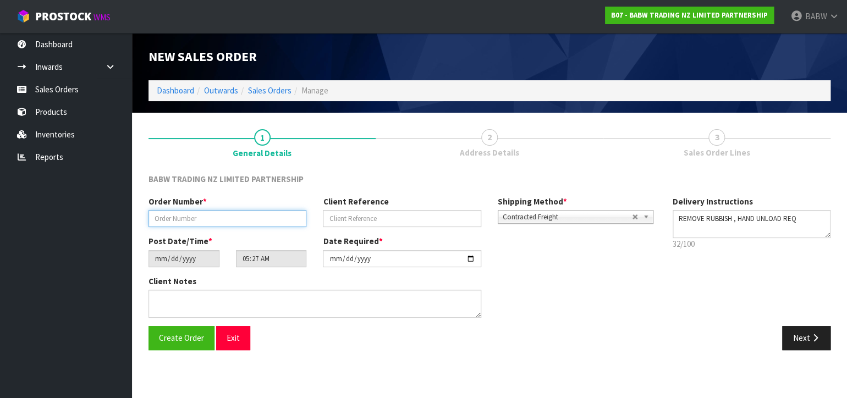
click at [231, 214] on input "text" at bounding box center [228, 218] width 158 height 17
type input "PN - 103"
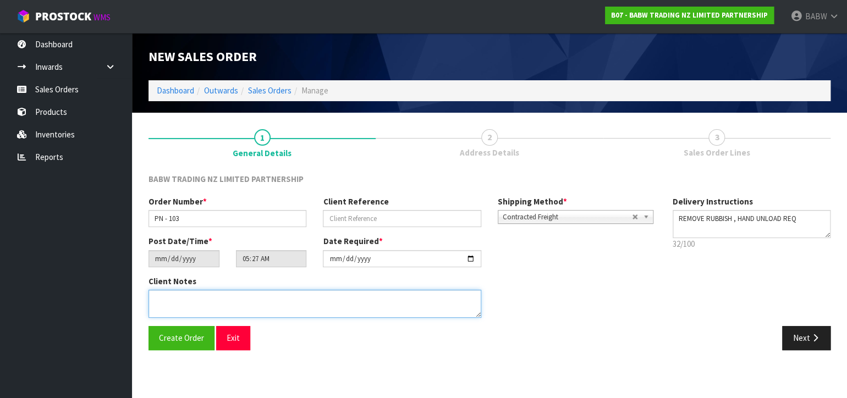
click at [250, 305] on textarea at bounding box center [315, 304] width 333 height 28
click at [226, 304] on textarea at bounding box center [315, 304] width 333 height 28
click at [254, 307] on textarea at bounding box center [315, 304] width 333 height 28
click at [227, 337] on button "Exit" at bounding box center [233, 338] width 34 height 24
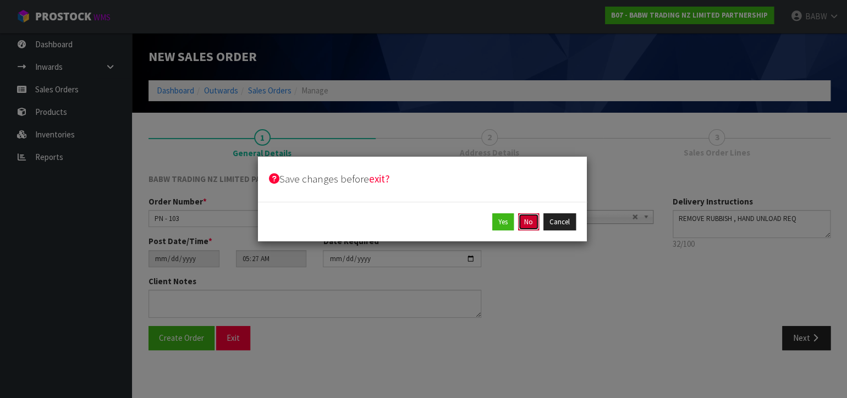
click at [529, 223] on button "No" at bounding box center [528, 223] width 21 height 18
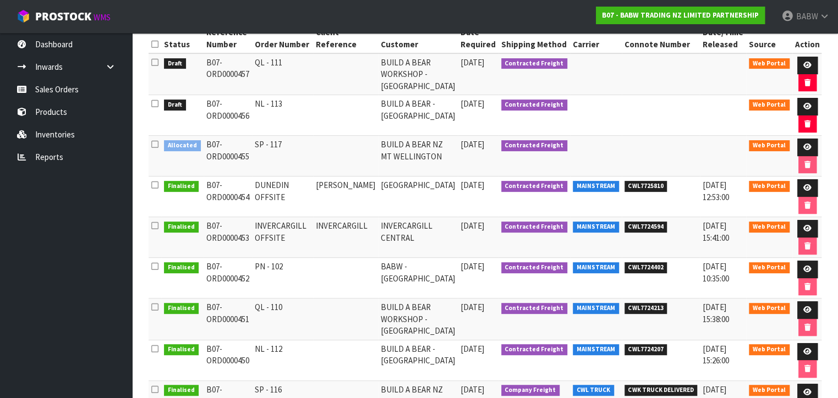
scroll to position [183, 0]
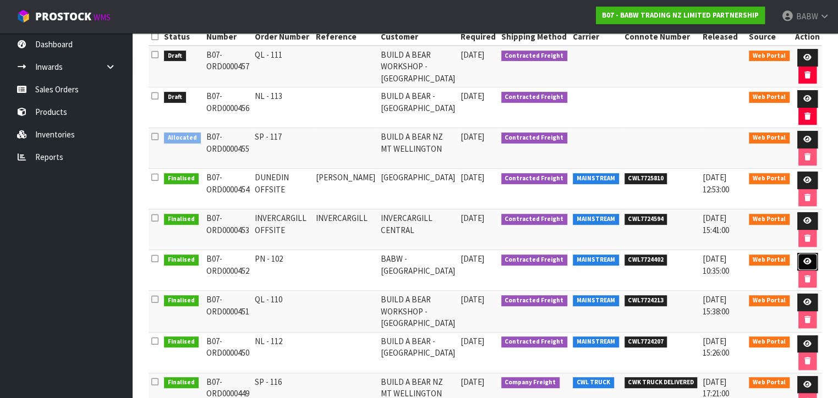
drag, startPoint x: 802, startPoint y: 257, endPoint x: 789, endPoint y: 260, distance: 13.1
click at [803, 258] on icon at bounding box center [807, 261] width 8 height 7
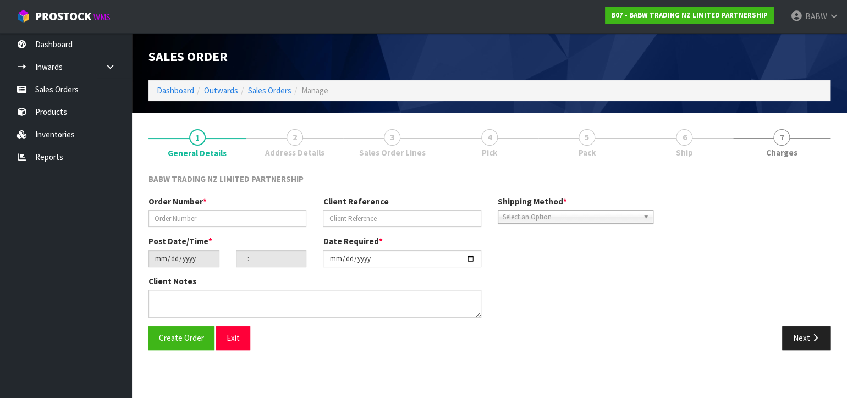
type input "PN - 102"
type input "[DATE]"
type input "12:09:00.000"
type input "[DATE]"
type textarea "CONTACT AS FOLLOWS: TE ARAWA AKURANGI +64 22 504 5782"
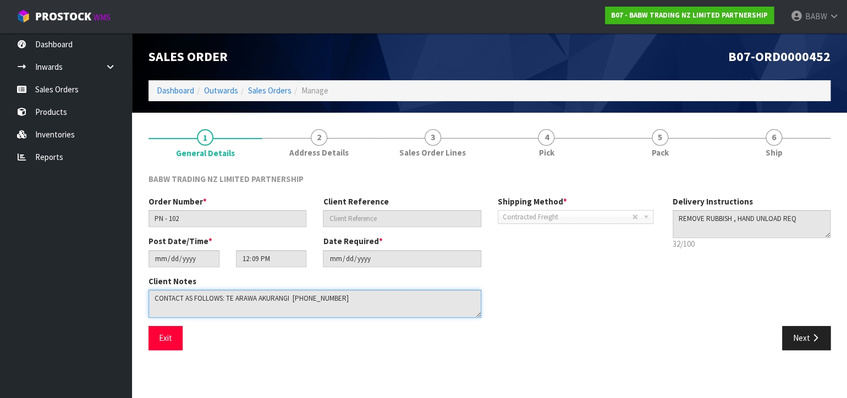
drag, startPoint x: 395, startPoint y: 295, endPoint x: -11, endPoint y: 287, distance: 406.2
click at [0, 287] on html "Toggle navigation ProStock WMS B07 - BABW TRADING NZ LIMITED PARTNERSHIP BABW L…" at bounding box center [423, 199] width 847 height 398
click at [177, 338] on button "Exit" at bounding box center [166, 338] width 34 height 24
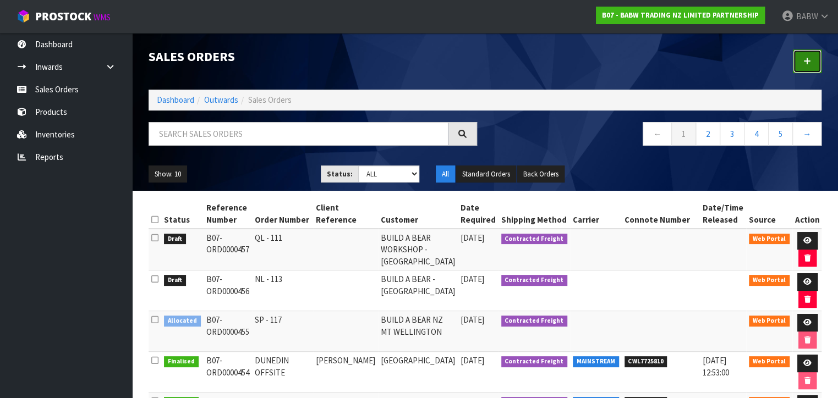
click at [814, 61] on link at bounding box center [807, 62] width 29 height 24
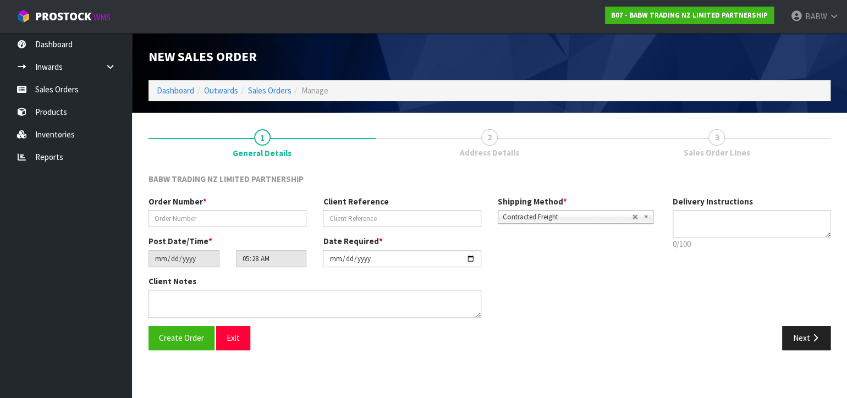
type textarea "REMOVE RUBBISH , HAND UNLOAD REQ"
click at [211, 218] on input "text" at bounding box center [228, 218] width 158 height 17
type input "PN - 103"
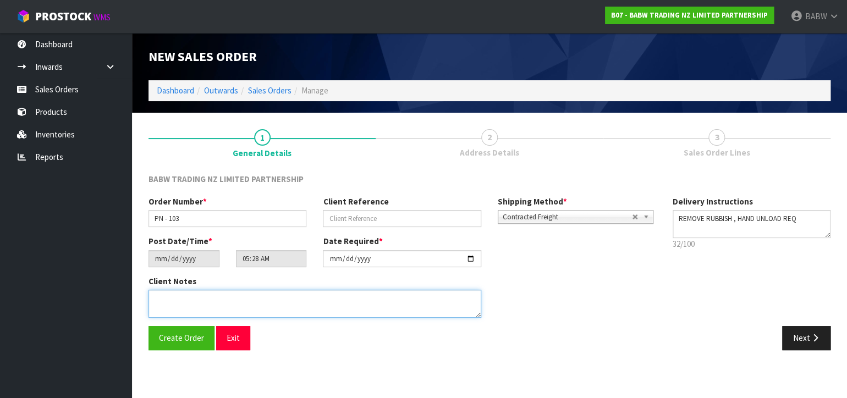
click at [215, 299] on textarea at bounding box center [315, 304] width 333 height 28
paste textarea "CONTACT AS FOLLOWS: TE ARAWA AKURANGI +64 22 504 5782"
type textarea "CONTACT AS FOLLOWS: TE ARAWA AKURANGI +64 22 504 5782"
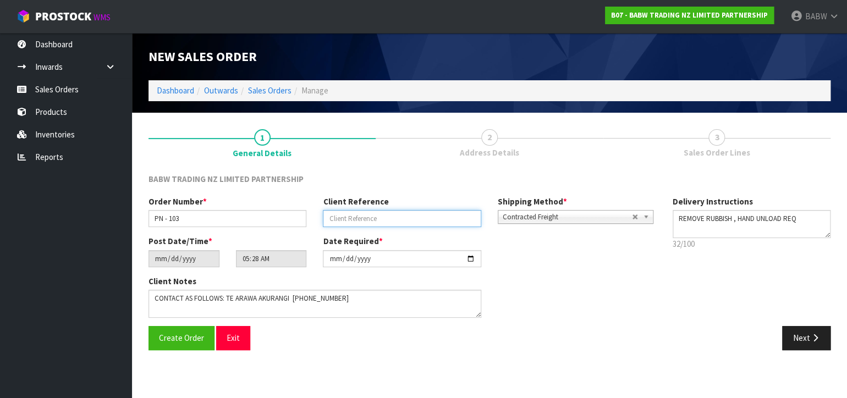
drag, startPoint x: 409, startPoint y: 211, endPoint x: 404, endPoint y: 225, distance: 14.1
click at [408, 211] on input "text" at bounding box center [402, 218] width 158 height 17
click at [376, 215] on input "ASAP" at bounding box center [402, 218] width 158 height 17
type input "ASAP DELIVERY"
click at [621, 286] on div "Client Notes" at bounding box center [402, 301] width 524 height 51
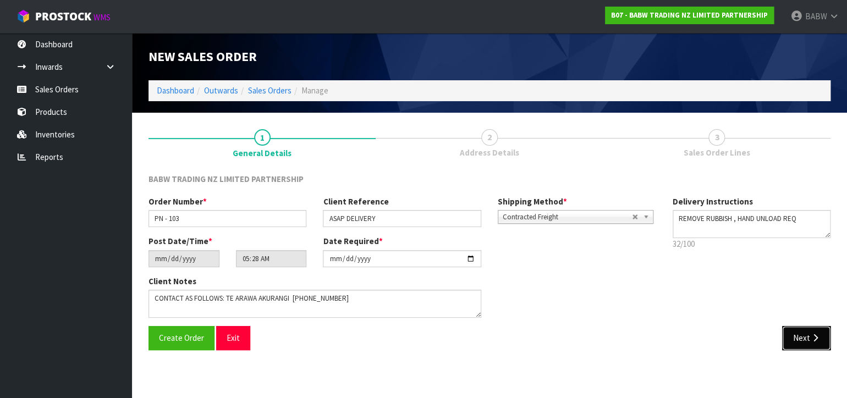
drag, startPoint x: 819, startPoint y: 330, endPoint x: 224, endPoint y: 250, distance: 600.8
click at [819, 330] on button "Next" at bounding box center [807, 338] width 48 height 24
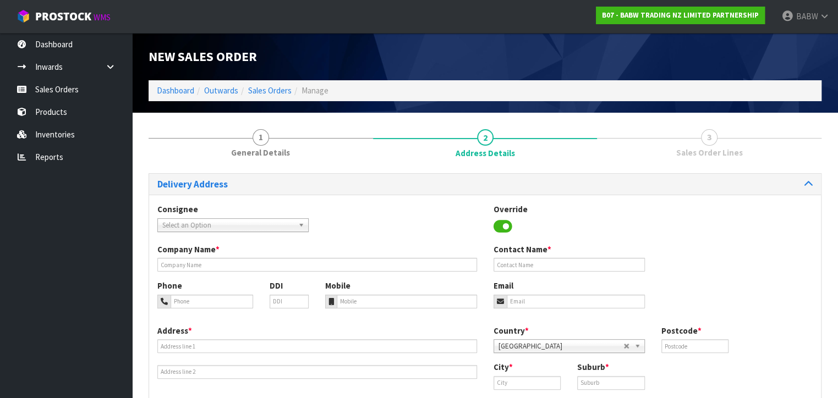
click at [229, 223] on span "Select an Option" at bounding box center [228, 225] width 132 height 13
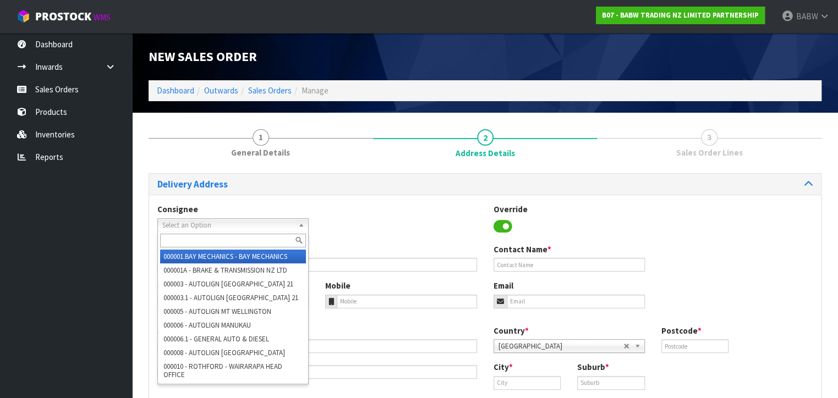
click at [404, 214] on div "Consignee 000001.BAY MECHANICS - BAY MECHANICS 000001A - BRAKE & TRANSMISSION N…" at bounding box center [485, 224] width 672 height 40
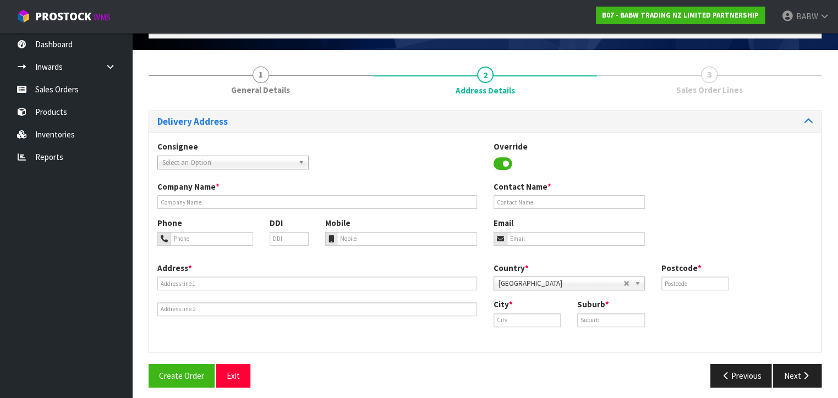
scroll to position [68, 0]
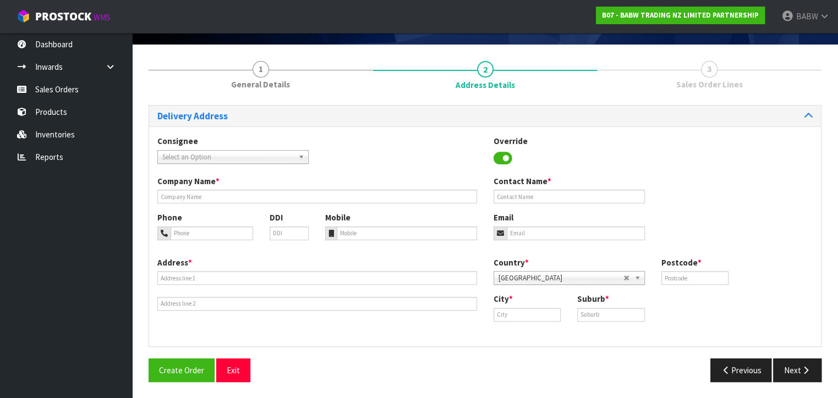
click at [203, 188] on div "Company Name *" at bounding box center [317, 190] width 336 height 28
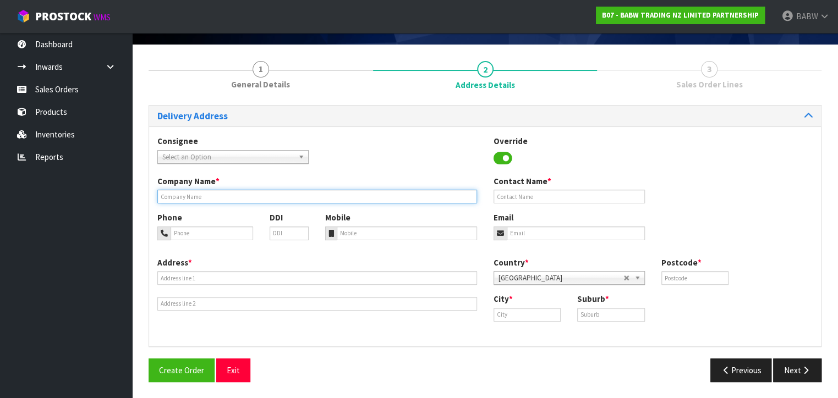
click at [203, 197] on input "text" at bounding box center [317, 197] width 320 height 14
type input "BABW - [GEOGRAPHIC_DATA]"
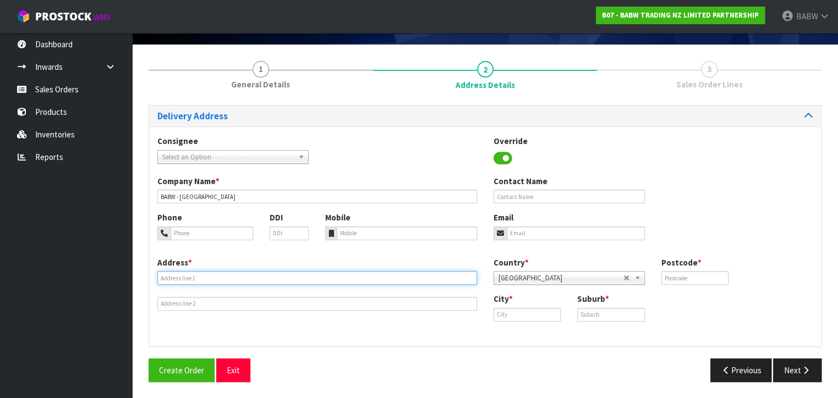
drag, startPoint x: 202, startPoint y: 272, endPoint x: 203, endPoint y: 278, distance: 6.1
click at [202, 272] on input "text" at bounding box center [317, 278] width 320 height 14
click at [274, 278] on input "text" at bounding box center [317, 278] width 320 height 14
type input "SITE 12, 84 THE SQUARE"
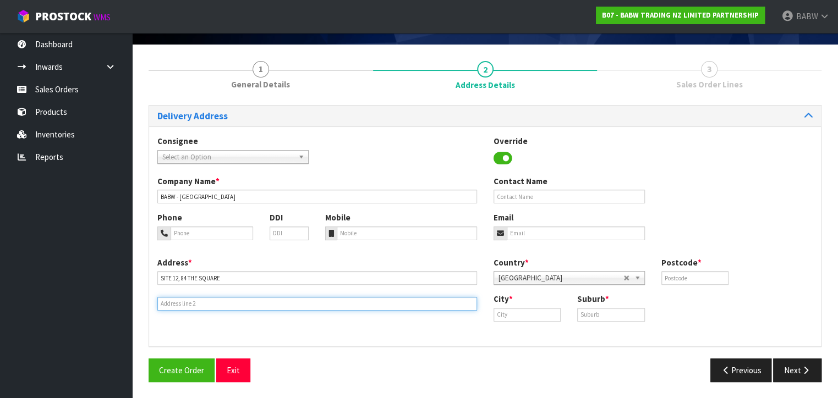
click at [341, 310] on div "Address * SITE 12, 84 THE SQUARE Country * Afghanistan Aland Islands Albania Al…" at bounding box center [485, 297] width 672 height 81
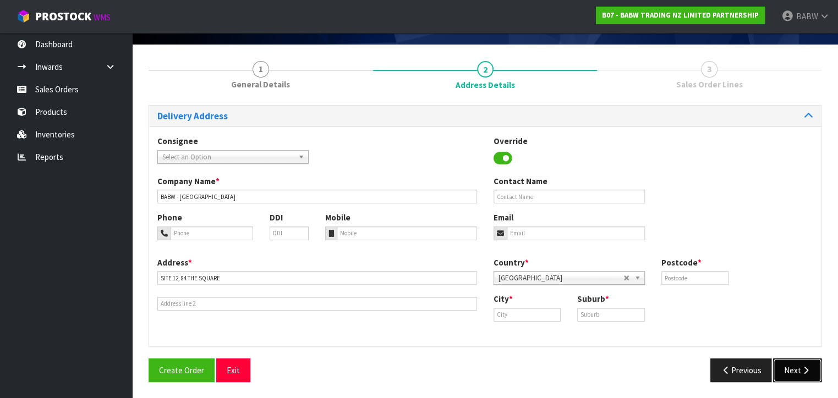
click at [792, 376] on button "Next" at bounding box center [797, 371] width 48 height 24
click at [704, 279] on input "text" at bounding box center [695, 278] width 68 height 14
click at [704, 272] on input "text" at bounding box center [695, 278] width 68 height 14
type input "4410"
click at [545, 305] on div "City *" at bounding box center [527, 307] width 84 height 28
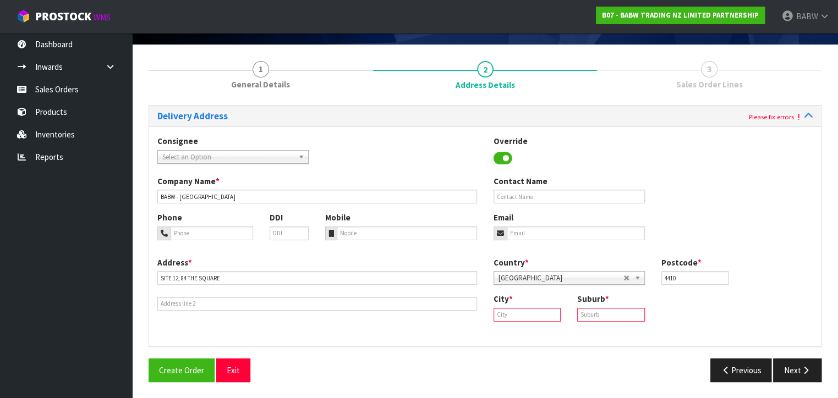
click at [529, 316] on input "text" at bounding box center [528, 315] width 68 height 14
click at [529, 312] on input "text" at bounding box center [528, 315] width 68 height 14
click at [520, 313] on input "text" at bounding box center [528, 315] width 68 height 14
click at [495, 314] on input "text" at bounding box center [528, 315] width 68 height 14
click at [550, 349] on link "Pal merston North" at bounding box center [547, 348] width 107 height 15
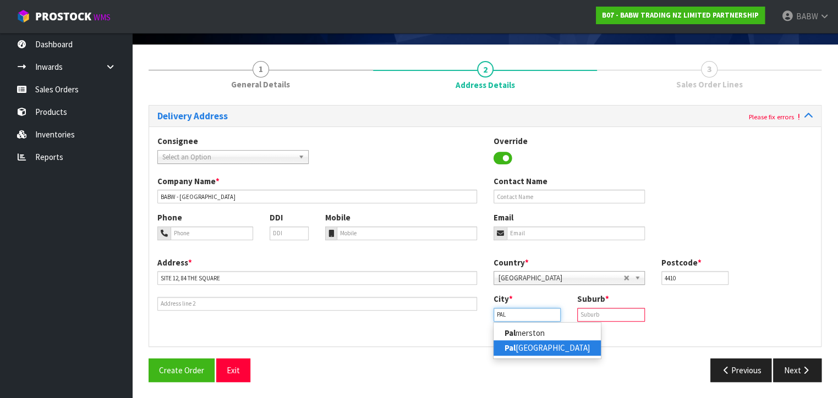
type input "Palmerston North"
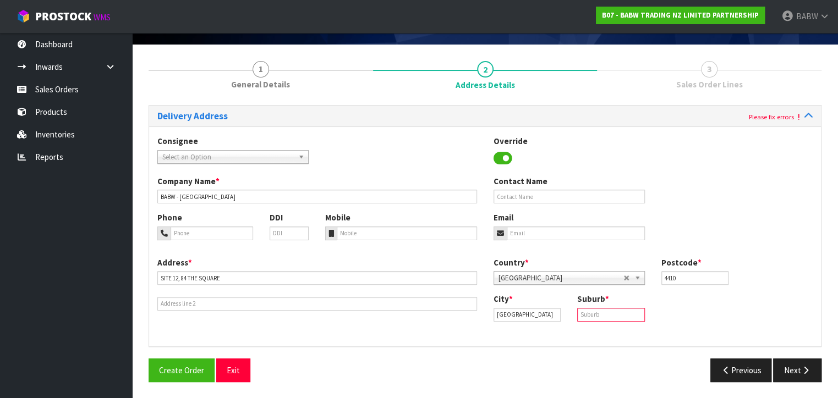
click at [596, 311] on input "text" at bounding box center [611, 315] width 68 height 14
type input "PALMERSTON NORTH CENTRAL"
click at [792, 368] on button "Next" at bounding box center [797, 371] width 48 height 24
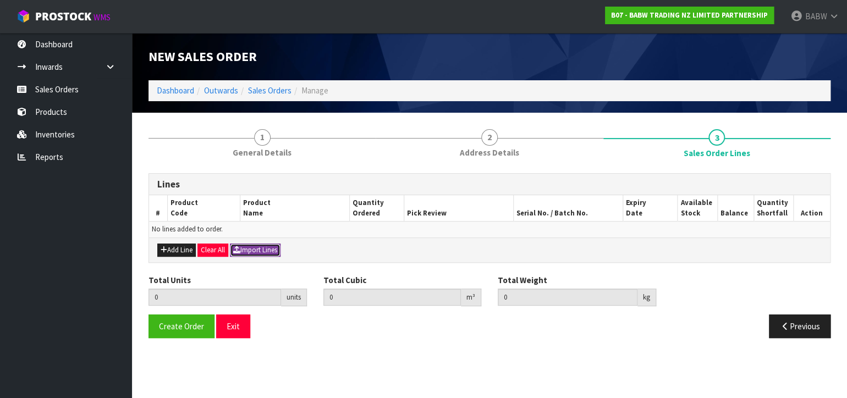
click at [261, 249] on button "Import Lines" at bounding box center [255, 250] width 51 height 13
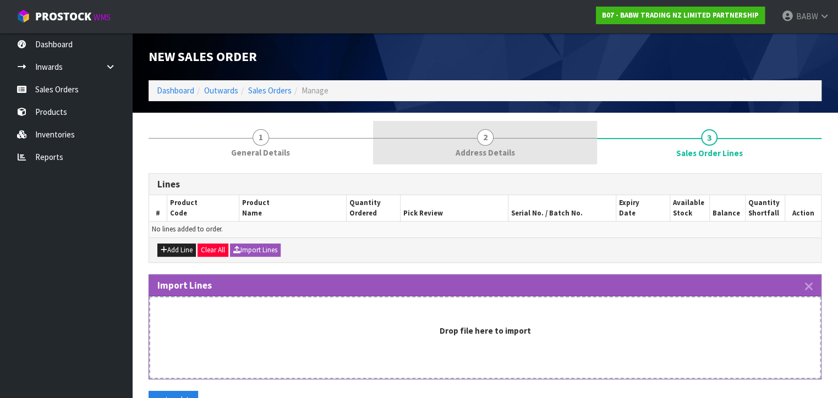
drag, startPoint x: 533, startPoint y: 52, endPoint x: 533, endPoint y: 153, distance: 101.3
click at [533, 52] on div "New Sales Order" at bounding box center [485, 56] width 690 height 47
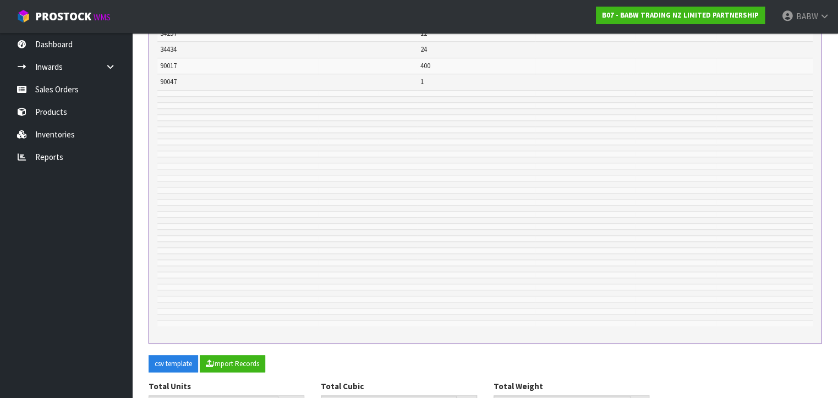
scroll to position [643, 0]
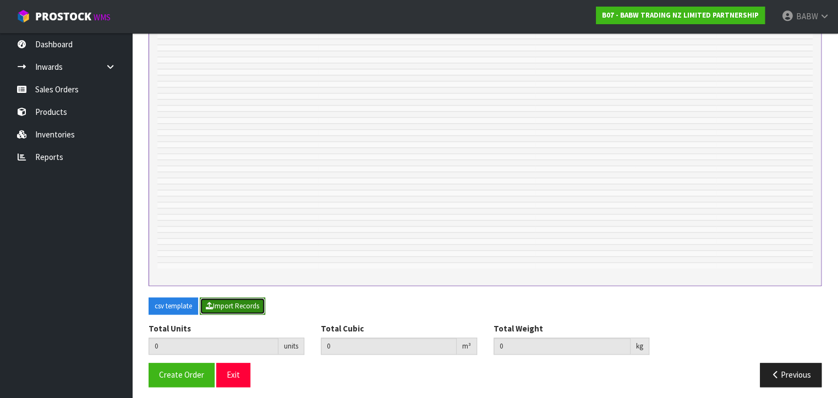
click at [226, 308] on button "Import Records" at bounding box center [232, 307] width 65 height 18
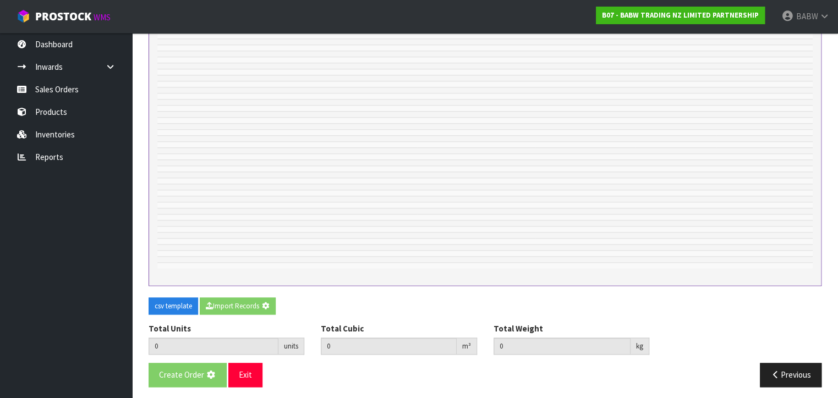
type input "841"
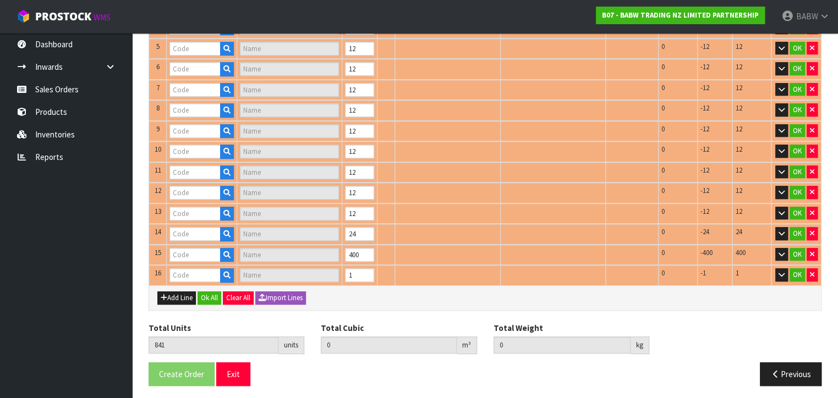
type input "25239"
type input "[PERSON_NAME] CUB"
type input "34036"
type input "TOY'S HG FUR TRM JUMPSUT"
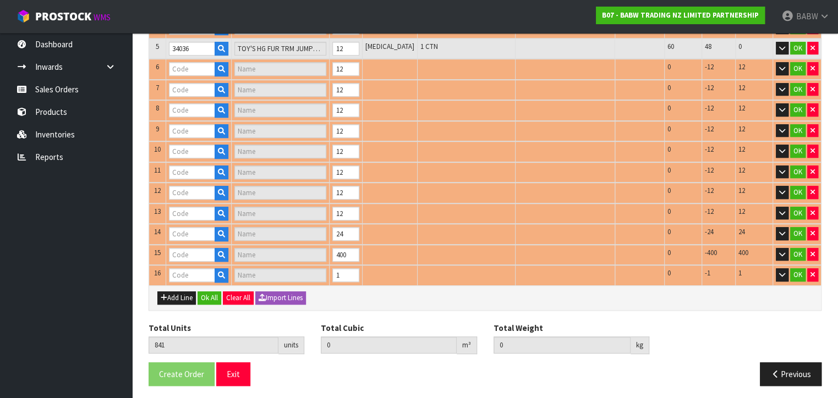
type input "25720"
type input "[PERSON_NAME] CUB"
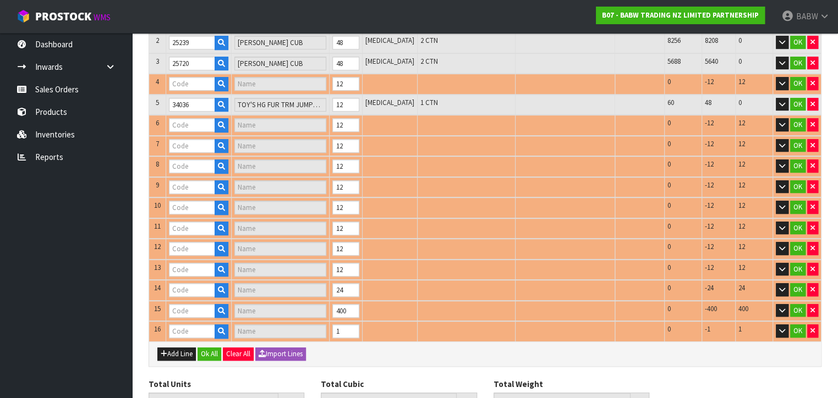
type input "34005"
type input "USAHANA PLUSH"
type input "34040"
type input "TOY'S HG SEQ STAR DRESS"
type input "34043"
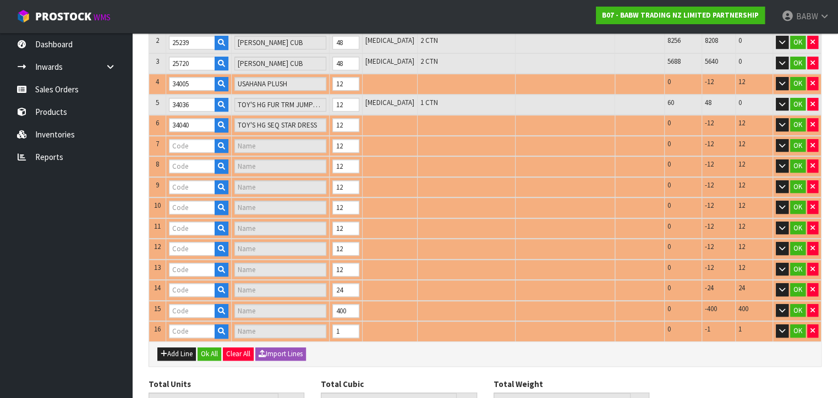
type input "TOY'S HG PLTD SKRT SET"
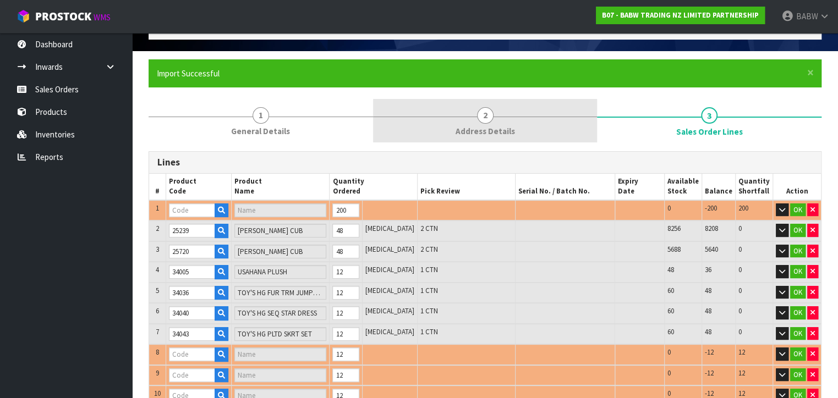
type input "34246"
type input "THE WIGGLES SLEEPER"
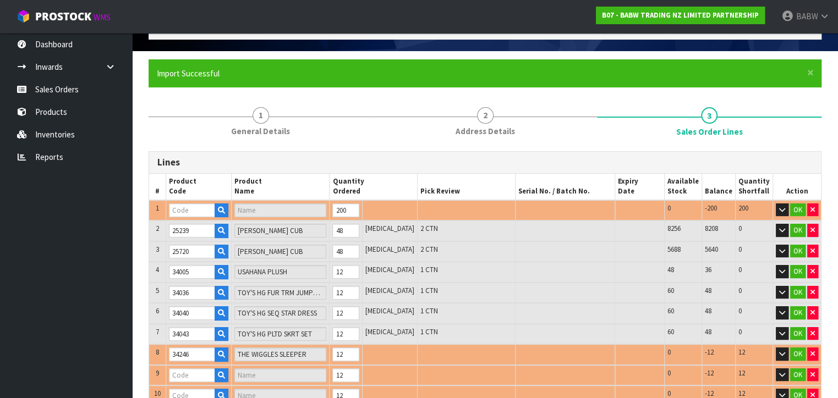
type input "11027"
type input "CHECKERED HEART (SINGLE)"
type input "34256"
type input "THE WIGGLES SKIVVY SET RED"
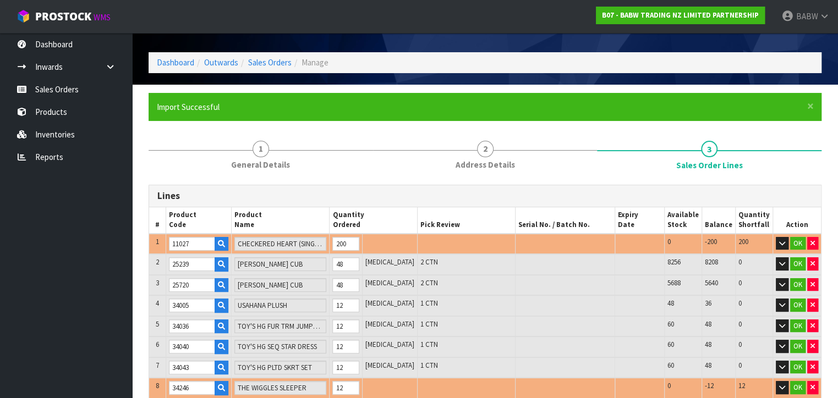
scroll to position [0, 0]
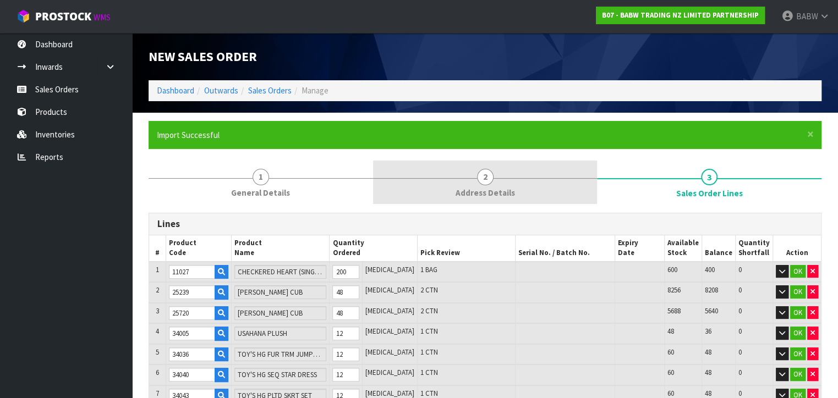
type input "34254"
type input "THE WIGGLES SKIVVY SET BLUE"
type input "34255"
type input "THE WIGGLES SKIVVY"
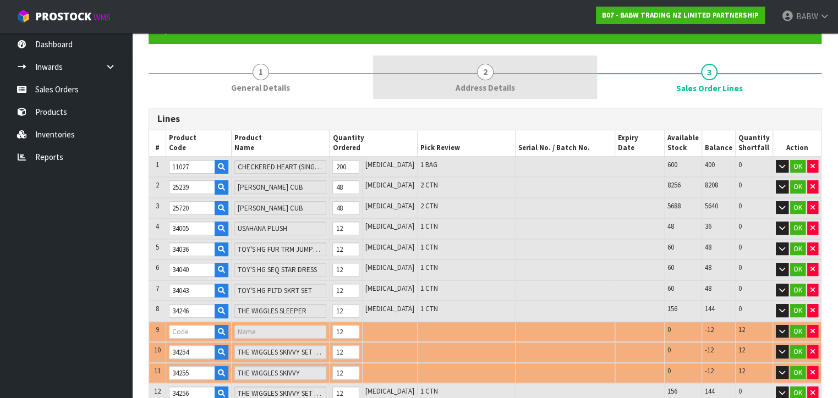
type input "34248"
type input "THE WIGGLES SKIVVY SET YELLOW"
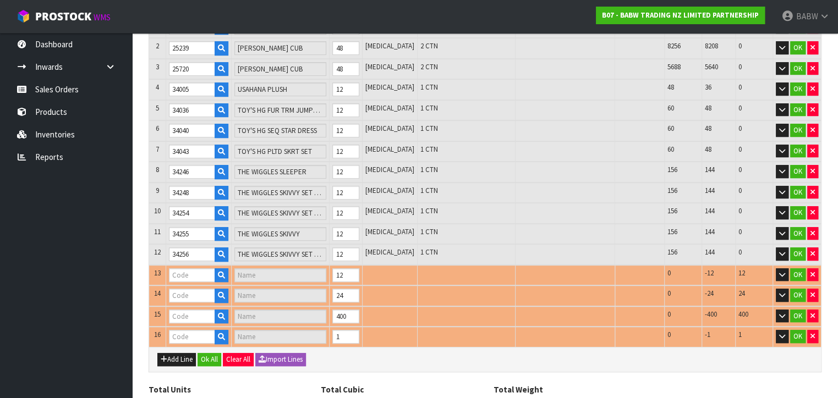
type input "34257"
type input "THE WIGGLES BIG RED CAR RINGER TEE"
type input "34434"
type input "WIGGLES [PERSON_NAME]"
type input "90017"
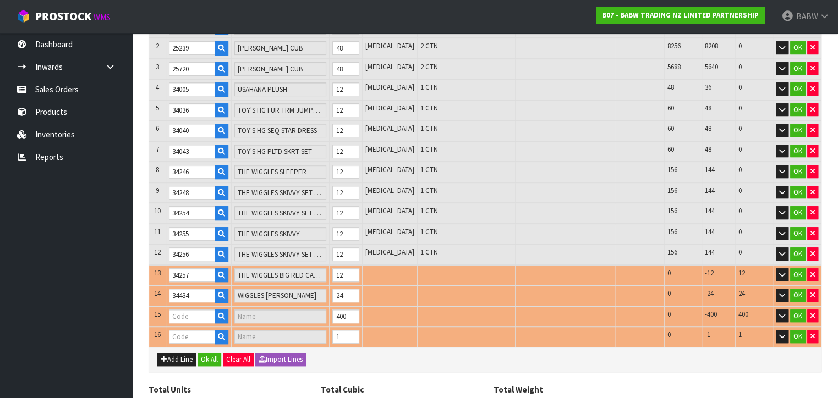
type input "RED HEARTS (BAG OF 200)"
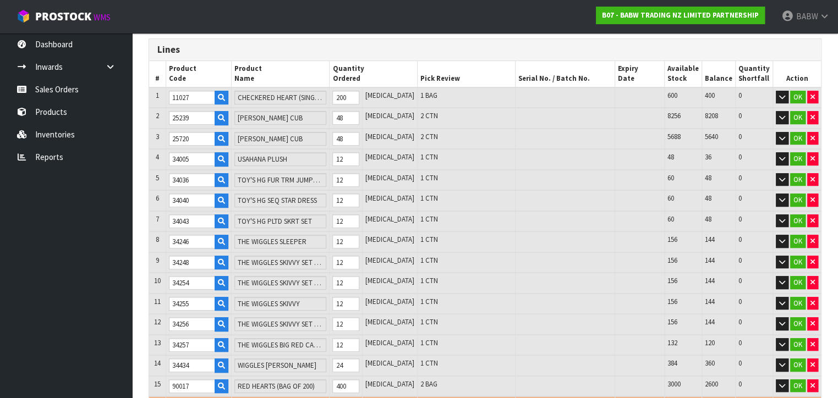
scroll to position [122, 0]
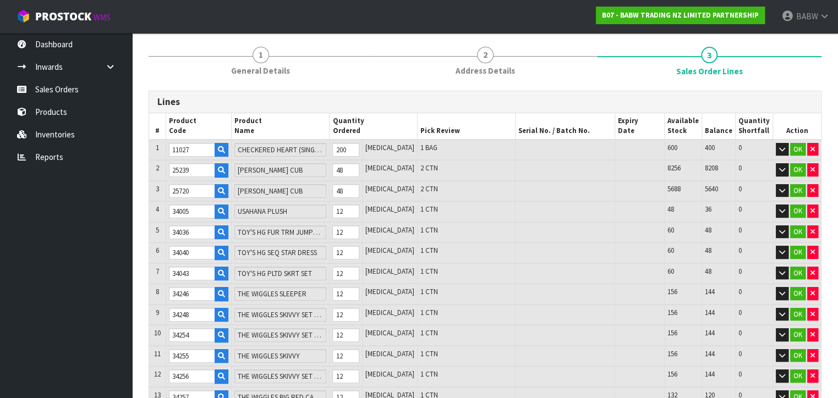
type input "1.312309"
type input "302.2"
type input "90047"
type input "STUFFING BALE"
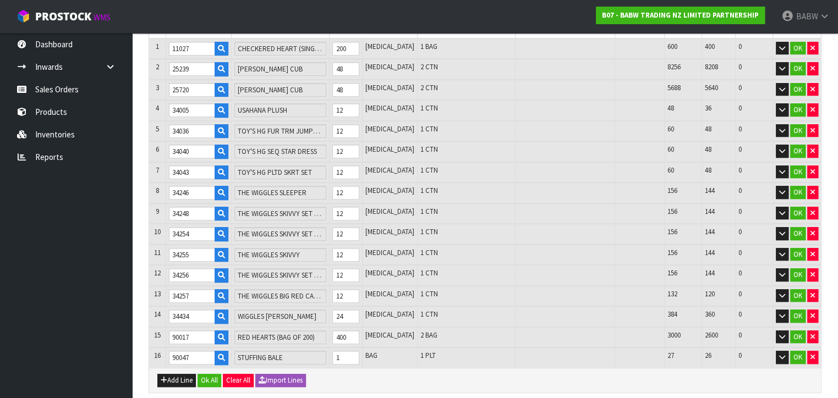
scroll to position [244, 0]
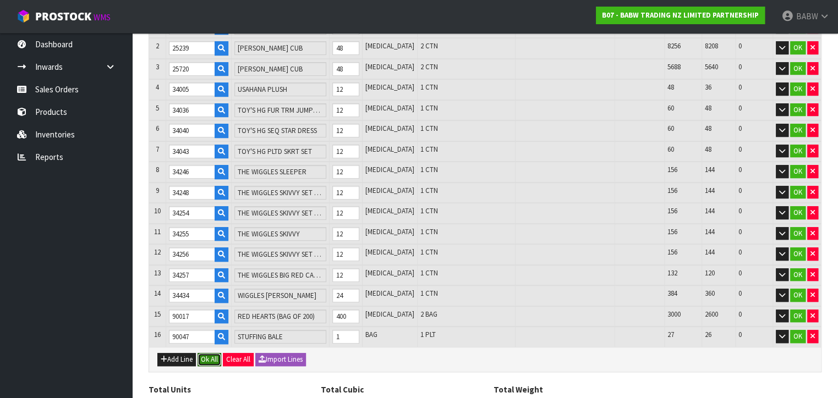
click at [209, 353] on button "Ok All" at bounding box center [210, 359] width 24 height 13
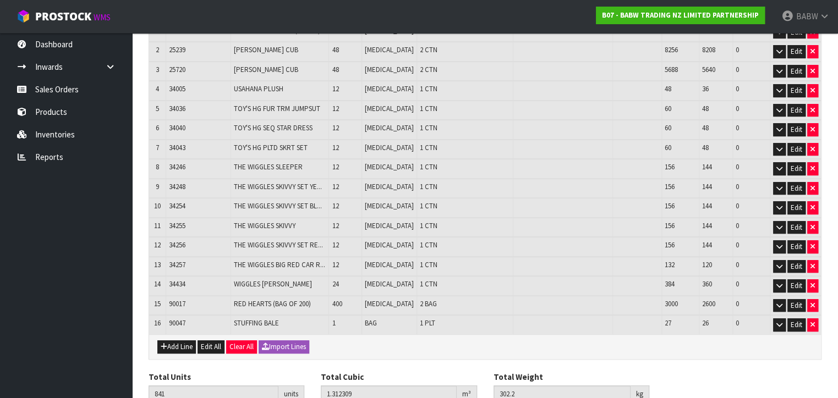
scroll to position [288, 0]
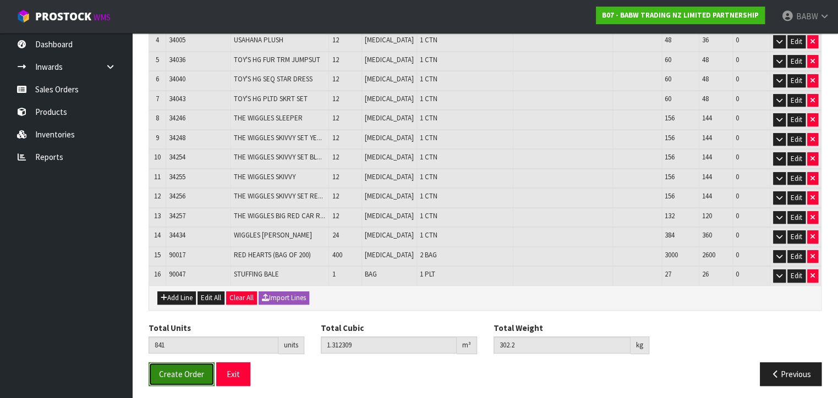
click at [189, 376] on button "Create Order" at bounding box center [182, 375] width 66 height 24
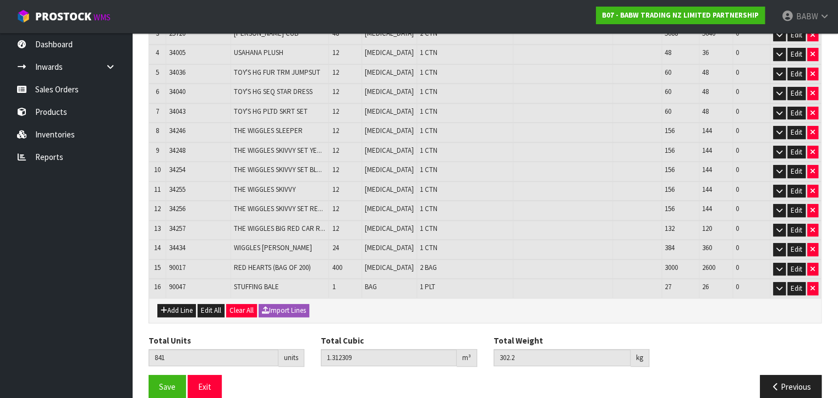
scroll to position [288, 0]
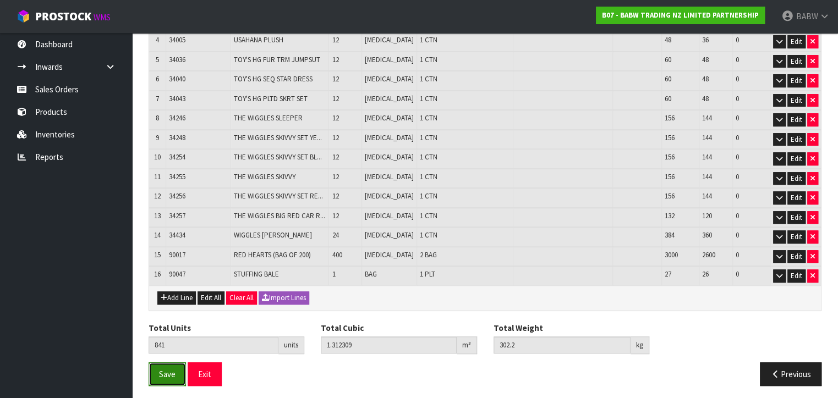
click at [171, 377] on button "Save" at bounding box center [167, 375] width 37 height 24
click at [201, 371] on button "Exit" at bounding box center [205, 375] width 34 height 24
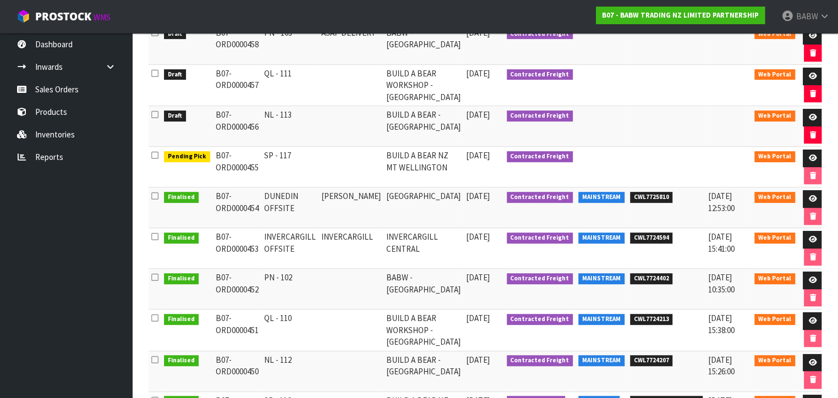
scroll to position [104, 0]
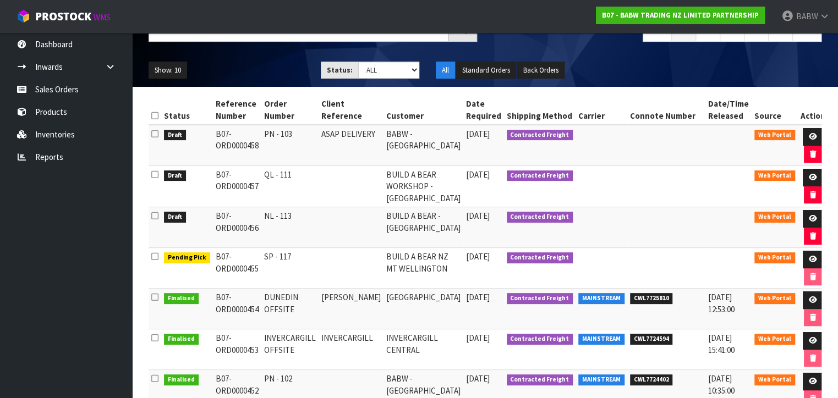
click at [59, 229] on ul "Dashboard Inwards Purchase Orders Receipts Sales Orders Products Inventories Re…" at bounding box center [66, 215] width 132 height 365
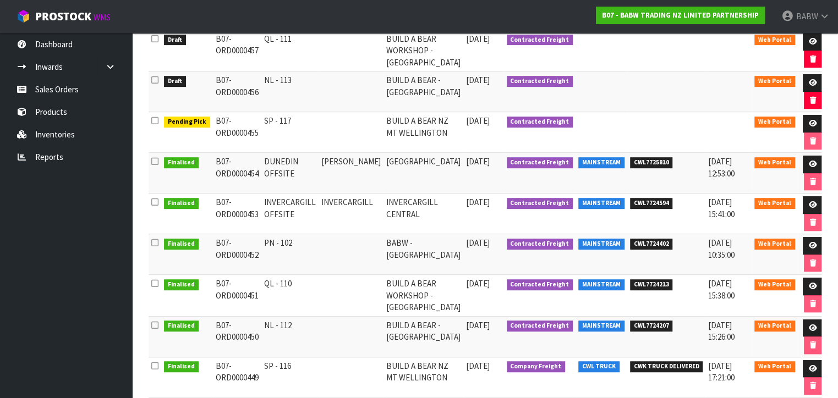
scroll to position [165, 0]
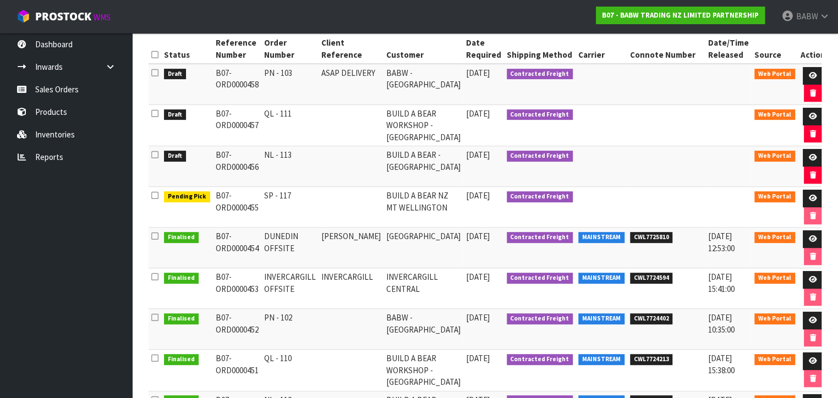
drag, startPoint x: 287, startPoint y: 279, endPoint x: 297, endPoint y: 285, distance: 11.8
click at [297, 284] on td "INVERCARGILL OFFSITE" at bounding box center [289, 289] width 57 height 41
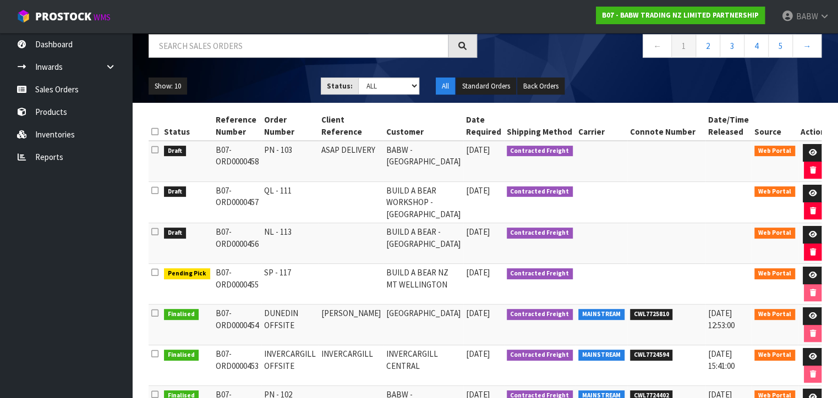
scroll to position [0, 0]
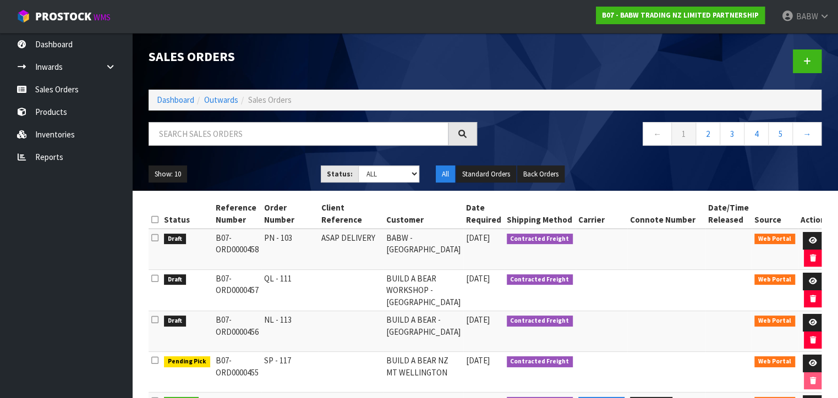
drag, startPoint x: 82, startPoint y: 229, endPoint x: 48, endPoint y: 215, distance: 36.7
click at [82, 229] on ul "Dashboard Inwards Purchase Orders Receipts Sales Orders Products Inventories Re…" at bounding box center [66, 215] width 132 height 365
click at [800, 65] on link at bounding box center [807, 62] width 29 height 24
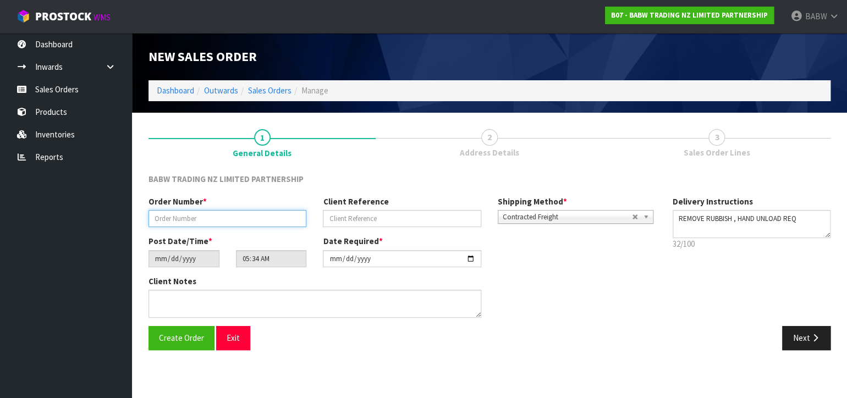
click at [227, 217] on input "text" at bounding box center [228, 218] width 158 height 17
click at [371, 338] on div "Create Order Exit" at bounding box center [314, 338] width 349 height 24
click at [199, 223] on input "text" at bounding box center [228, 218] width 158 height 17
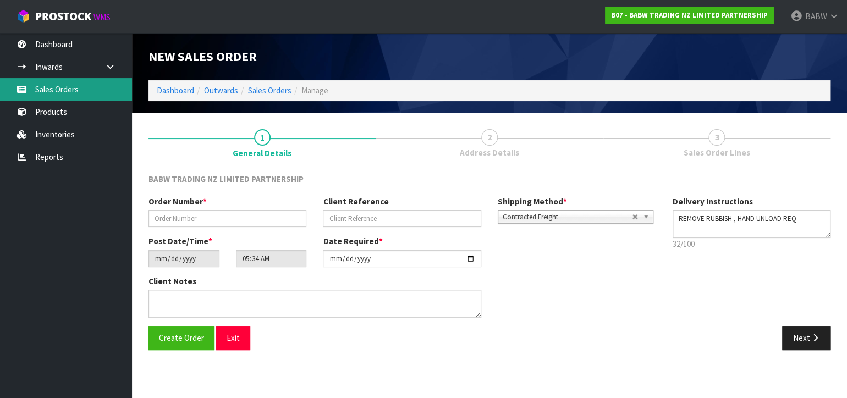
click at [69, 87] on link "Sales Orders" at bounding box center [66, 89] width 132 height 23
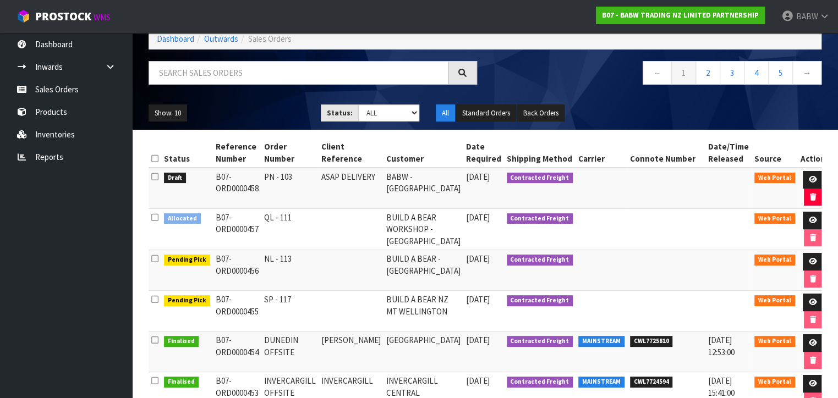
scroll to position [122, 0]
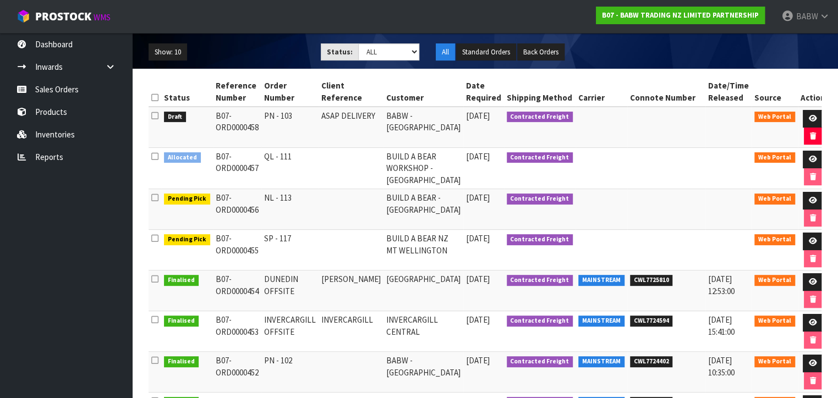
click at [83, 281] on ul "Dashboard Inwards Purchase Orders Receipts Sales Orders Products Inventories Re…" at bounding box center [66, 215] width 132 height 365
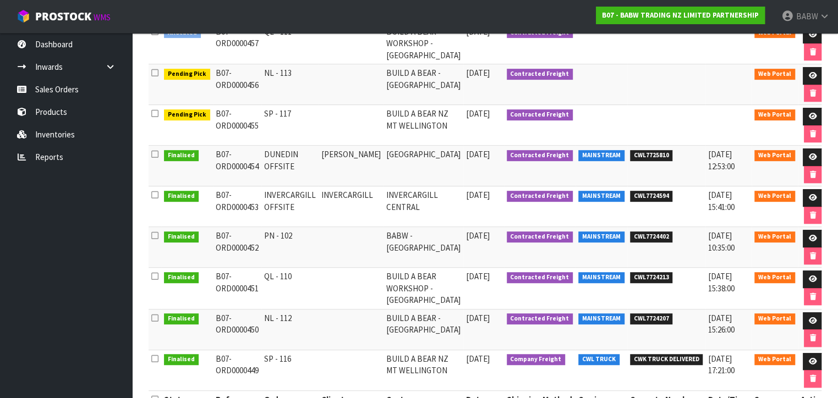
scroll to position [226, 0]
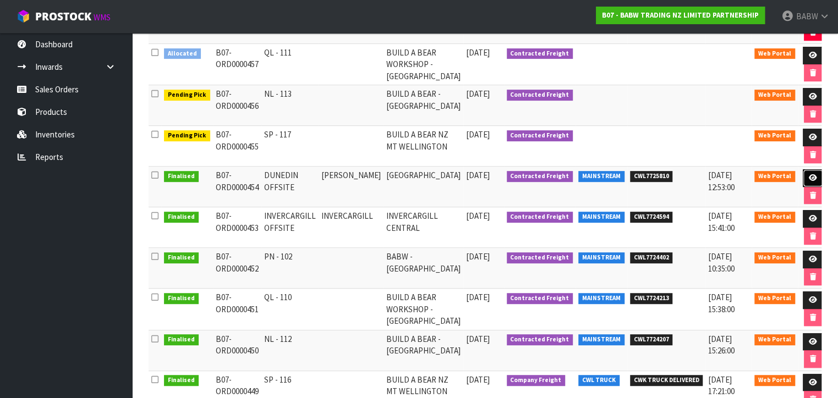
click at [809, 174] on icon at bounding box center [813, 177] width 8 height 7
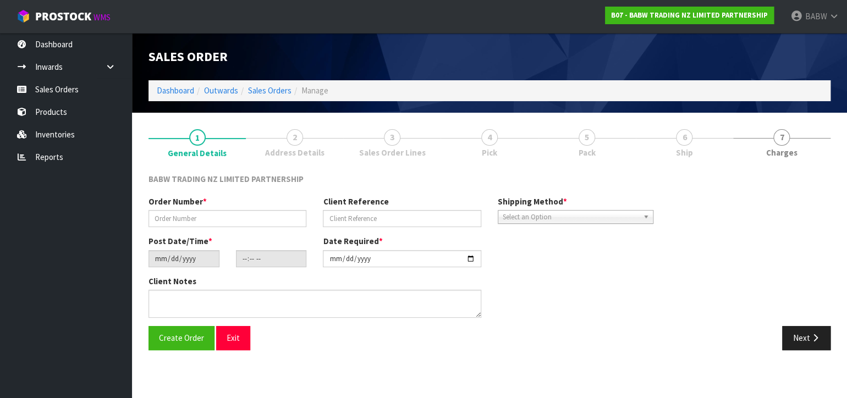
type input "DUNEDIN OFFSITE"
type input "[PERSON_NAME]"
type input "2025-09-17"
type input "16:21:00.000"
type input "[DATE]"
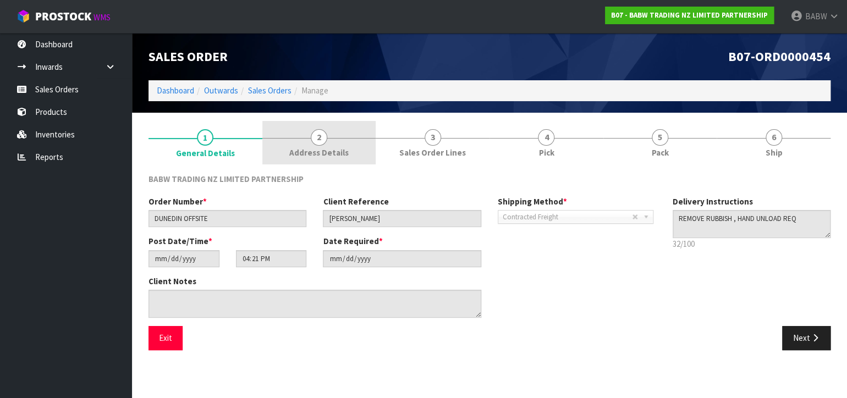
click at [300, 150] on span "Address Details" at bounding box center [318, 153] width 59 height 12
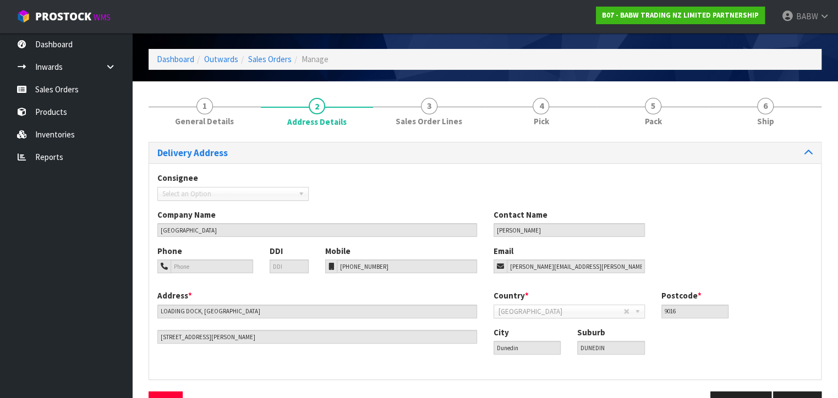
scroll to position [61, 0]
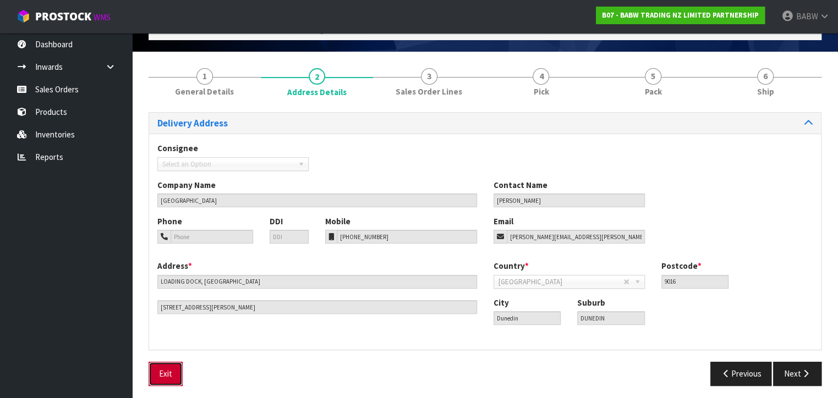
click at [178, 378] on button "Exit" at bounding box center [166, 374] width 34 height 24
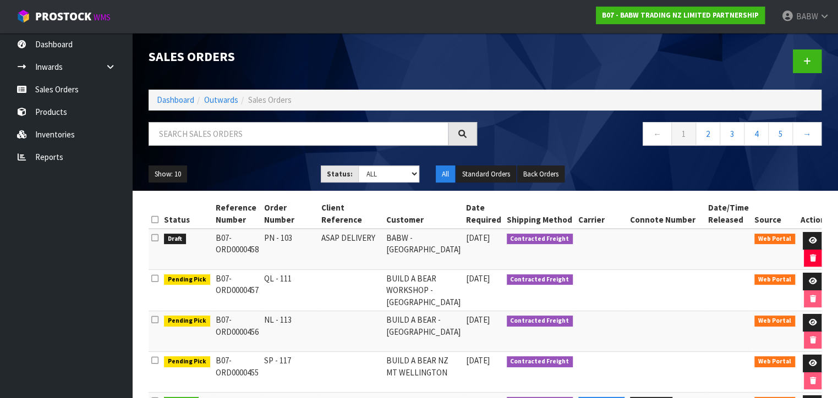
click at [277, 245] on td "PN - 103" at bounding box center [289, 249] width 57 height 41
click at [105, 233] on ul "Dashboard Inwards Purchase Orders Receipts Sales Orders Products Inventories Re…" at bounding box center [66, 215] width 132 height 365
click at [67, 227] on ul "Dashboard Inwards Purchase Orders Receipts Sales Orders Products Inventories Re…" at bounding box center [66, 215] width 132 height 365
click at [813, 63] on link at bounding box center [807, 62] width 29 height 24
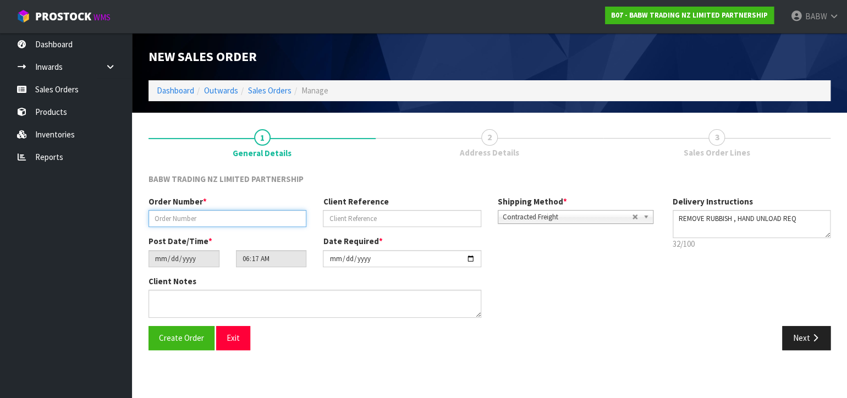
click at [224, 220] on input "text" at bounding box center [228, 218] width 158 height 17
click at [228, 333] on button "Exit" at bounding box center [233, 338] width 34 height 24
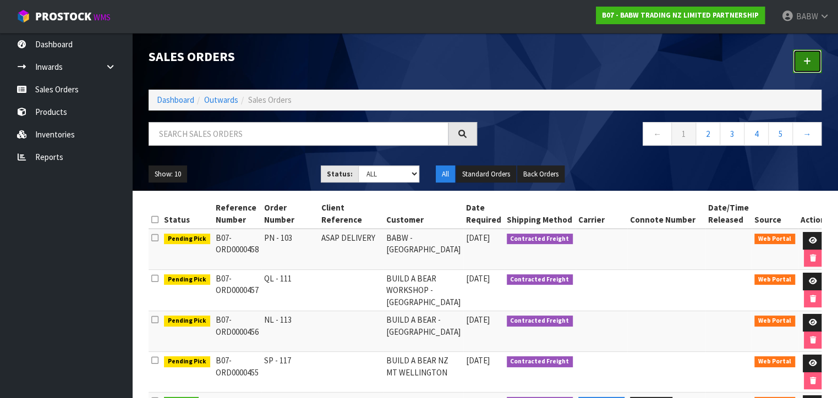
click at [805, 60] on icon at bounding box center [807, 61] width 8 height 8
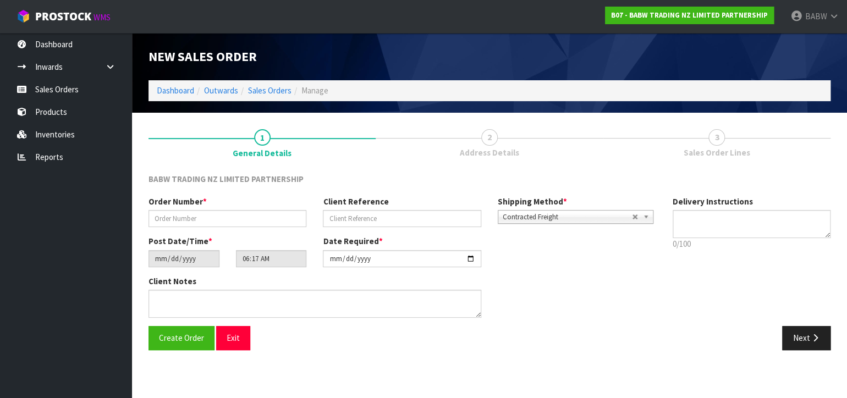
type textarea "REMOVE RUBBISH , HAND UNLOAD REQ"
click at [216, 222] on input "text" at bounding box center [228, 218] width 158 height 17
click at [283, 217] on input "text" at bounding box center [228, 218] width 158 height 17
type input "TC - 101"
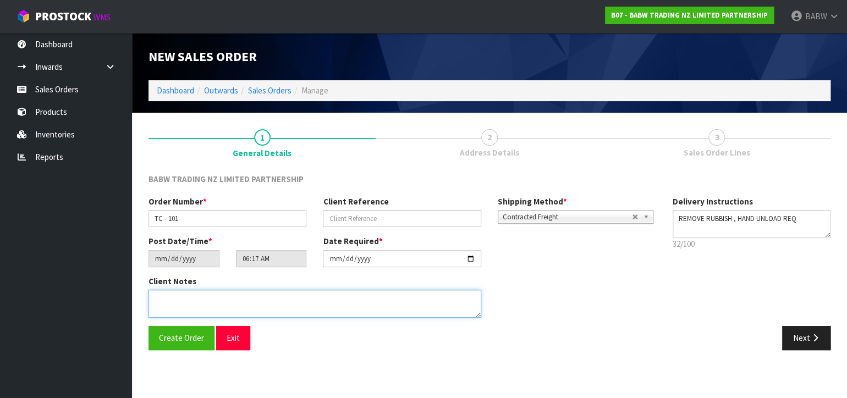
click at [372, 290] on textarea at bounding box center [315, 304] width 333 height 28
click at [366, 297] on textarea at bounding box center [315, 304] width 333 height 28
click at [562, 307] on div "Client Notes" at bounding box center [402, 301] width 524 height 51
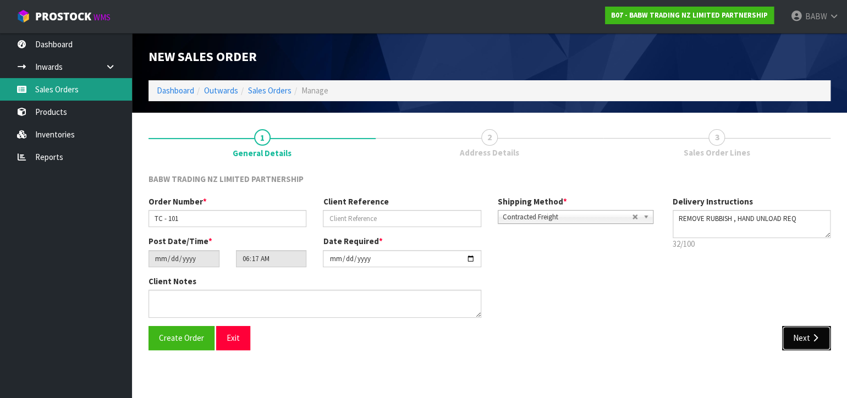
drag, startPoint x: 810, startPoint y: 333, endPoint x: 15, endPoint y: 100, distance: 828.4
click at [810, 333] on button "Next" at bounding box center [807, 338] width 48 height 24
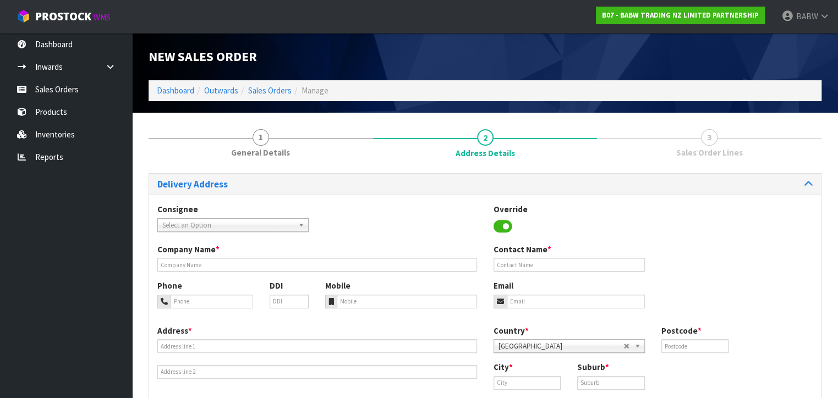
click at [220, 223] on span "Select an Option" at bounding box center [228, 225] width 132 height 13
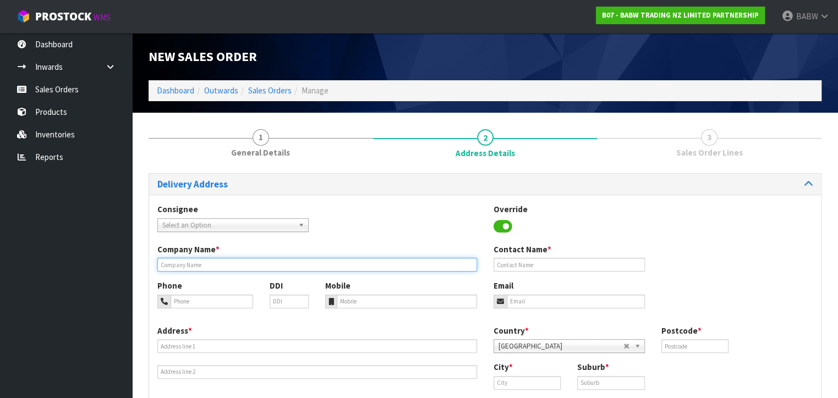
click at [294, 263] on input "text" at bounding box center [317, 265] width 320 height 14
click at [233, 262] on input "BABW - TAURANGA" at bounding box center [317, 265] width 320 height 14
drag, startPoint x: 233, startPoint y: 262, endPoint x: 181, endPoint y: 263, distance: 52.3
click at [181, 263] on input "BABW - TAURANGA" at bounding box center [317, 265] width 320 height 14
paste input "CROSSING"
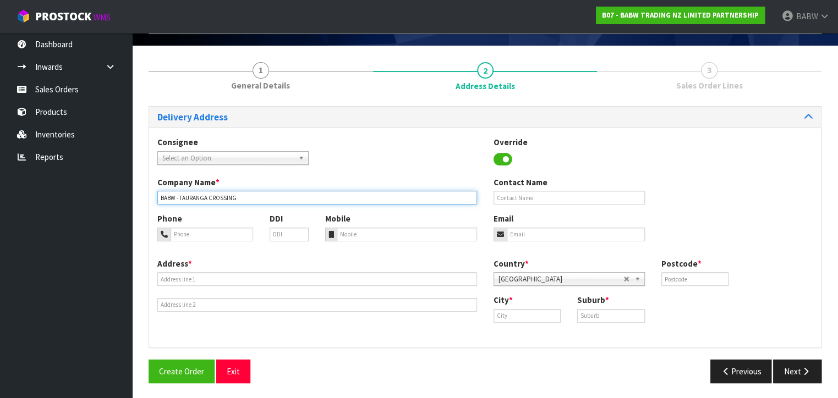
scroll to position [68, 0]
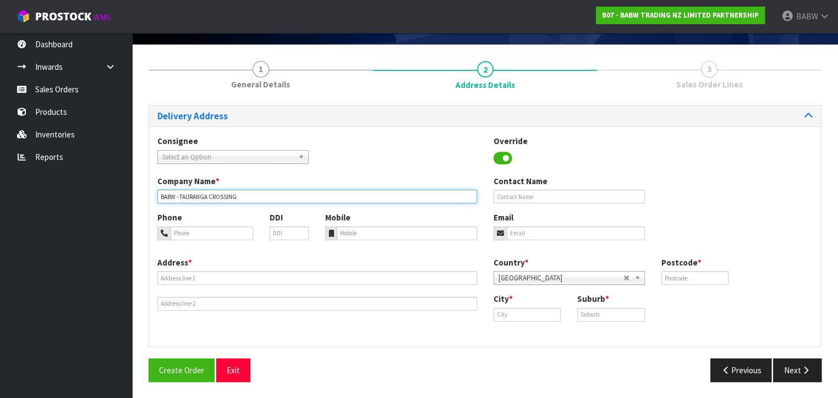
type input "BABW - TAURANGA CROSSING"
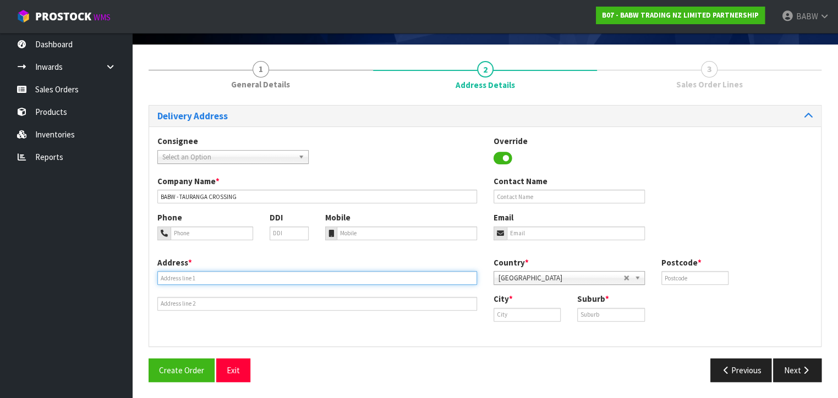
click at [221, 277] on input "text" at bounding box center [317, 278] width 320 height 14
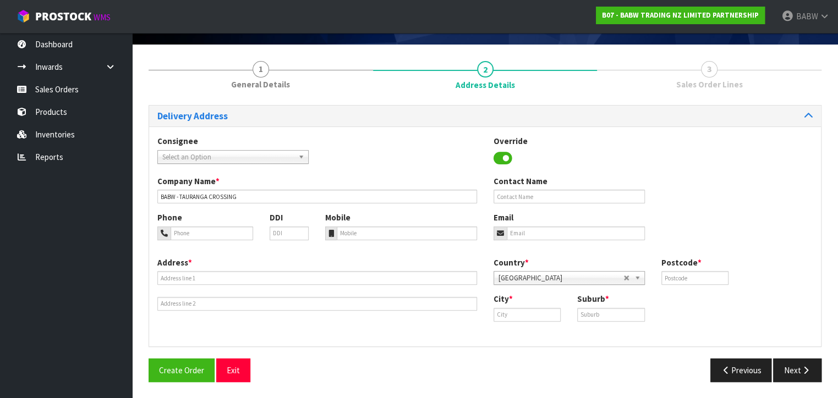
click at [238, 285] on div "Address *" at bounding box center [317, 284] width 336 height 54
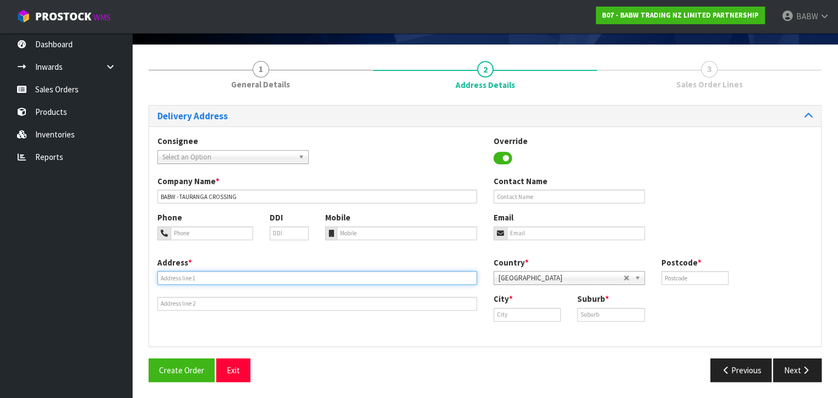
click at [246, 276] on input "text" at bounding box center [317, 278] width 320 height 14
paste input "KIOSK 16, TAURANGA CROSSING"
type input "KIOSK 16, TAURANGA CROSSING"
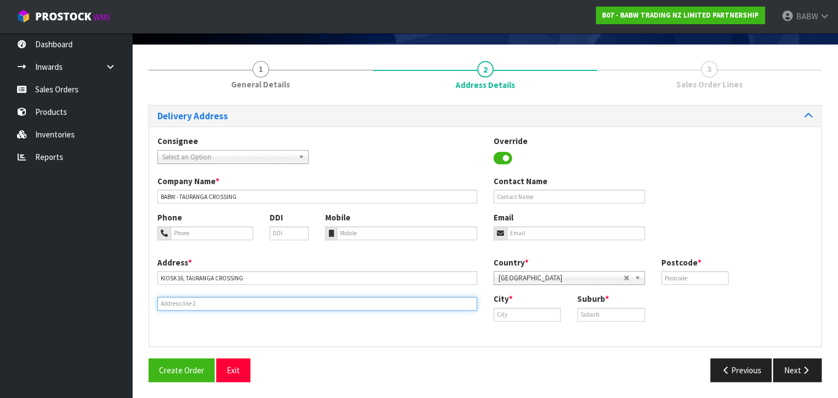
click at [261, 302] on input "text" at bounding box center [317, 304] width 320 height 14
paste input "2 TAURIKURA DRIVE"
type input "2 TAURIKURA DRIVE"
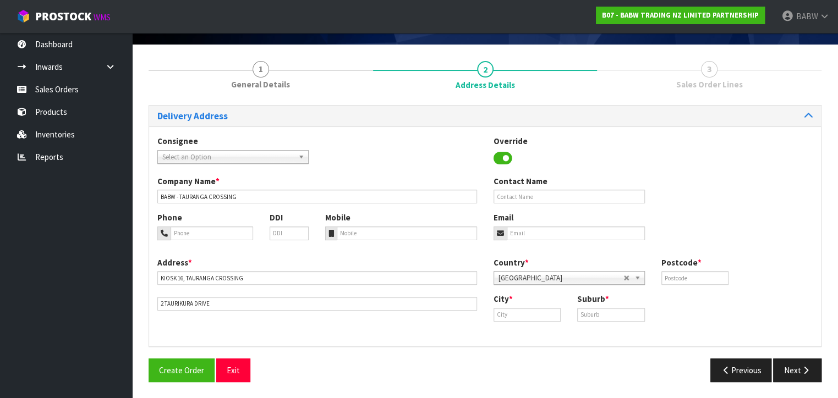
click at [419, 337] on div "Address * KIOSK 16, TAURANGA CROSSING 2 TAURIKURA DRIVE Country * Afghanistan A…" at bounding box center [485, 297] width 672 height 81
click at [686, 276] on input "text" at bounding box center [695, 278] width 68 height 14
paste input "3110"
type input "3110"
click at [507, 308] on input "text" at bounding box center [528, 315] width 68 height 14
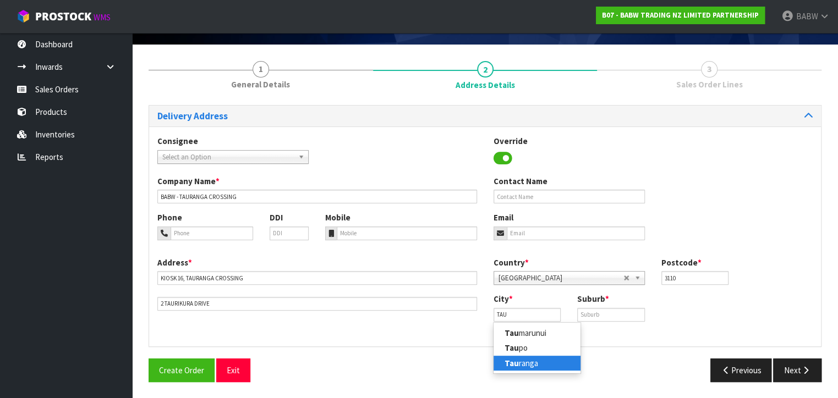
click at [524, 371] on ul "Tau marunui Tau po Tau ranga" at bounding box center [537, 348] width 88 height 52
click at [541, 315] on input "TAU" at bounding box center [528, 315] width 68 height 14
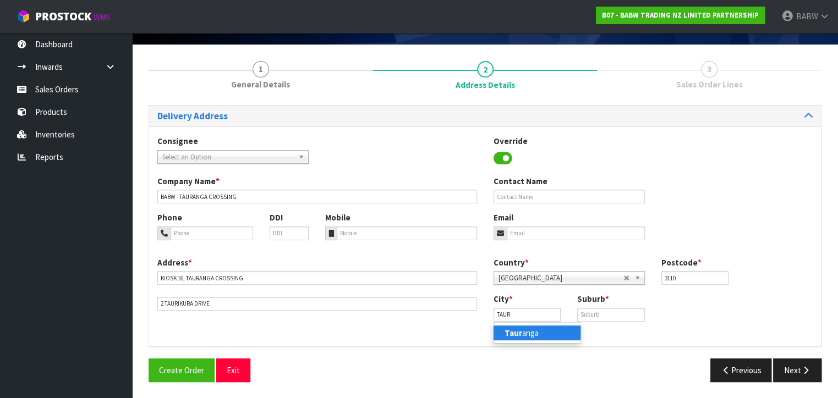
click at [537, 330] on link "Taur anga" at bounding box center [537, 333] width 87 height 15
type input "Tauranga"
click at [451, 335] on div "Address * KIOSK 16, TAURANGA CROSSING 2 TAURIKURA DRIVE Country * Afghanistan A…" at bounding box center [485, 297] width 672 height 81
click at [599, 311] on input "text" at bounding box center [611, 315] width 68 height 14
paste input "TAURIKO"
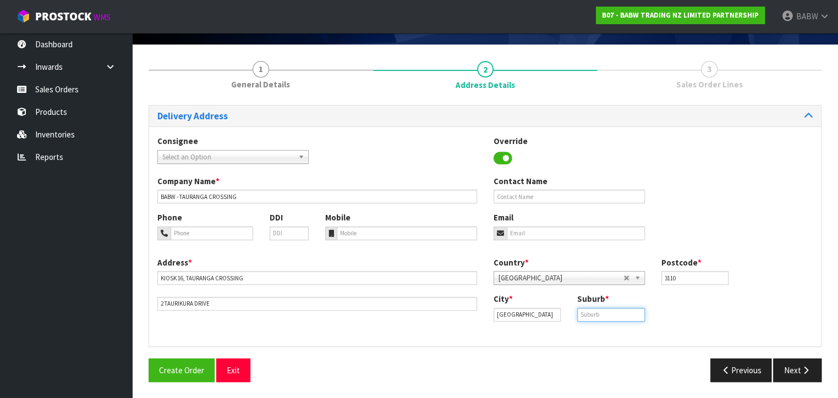
type input "TAURIKO"
drag, startPoint x: 619, startPoint y: 310, endPoint x: 542, endPoint y: 306, distance: 77.2
click at [542, 306] on div "City * Tauranga Suburb * TAURIKO" at bounding box center [653, 311] width 336 height 36
click at [349, 288] on div "Address * KIOSK 16, TAURANGA CROSSING 2 TAURIKURA DRIVE" at bounding box center [317, 284] width 336 height 54
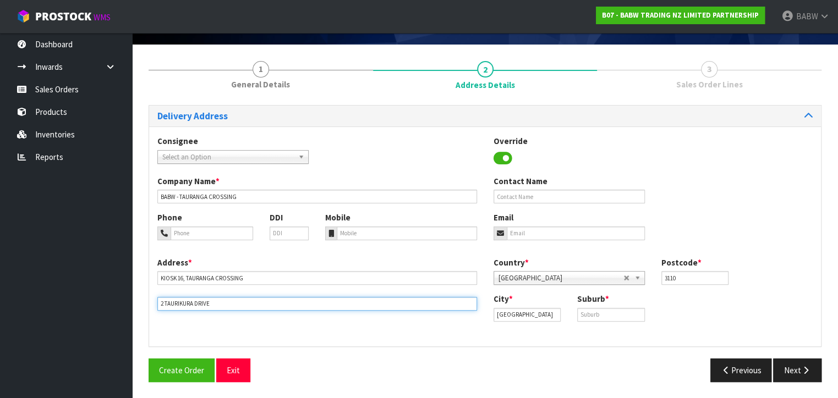
click at [320, 301] on input "2 TAURIKURA DRIVE" at bounding box center [317, 304] width 320 height 14
paste input "TAURIKO"
type input "2 TAURIKURA DRIVE, TAURIKO"
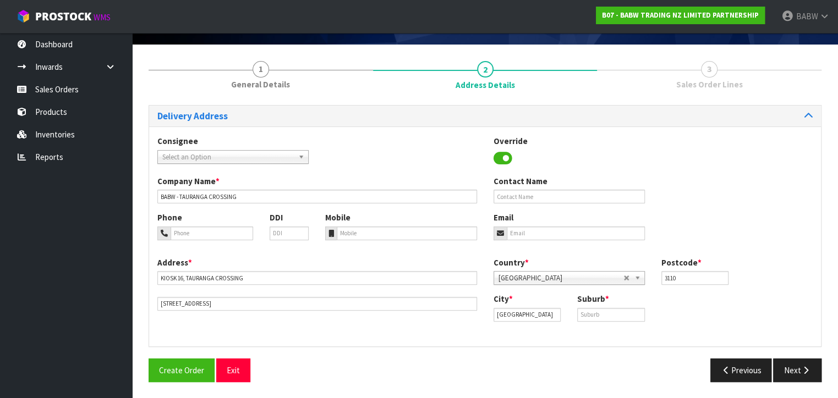
click at [431, 332] on div "Address * KIOSK 16, TAURANGA CROSSING 2 TAURIKURA DRIVE, TAURIKO Country * Afgh…" at bounding box center [485, 297] width 672 height 81
click at [632, 316] on input "text" at bounding box center [611, 315] width 68 height 14
paste input "TAURANGA"
type input "TAURANGA"
click at [588, 333] on div "Address * KIOSK 16, TAURANGA CROSSING 2 TAURIKURA DRIVE, TAURIKO Country * Afgh…" at bounding box center [485, 297] width 672 height 81
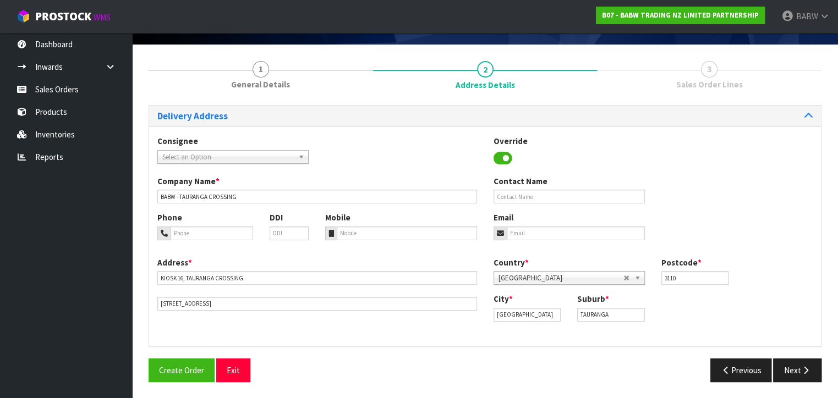
click at [399, 329] on div "Address * KIOSK 16, TAURANGA CROSSING 2 TAURIKURA DRIVE, TAURIKO Country * Afgh…" at bounding box center [485, 297] width 672 height 81
click at [806, 363] on button "Next" at bounding box center [797, 371] width 48 height 24
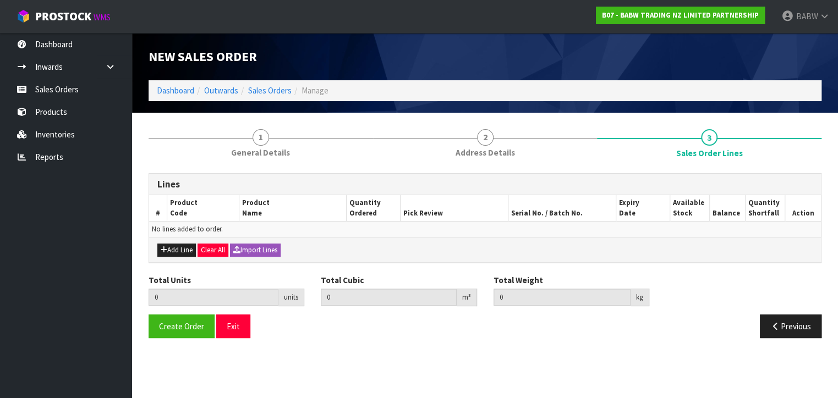
scroll to position [0, 0]
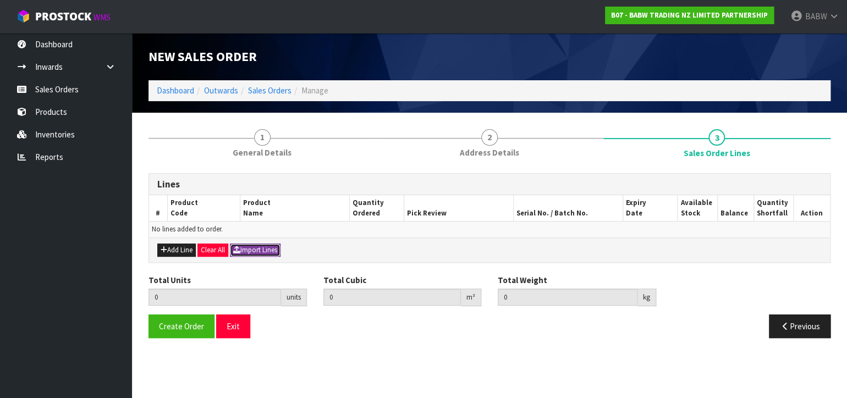
click at [267, 247] on button "Import Lines" at bounding box center [255, 250] width 51 height 13
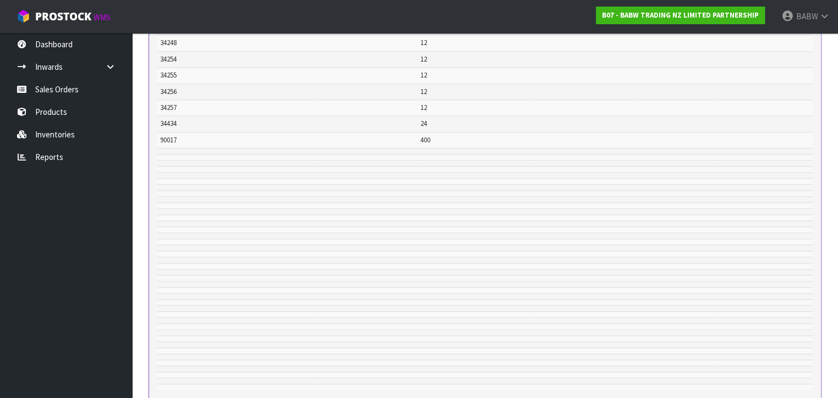
scroll to position [633, 0]
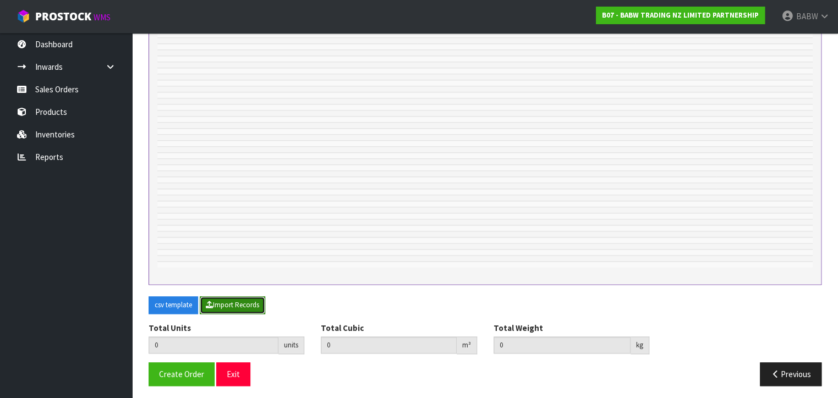
click at [245, 305] on button "Import Records" at bounding box center [232, 306] width 65 height 18
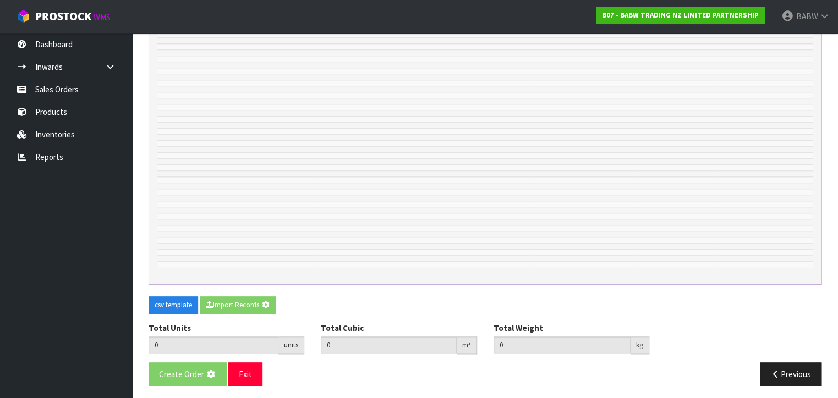
type input "768"
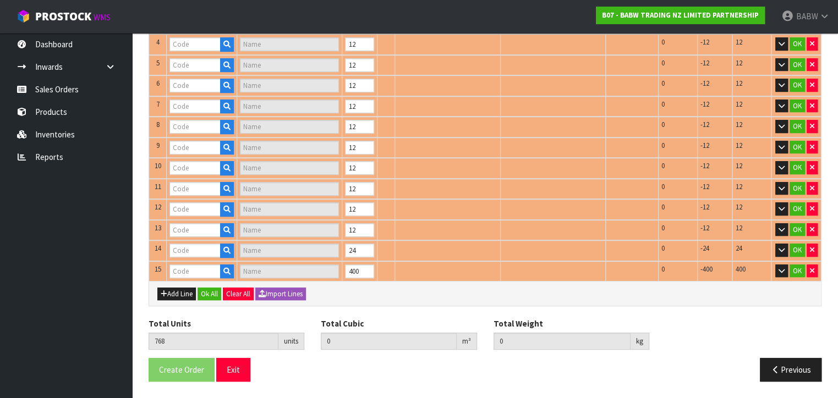
type input "11027"
type input "CHECKERED HEART (SINGLE)"
type input "34033"
type input "TOY'S HG PRPL 2 BOW SET"
type input "34034"
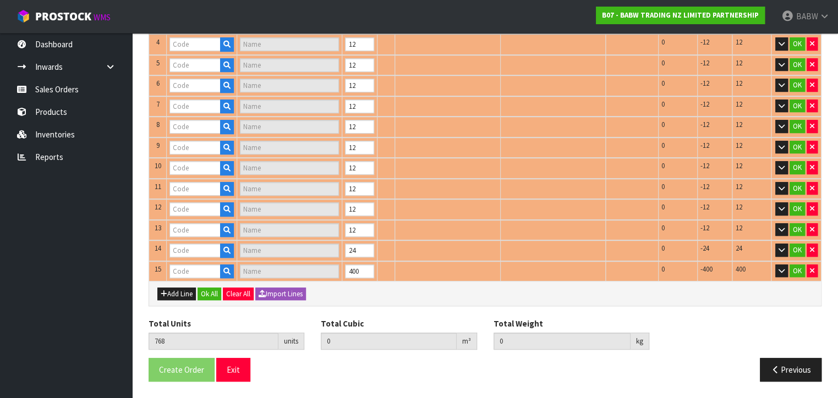
type input "TOY'S HG PURPL FUR COAT"
type input "34005"
type input "USAHANA PLUSH"
type input "34036"
type input "TOY'S HG FUR TRM JUMPSUT"
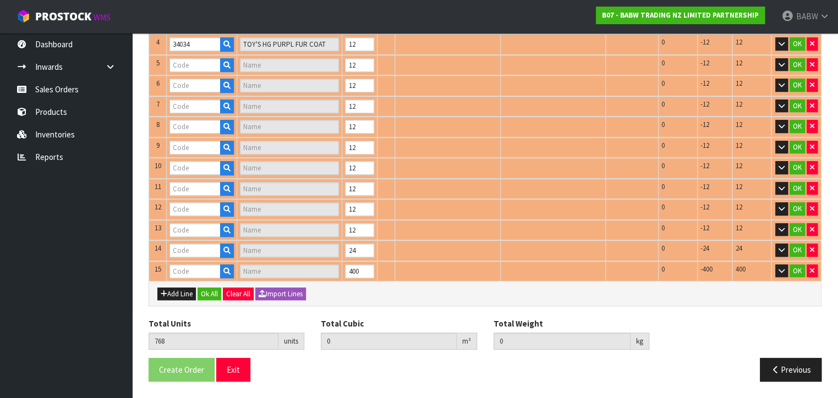
type input "34040"
type input "TOY'S HG SEQ STAR DRESS"
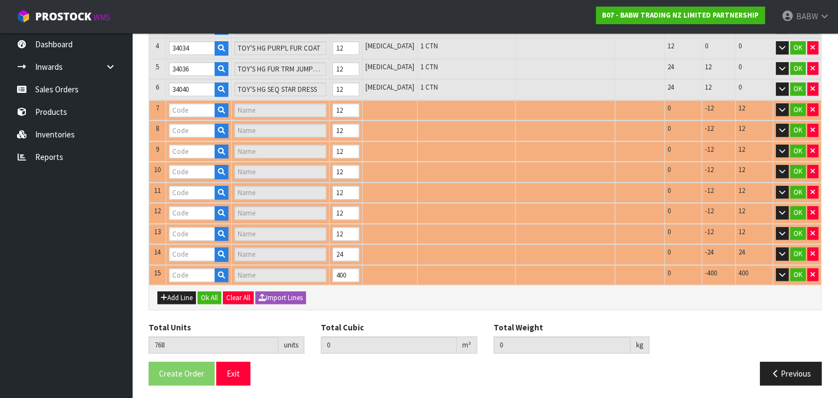
type input "34255"
type input "THE WIGGLES SKIVVY"
type input "34043"
type input "TOY'S HG PLTD SKRT SET"
type input "34246"
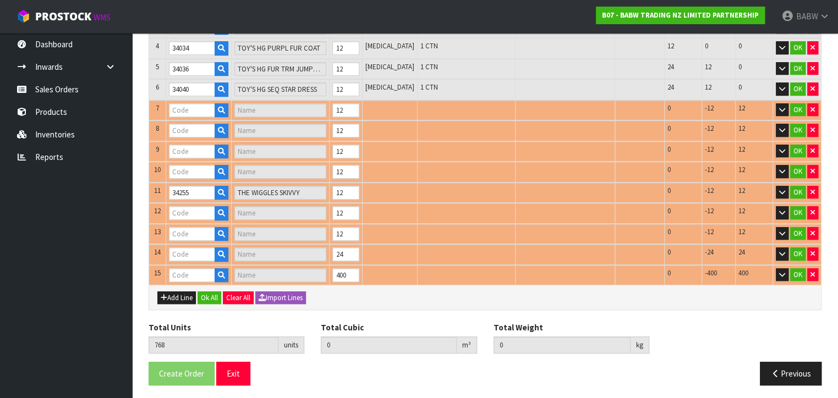
type input "THE WIGGLES SLEEPER"
type input "34256"
type input "THE WIGGLES SKIVVY SET RED"
type input "34248"
type input "THE WIGGLES SKIVVY SET YELLOW"
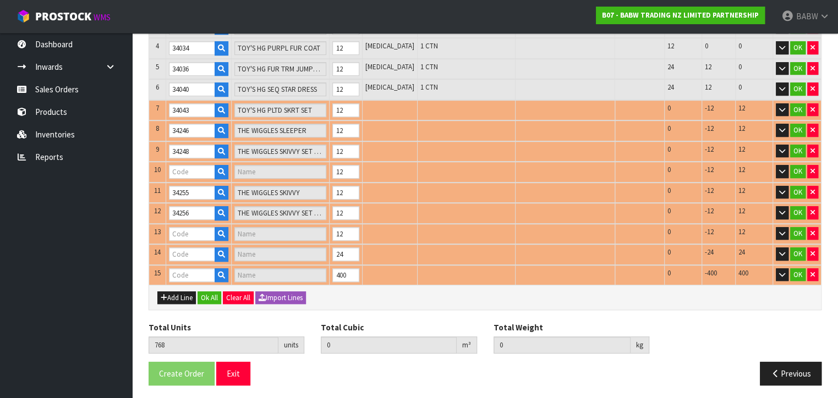
type input "34254"
type input "THE WIGGLES SKIVVY SET BLUE"
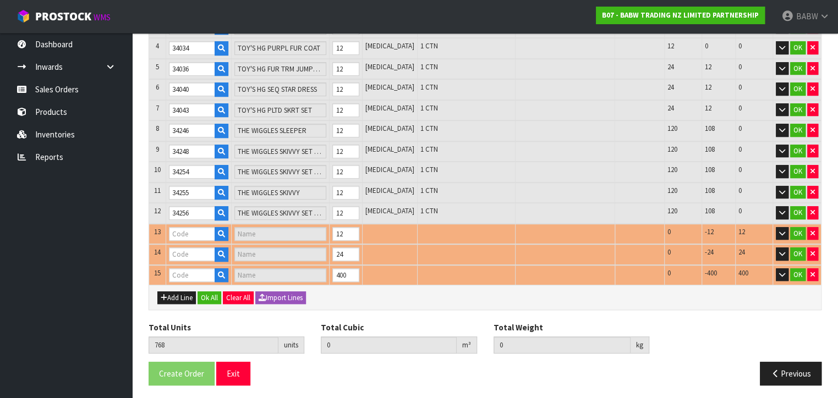
type input "34434"
type input "WIGGLES [PERSON_NAME]"
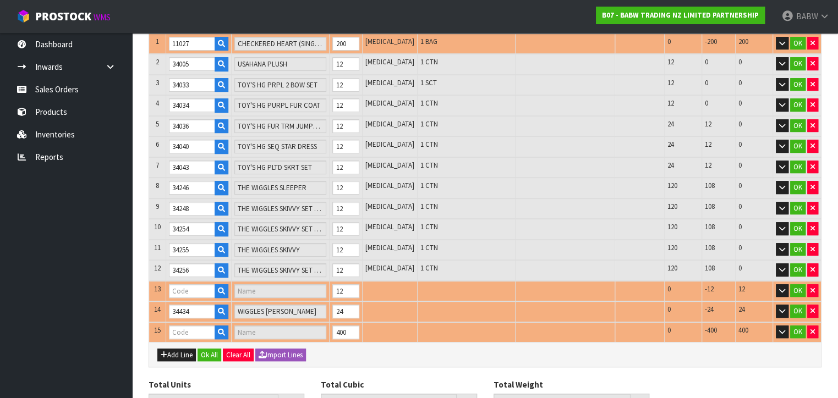
type input "34257"
type input "THE WIGGLES BIG RED CAR RINGER TEE"
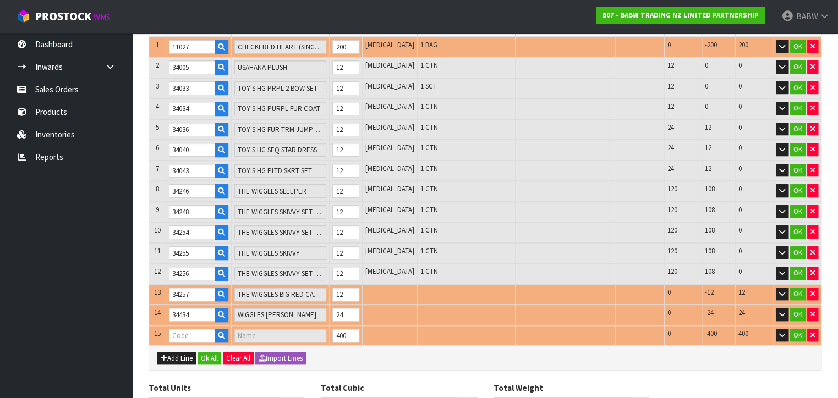
type input "0.212281"
type input "15.65"
type input "90017"
type input "RED HEARTS (BAG OF 200)"
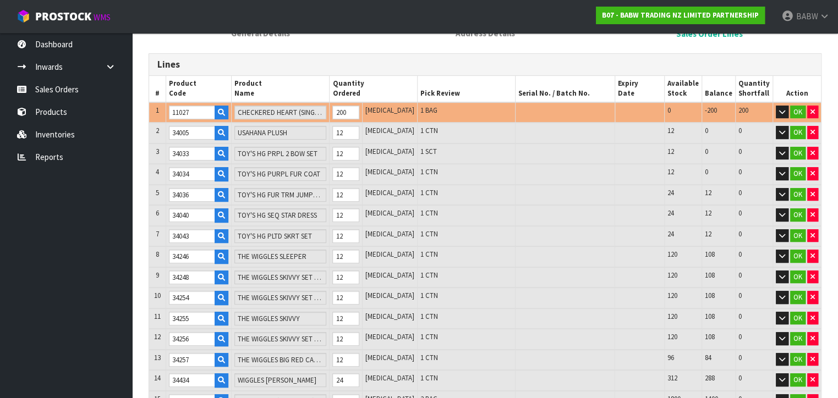
scroll to position [102, 0]
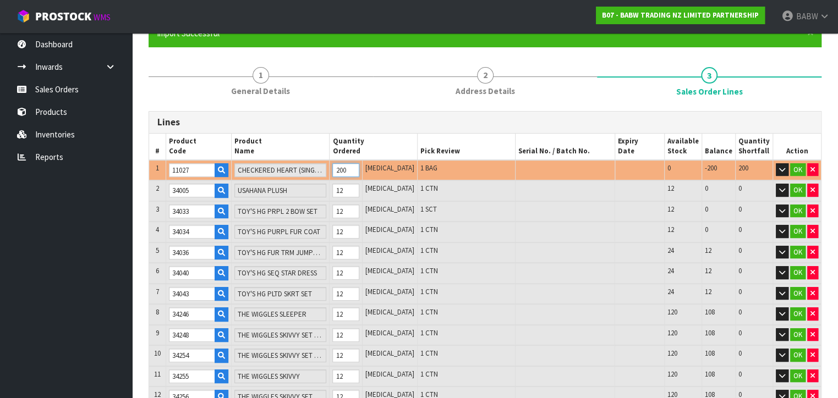
click at [359, 167] on input "200" at bounding box center [345, 170] width 26 height 14
click at [357, 169] on input "200" at bounding box center [345, 170] width 26 height 14
click at [357, 167] on input "200" at bounding box center [345, 170] width 26 height 14
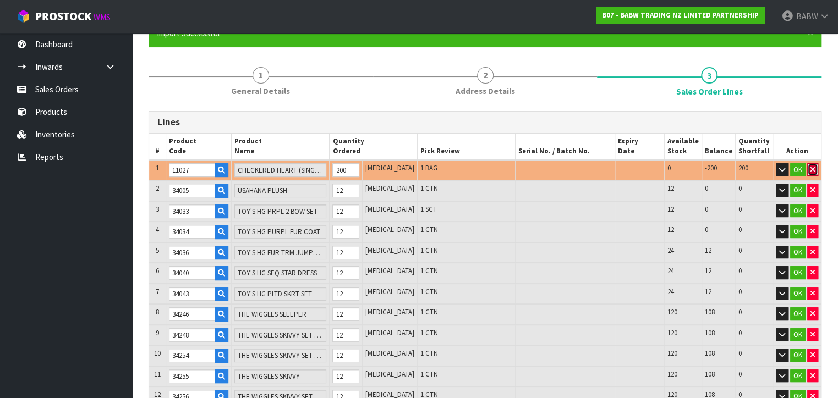
click at [812, 168] on icon "button" at bounding box center [813, 169] width 4 height 7
type input "568"
type input "0.210445"
type input "15.6"
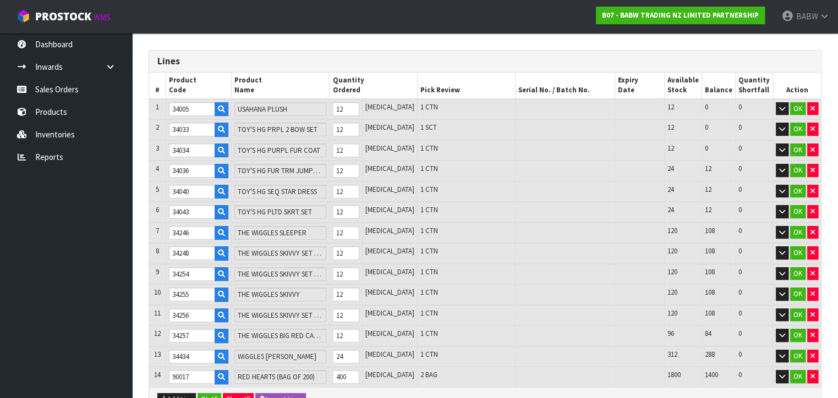
scroll to position [225, 0]
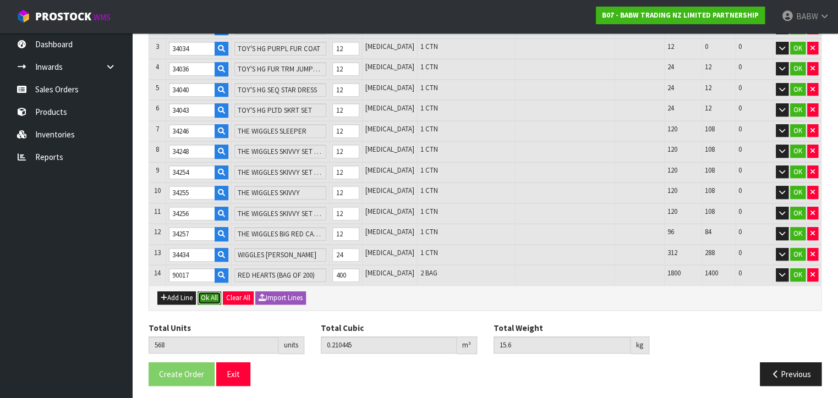
click at [207, 292] on button "Ok All" at bounding box center [210, 298] width 24 height 13
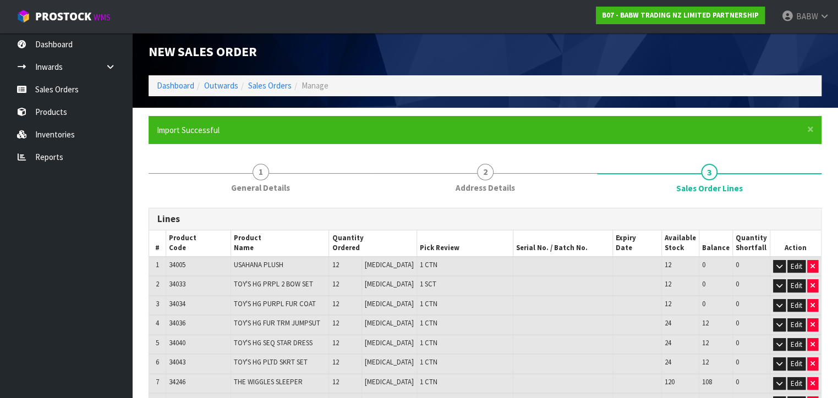
scroll to position [250, 0]
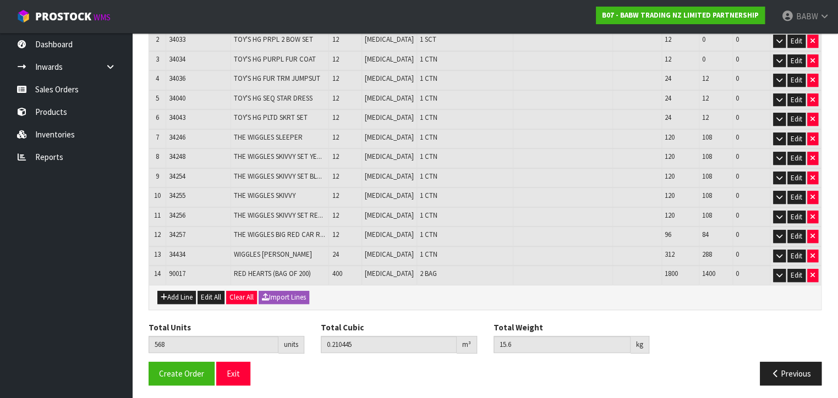
click at [113, 267] on ul "Dashboard Inwards Purchase Orders Receipts Sales Orders Products Inventories Re…" at bounding box center [66, 215] width 132 height 365
click at [172, 370] on span "Create Order" at bounding box center [181, 374] width 45 height 10
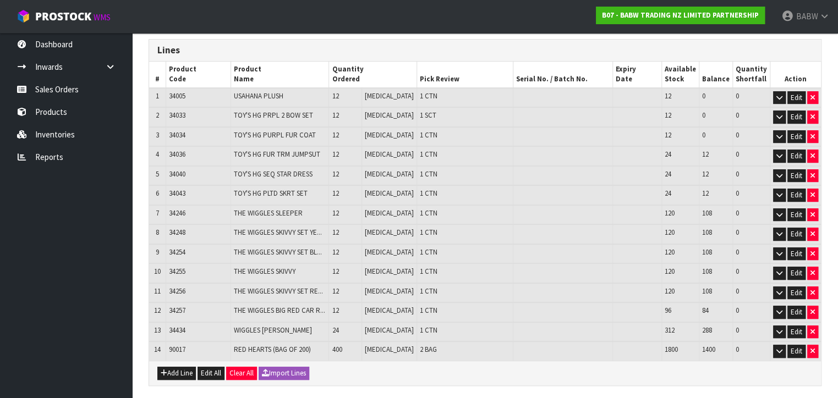
scroll to position [250, 0]
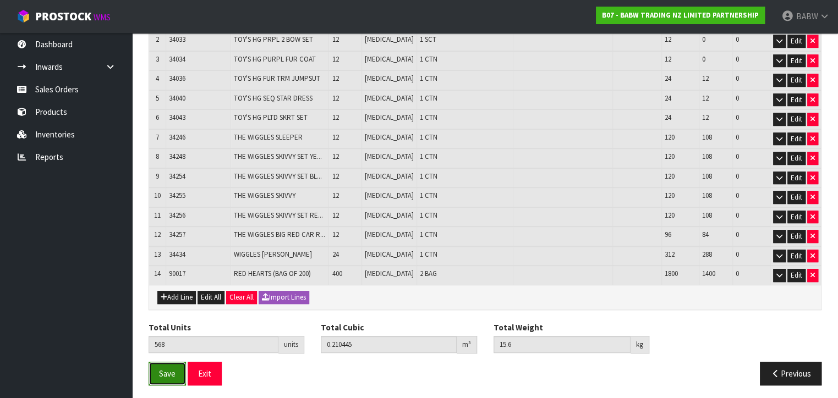
click at [167, 379] on button "Save" at bounding box center [167, 374] width 37 height 24
click at [204, 366] on button "Exit" at bounding box center [205, 374] width 34 height 24
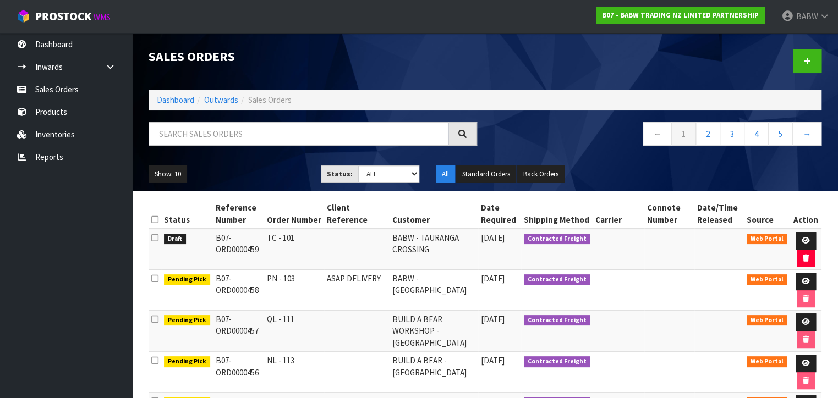
drag, startPoint x: 264, startPoint y: 237, endPoint x: 343, endPoint y: 264, distance: 83.5
click at [313, 262] on tr "Draft B07-ORD0000459 TC - 101 BABW - TAURANGA CROSSING 22/09/2025 Contracted Fr…" at bounding box center [485, 249] width 673 height 41
click at [346, 264] on td at bounding box center [356, 249] width 65 height 41
drag, startPoint x: 405, startPoint y: 237, endPoint x: 417, endPoint y: 254, distance: 20.6
click at [417, 254] on td "BABW - TAURANGA CROSSING" at bounding box center [434, 249] width 89 height 41
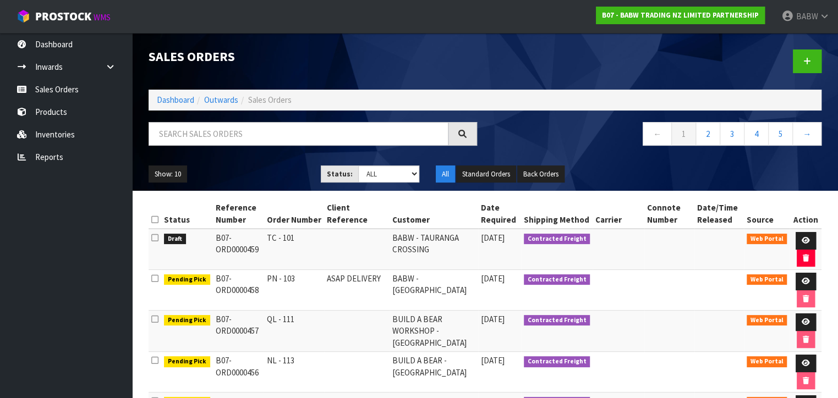
click at [433, 274] on td "BABW - [GEOGRAPHIC_DATA]" at bounding box center [434, 290] width 89 height 41
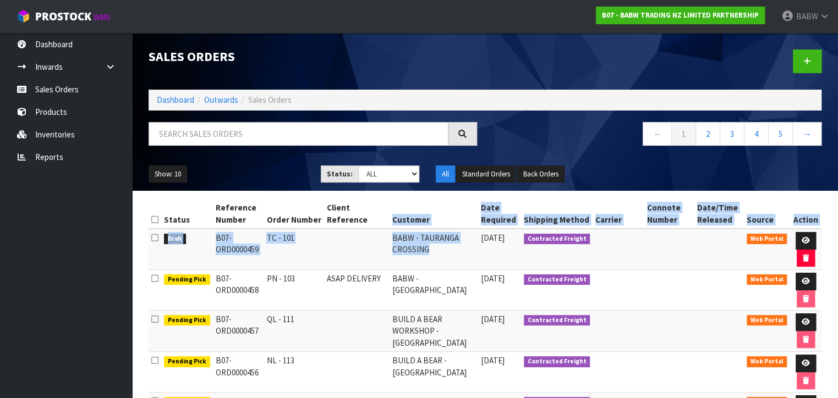
drag, startPoint x: 438, startPoint y: 251, endPoint x: 373, endPoint y: 226, distance: 70.4
click at [413, 244] on td "BABW - TAURANGA CROSSING" at bounding box center [434, 249] width 89 height 41
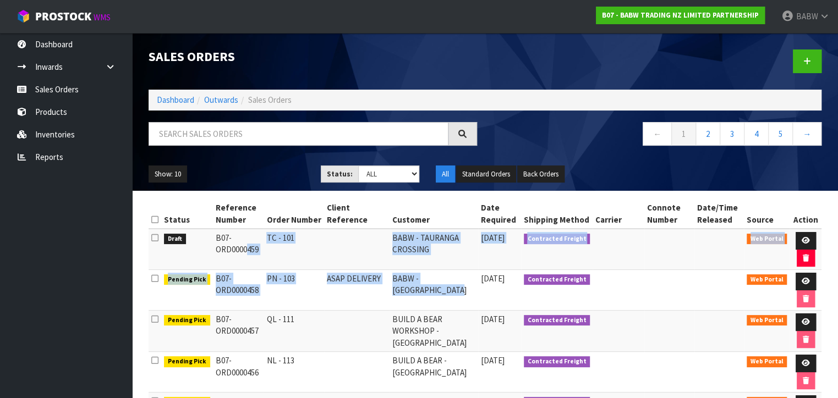
drag, startPoint x: 211, startPoint y: 238, endPoint x: 449, endPoint y: 299, distance: 245.1
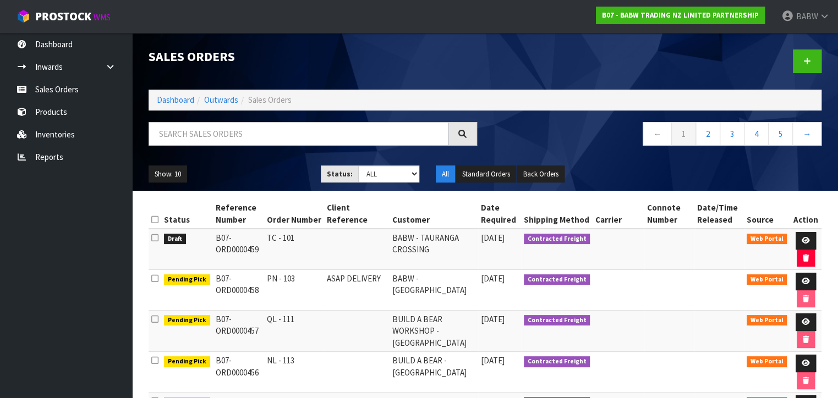
click at [445, 317] on td "BUILD A BEAR WORKSHOP - [GEOGRAPHIC_DATA]" at bounding box center [434, 331] width 89 height 41
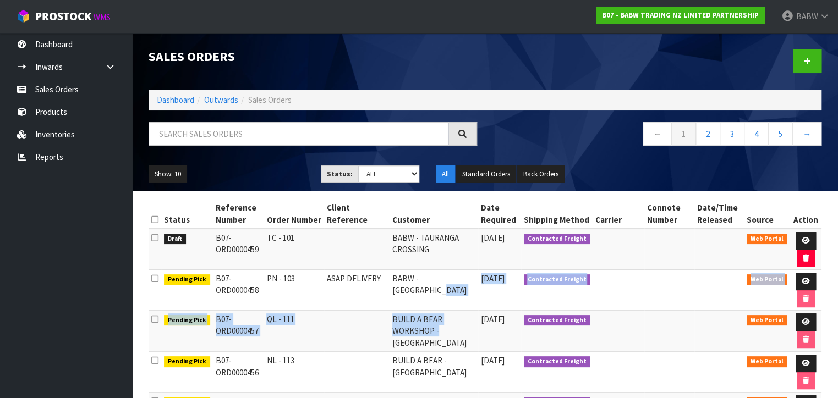
drag, startPoint x: 440, startPoint y: 333, endPoint x: 390, endPoint y: 298, distance: 61.7
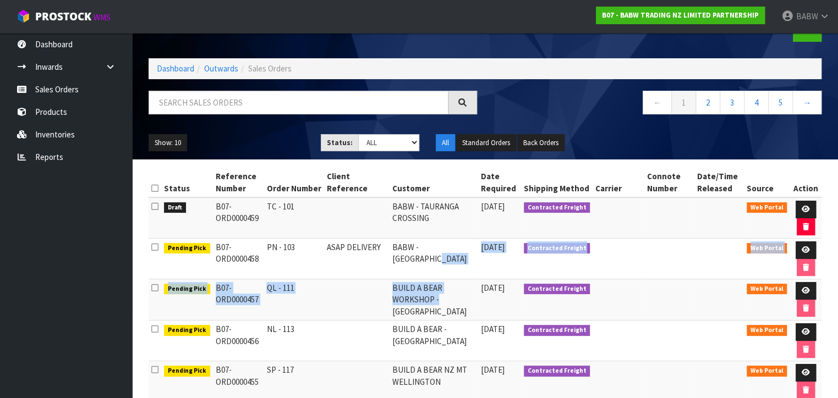
scroll to position [61, 0]
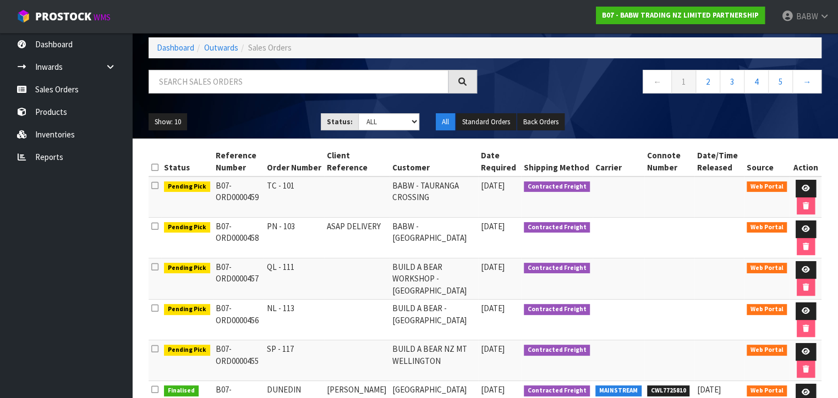
scroll to position [122, 0]
